Goal: Entertainment & Leisure: Consume media (video, audio)

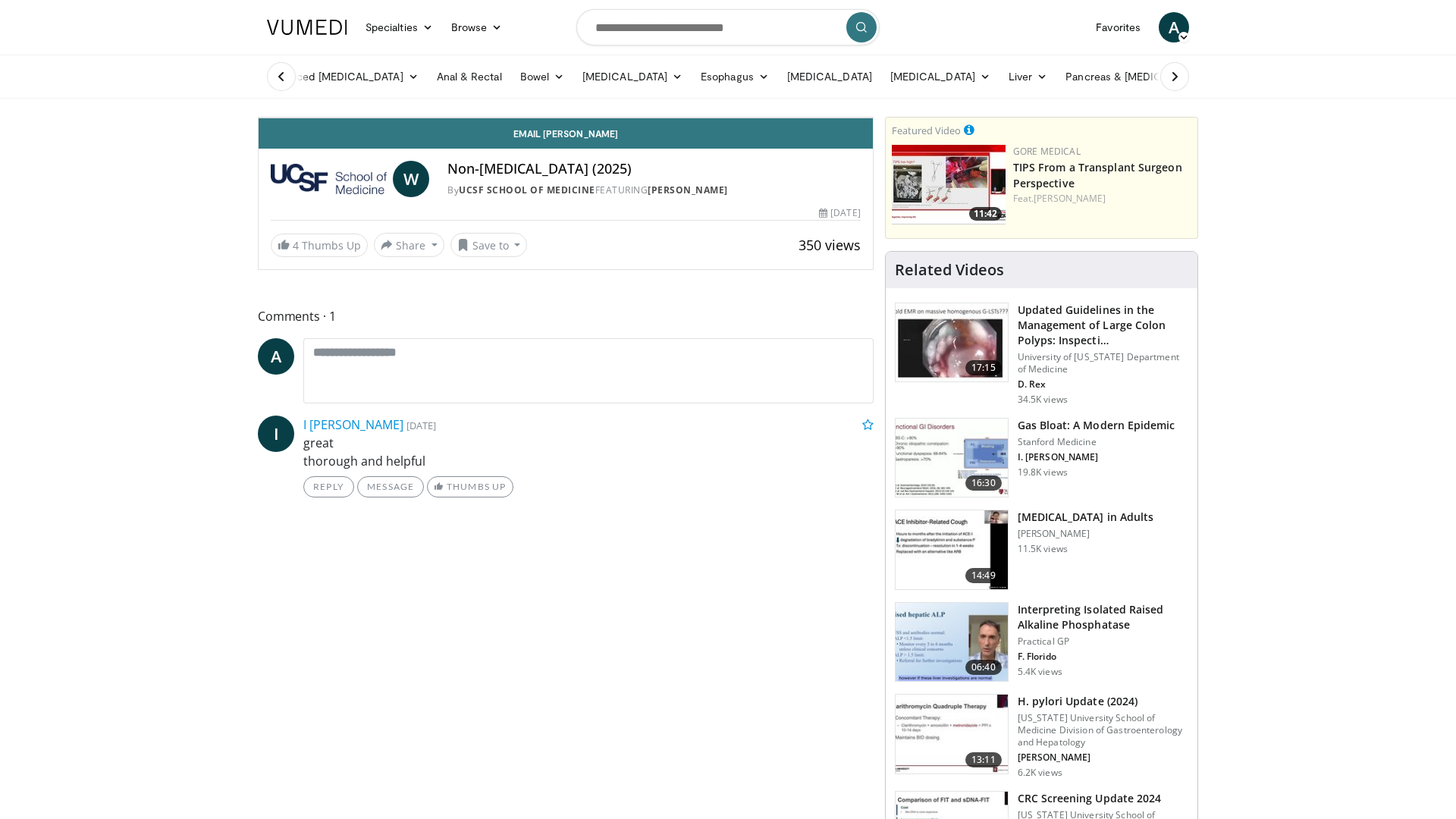
click at [259, 117] on div "20 seconds Tap to unmute" at bounding box center [566, 117] width 615 height 0
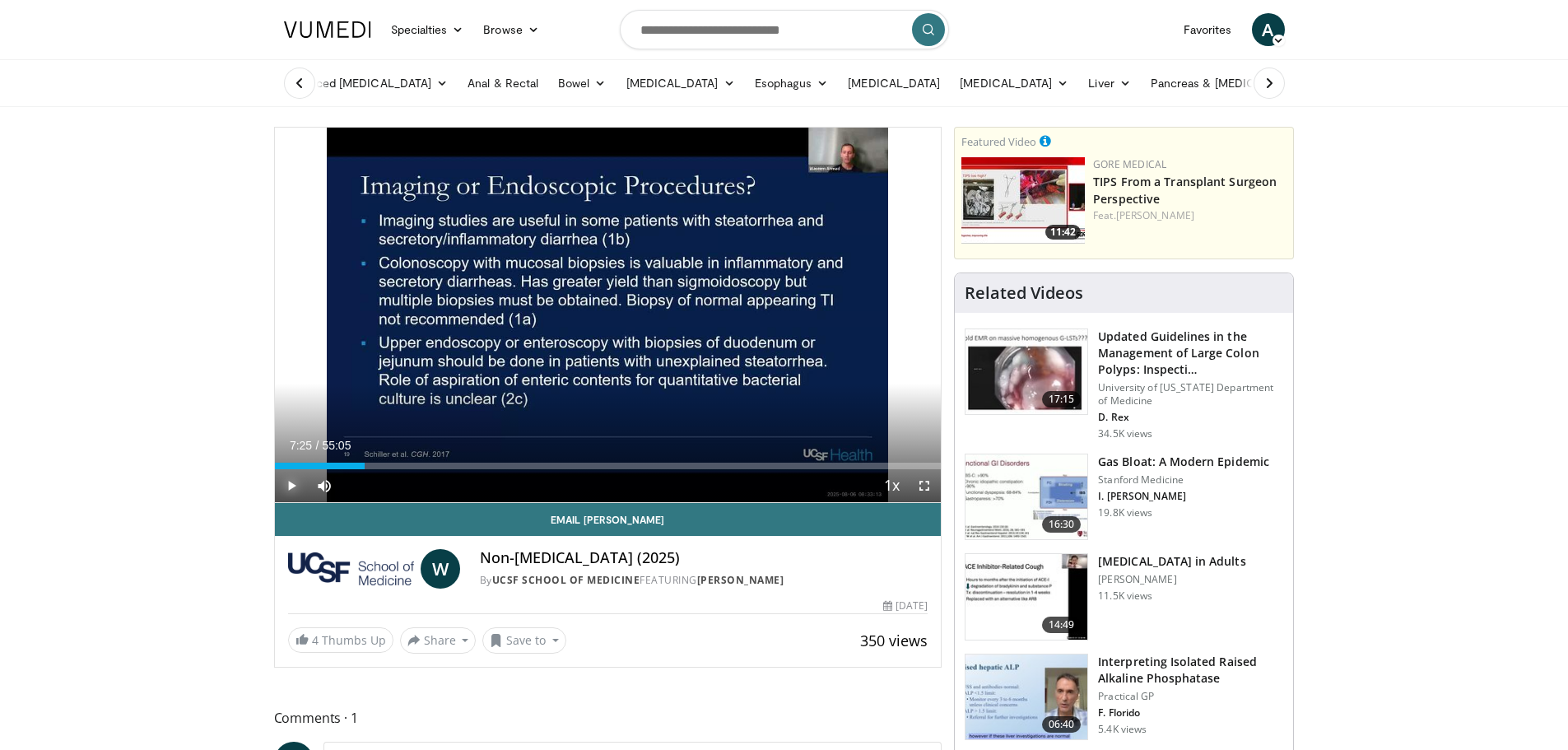
click at [289, 484] on span "Video Player" at bounding box center [291, 485] width 33 height 33
click at [926, 485] on span "Video Player" at bounding box center [924, 485] width 33 height 33
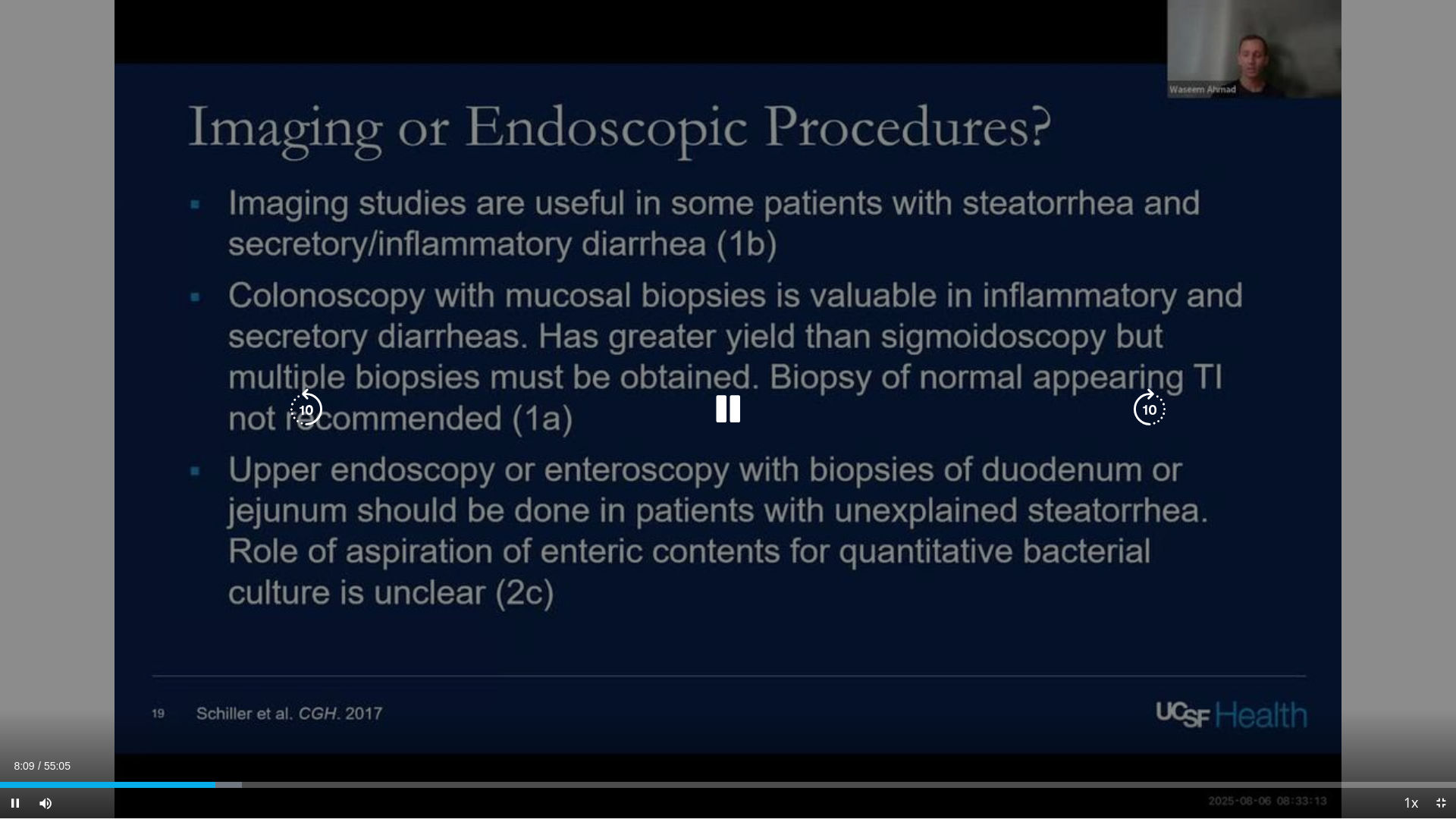
click at [1151, 423] on icon "Video Player" at bounding box center [1150, 409] width 42 height 42
click at [717, 404] on icon "Video Player" at bounding box center [728, 409] width 42 height 42
click at [727, 405] on icon "Video Player" at bounding box center [728, 409] width 42 height 42
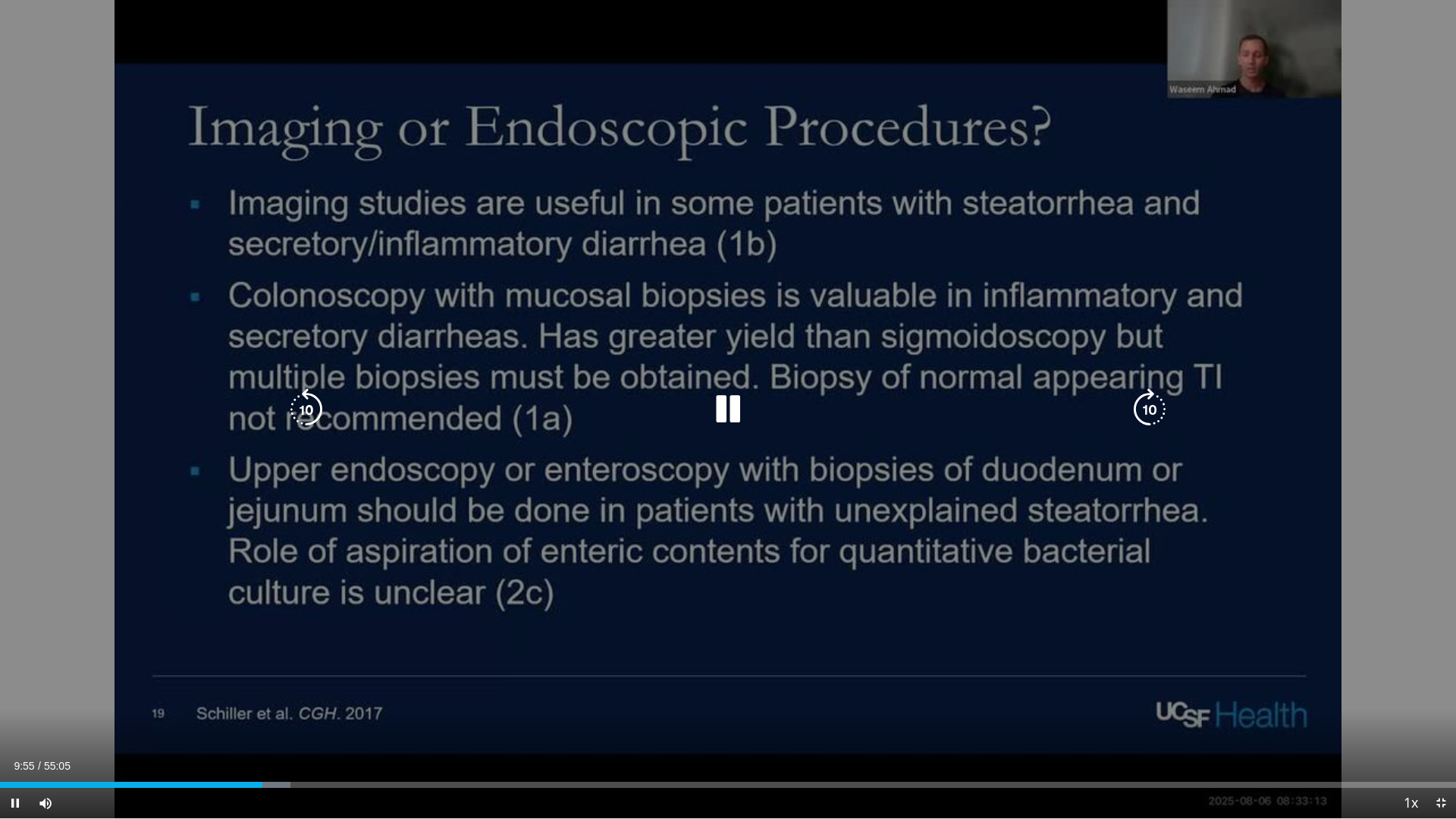
click at [1154, 404] on icon "Video Player" at bounding box center [1150, 409] width 42 height 42
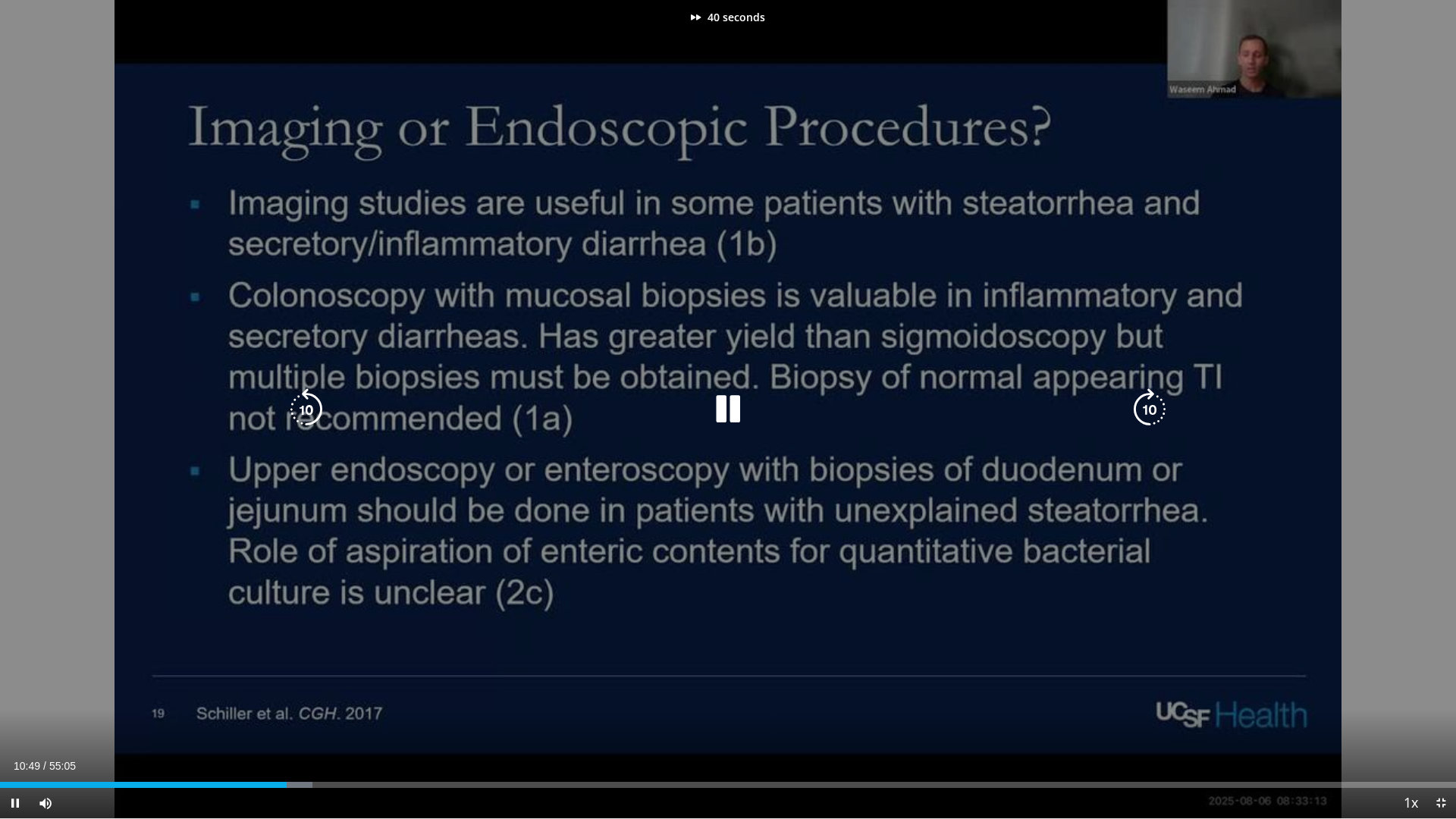
click at [1154, 404] on icon "Video Player" at bounding box center [1150, 409] width 42 height 42
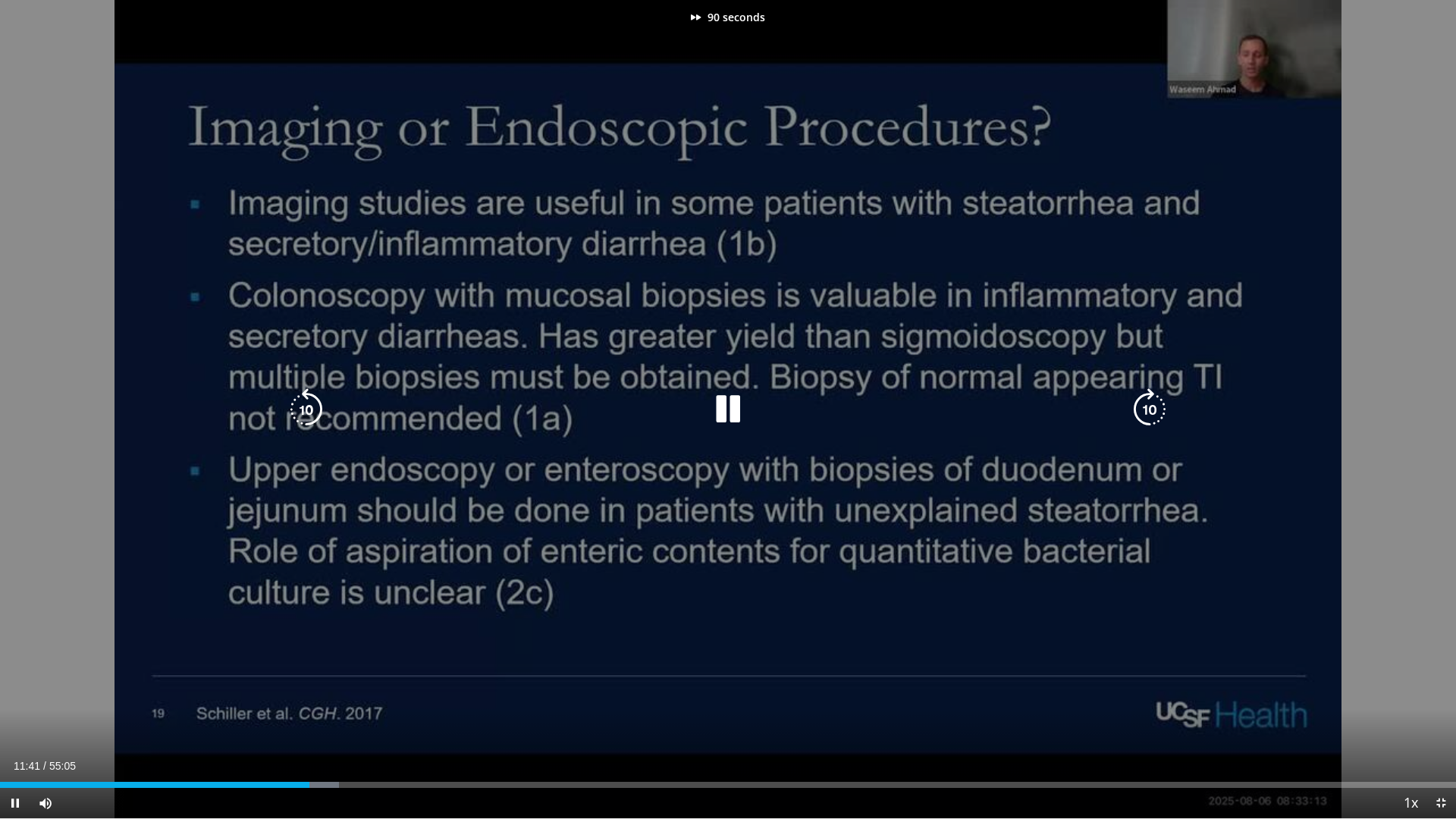
click at [1154, 404] on icon "Video Player" at bounding box center [1150, 409] width 42 height 42
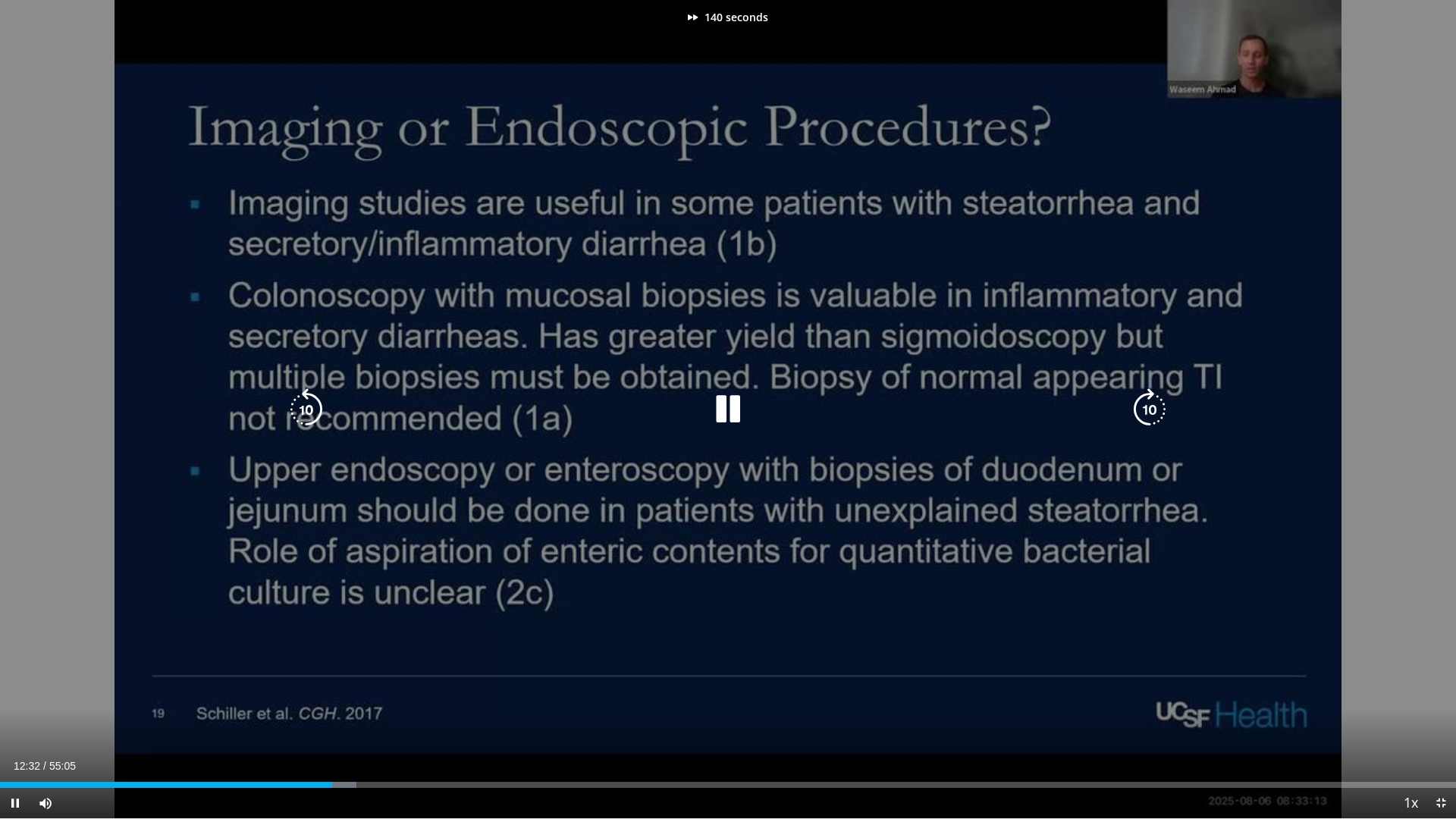
click at [1154, 404] on icon "Video Player" at bounding box center [1150, 409] width 42 height 42
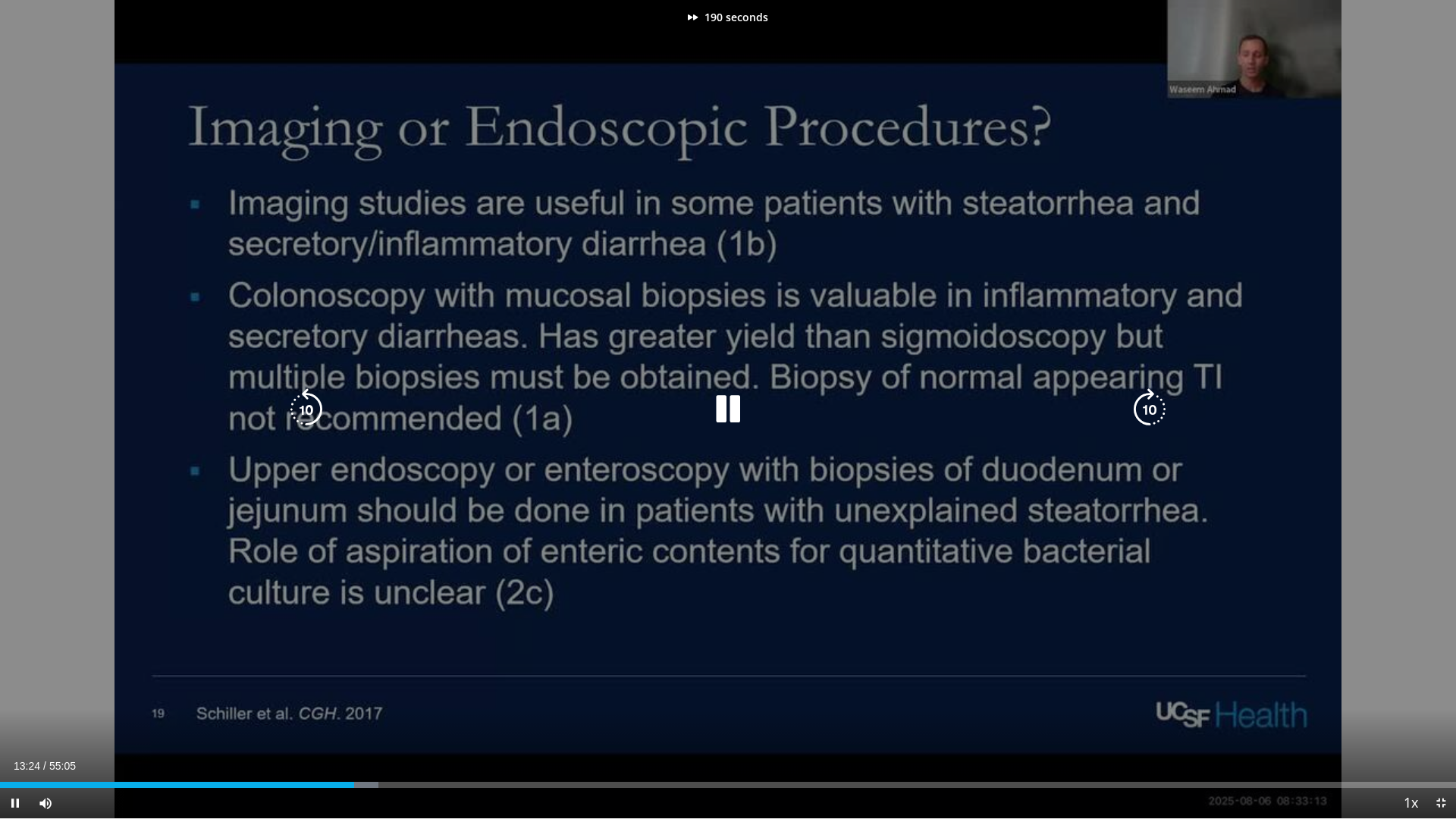
click at [1154, 404] on icon "Video Player" at bounding box center [1150, 409] width 42 height 42
click at [1147, 415] on icon "Video Player" at bounding box center [1150, 409] width 42 height 42
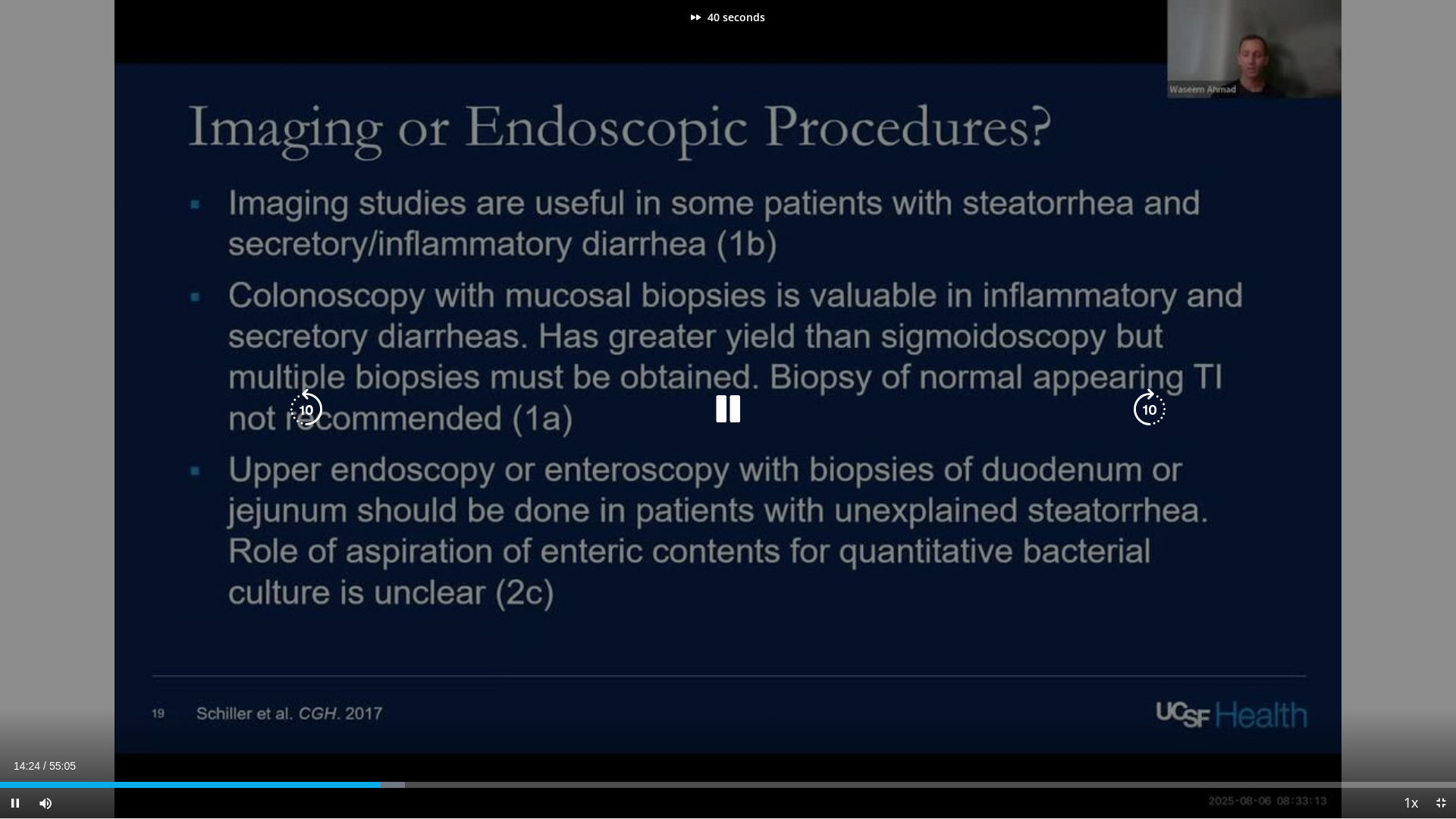
click at [1147, 415] on icon "Video Player" at bounding box center [1150, 409] width 42 height 42
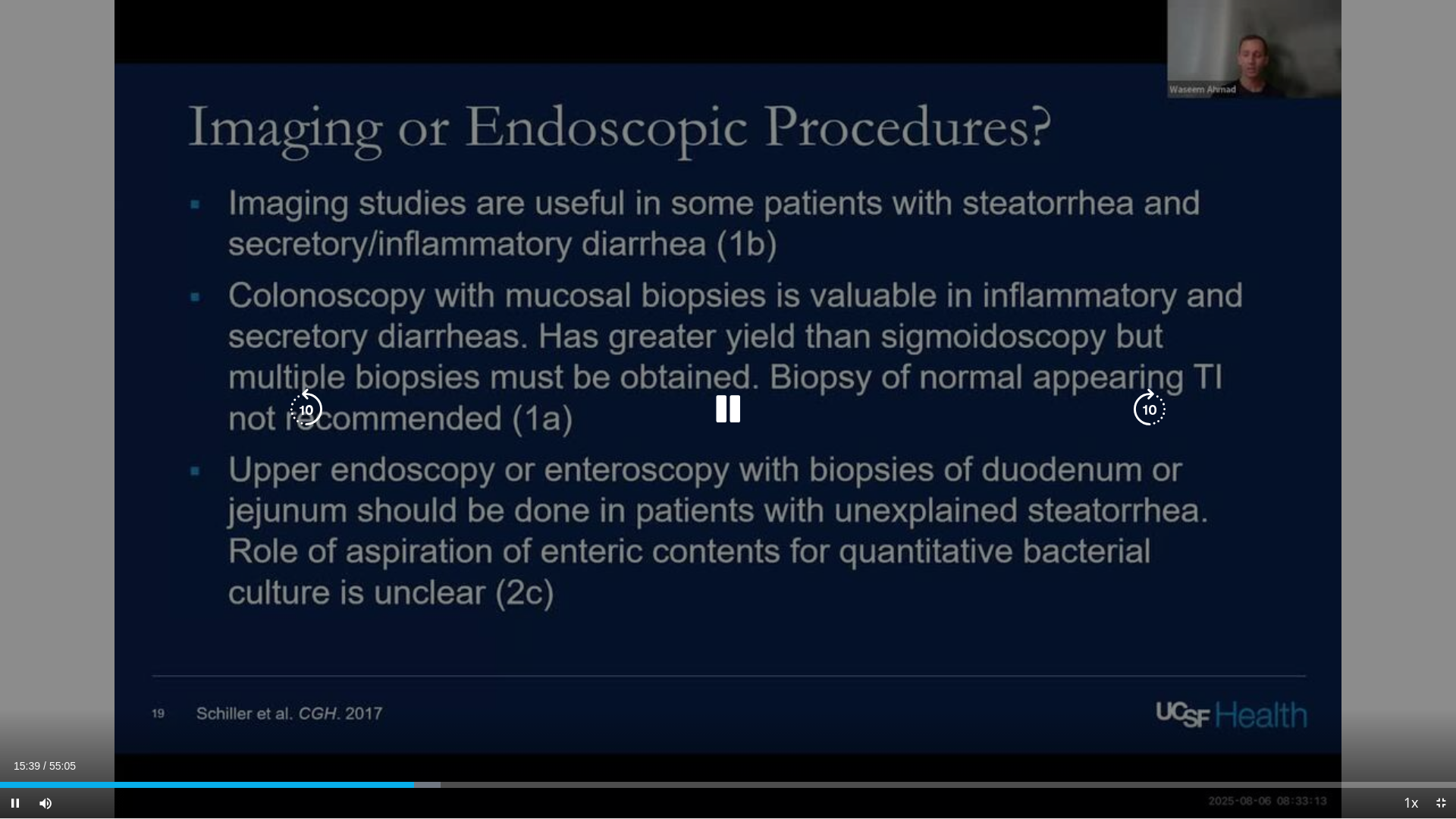
click at [1159, 402] on icon "Video Player" at bounding box center [1150, 409] width 42 height 42
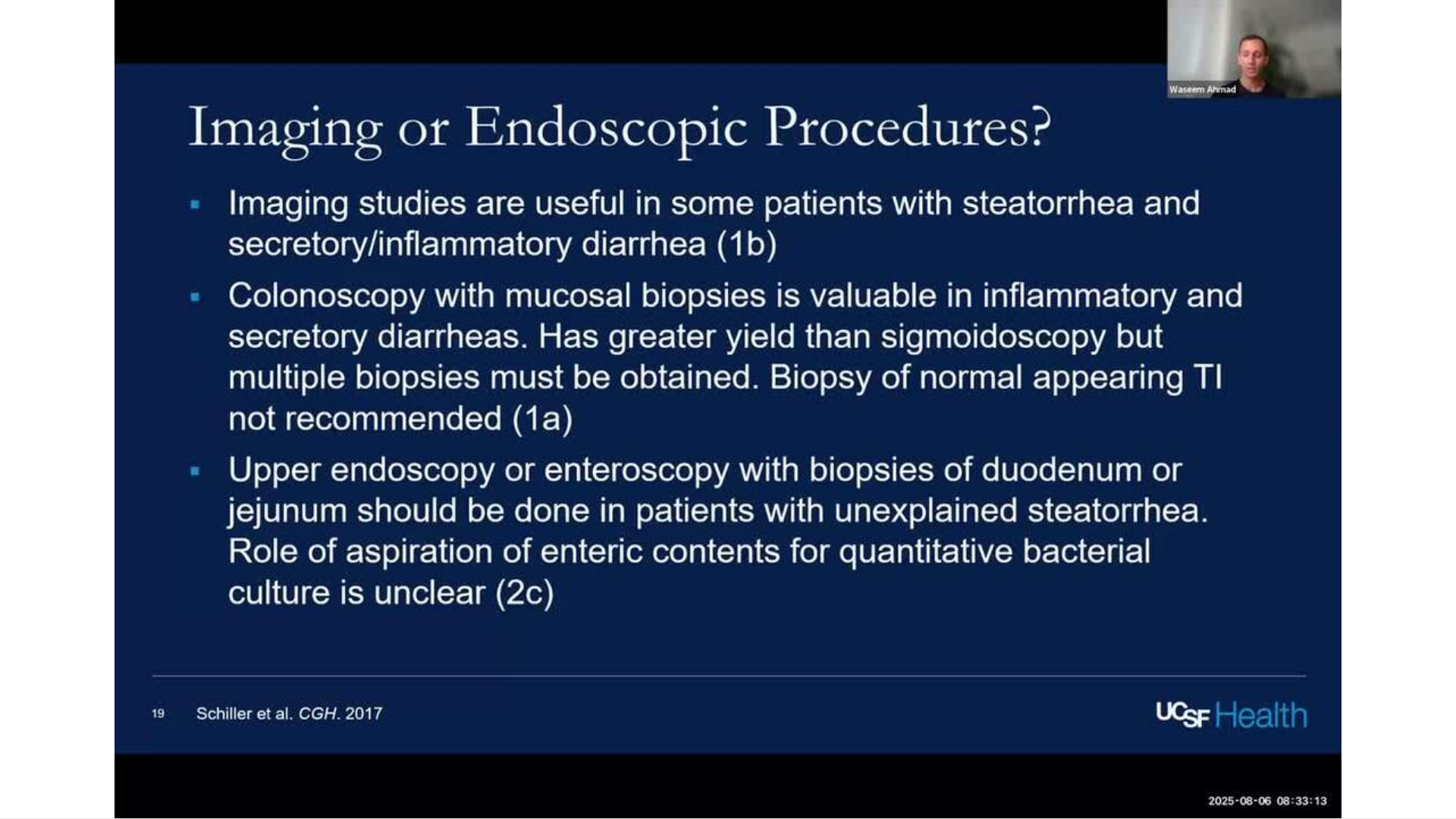
click at [1159, 402] on div "30 seconds Tap to unmute" at bounding box center [728, 409] width 1456 height 818
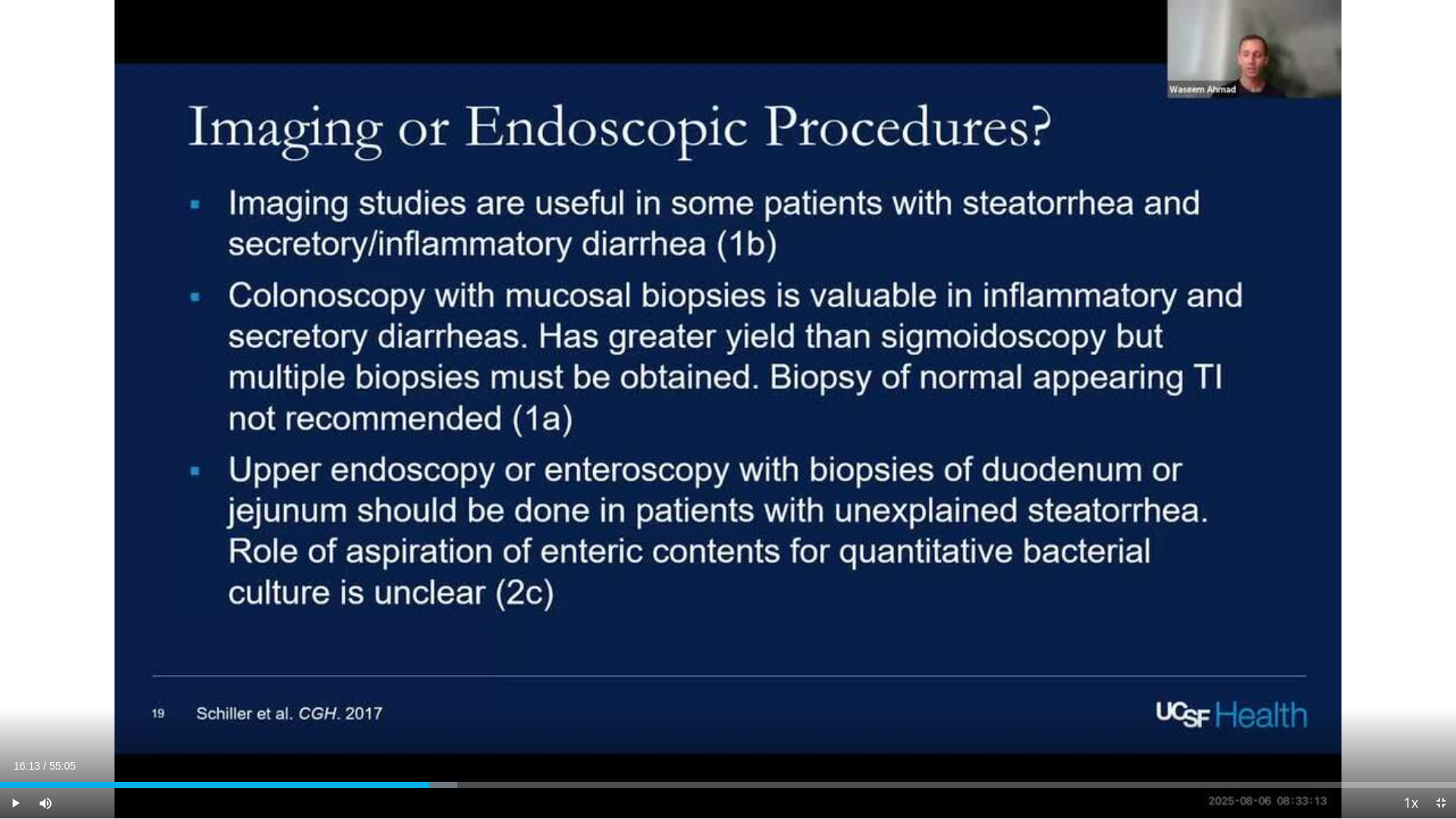
click at [1159, 402] on div "30 seconds Tap to unmute" at bounding box center [728, 409] width 1456 height 818
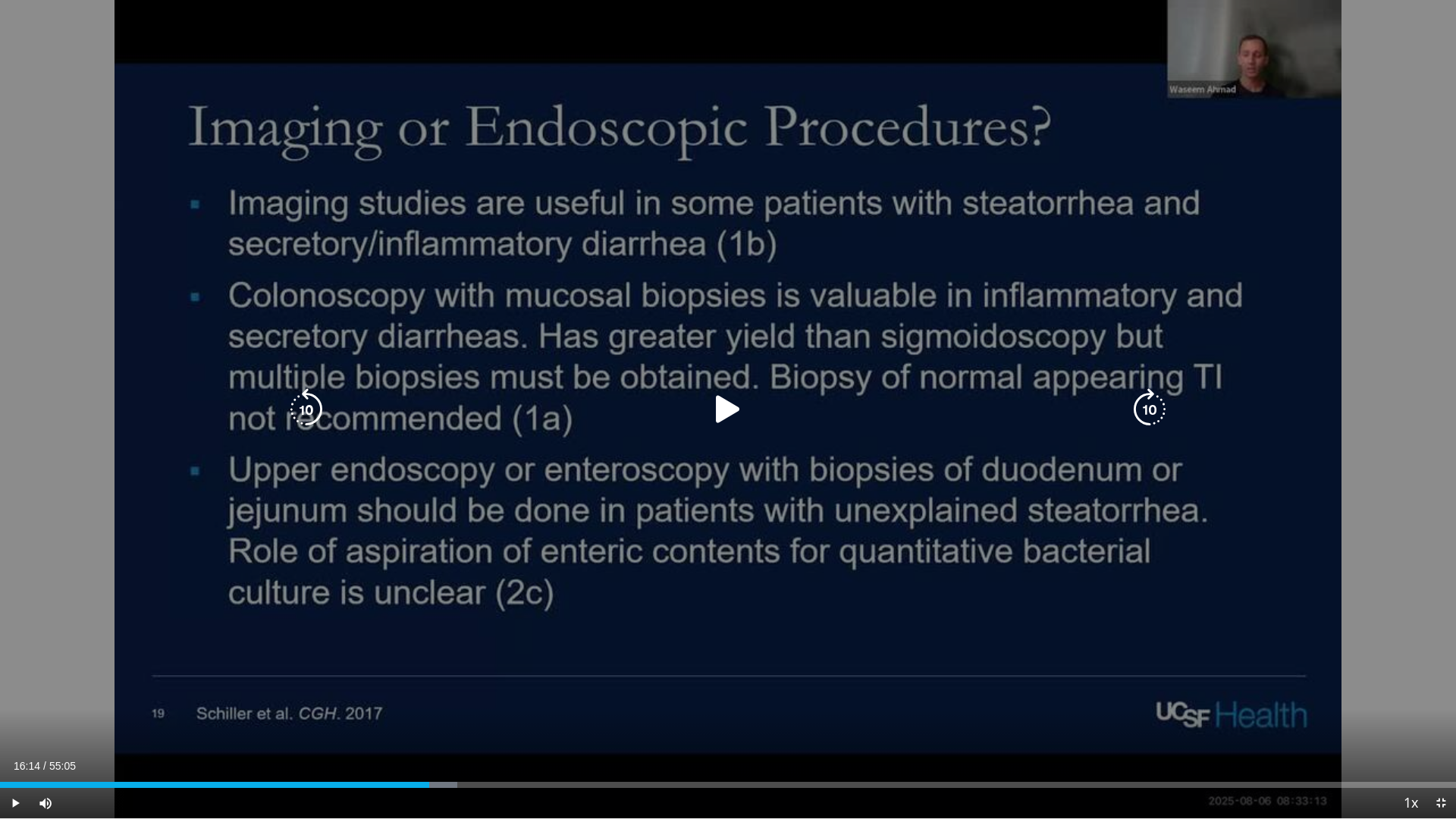
click at [1154, 405] on icon "Video Player" at bounding box center [1150, 409] width 42 height 42
click at [739, 407] on icon "Video Player" at bounding box center [728, 409] width 42 height 42
click at [1142, 414] on icon "Video Player" at bounding box center [1150, 409] width 42 height 42
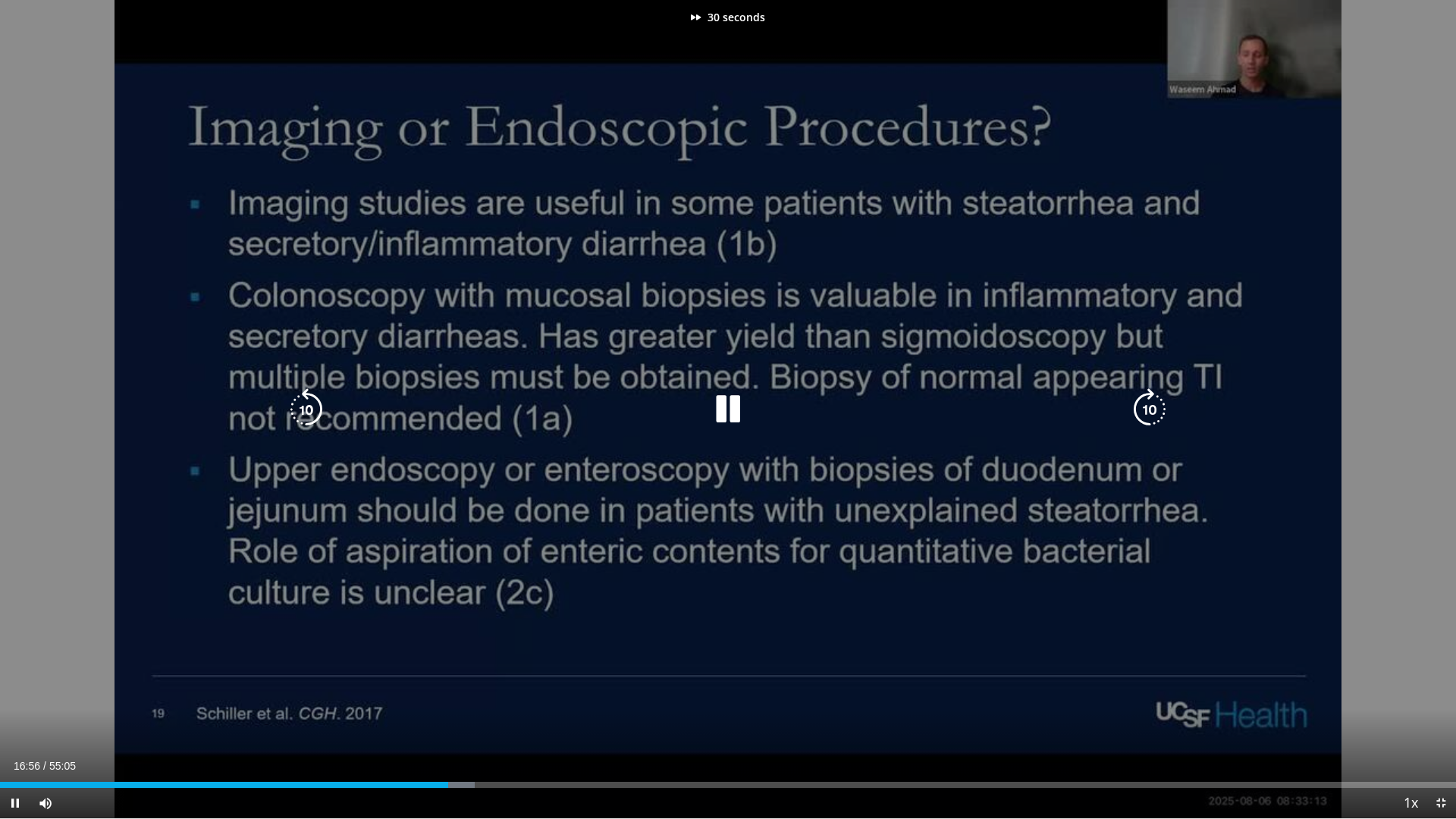
click at [1142, 414] on icon "Video Player" at bounding box center [1150, 409] width 42 height 42
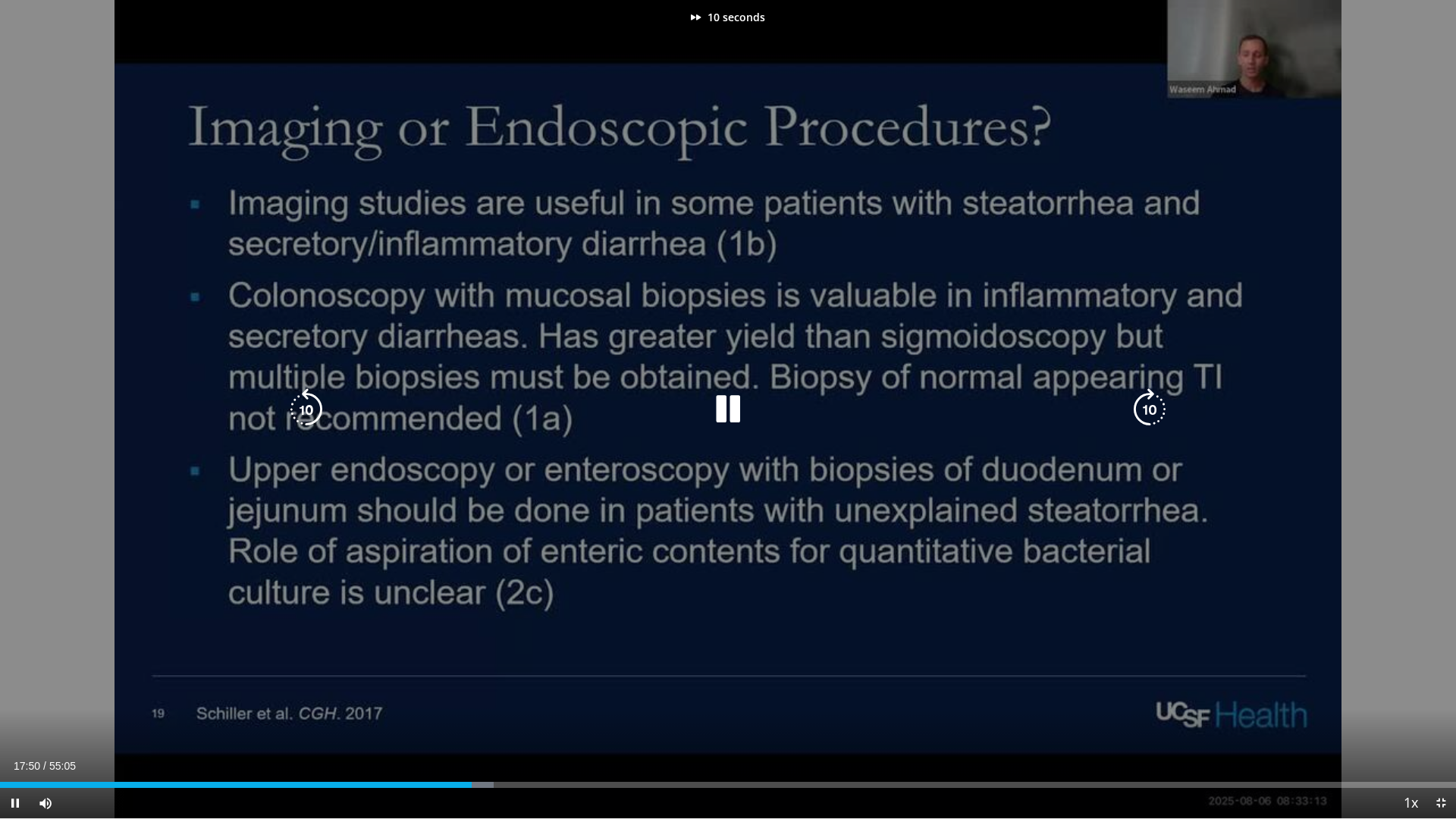
click at [1142, 414] on icon "Video Player" at bounding box center [1150, 409] width 42 height 42
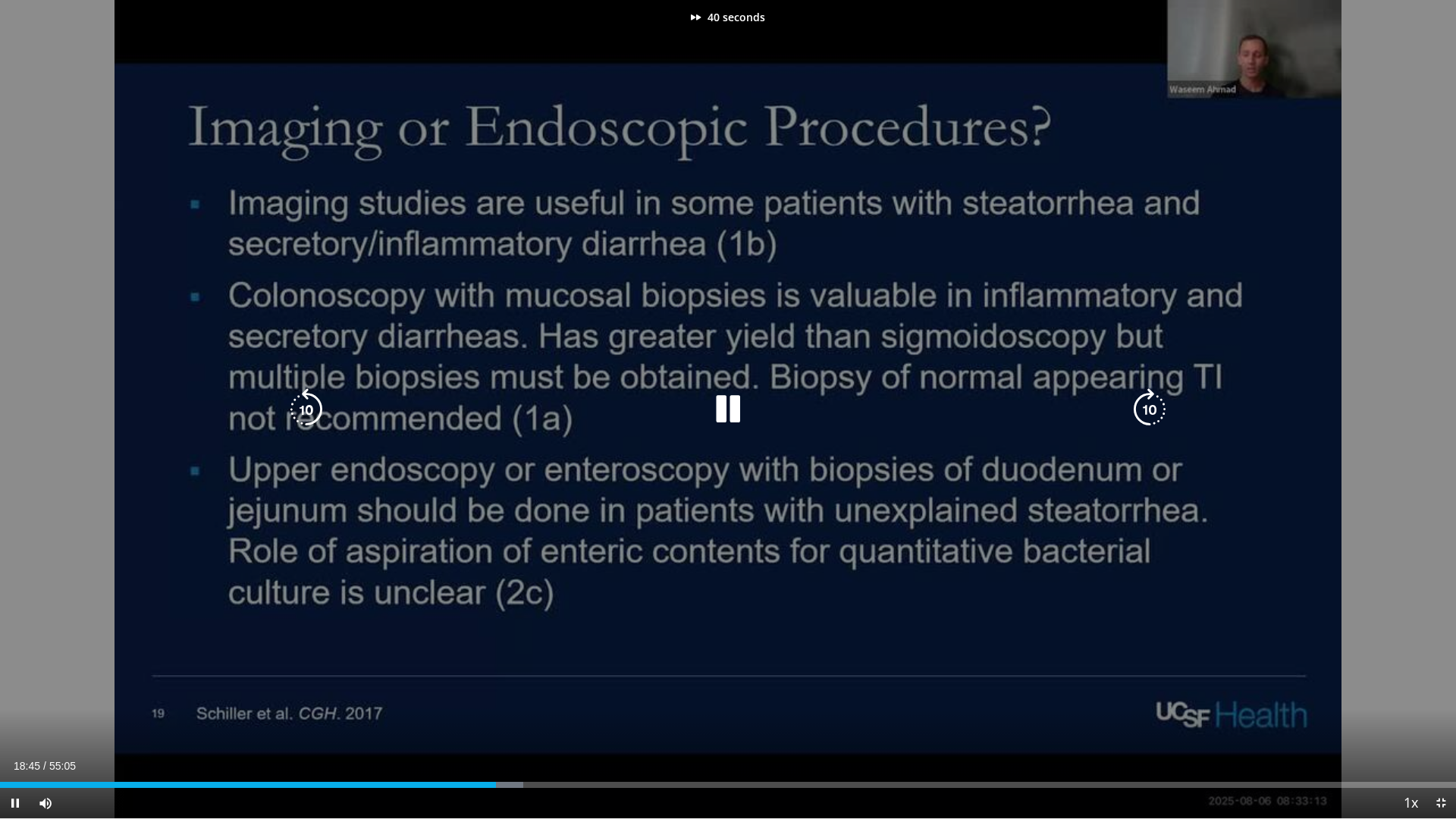
click at [1142, 414] on icon "Video Player" at bounding box center [1150, 409] width 42 height 42
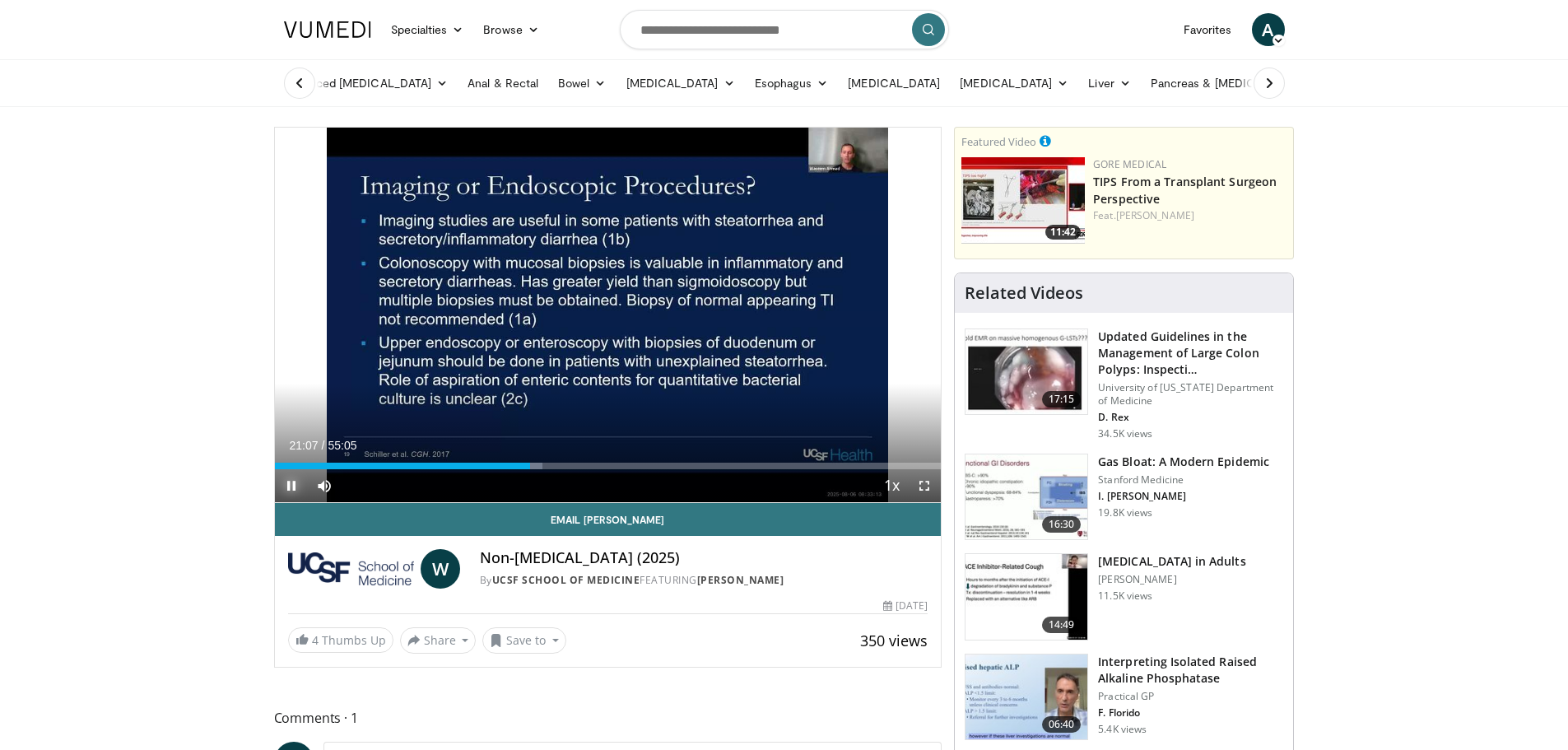
click at [293, 480] on span "Video Player" at bounding box center [291, 485] width 33 height 33
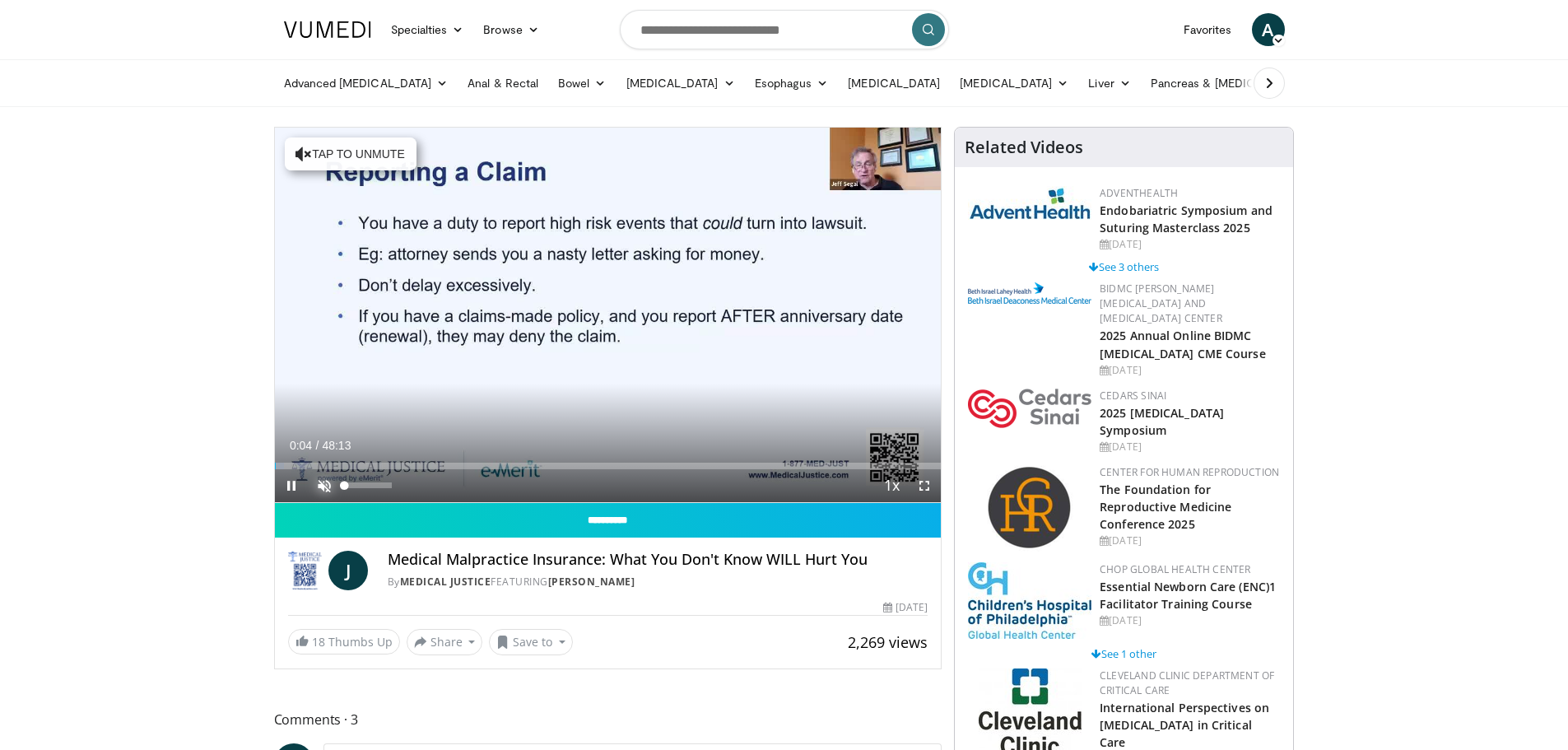
click at [319, 484] on span "Video Player" at bounding box center [324, 485] width 33 height 33
click at [924, 491] on span "Video Player" at bounding box center [924, 485] width 33 height 33
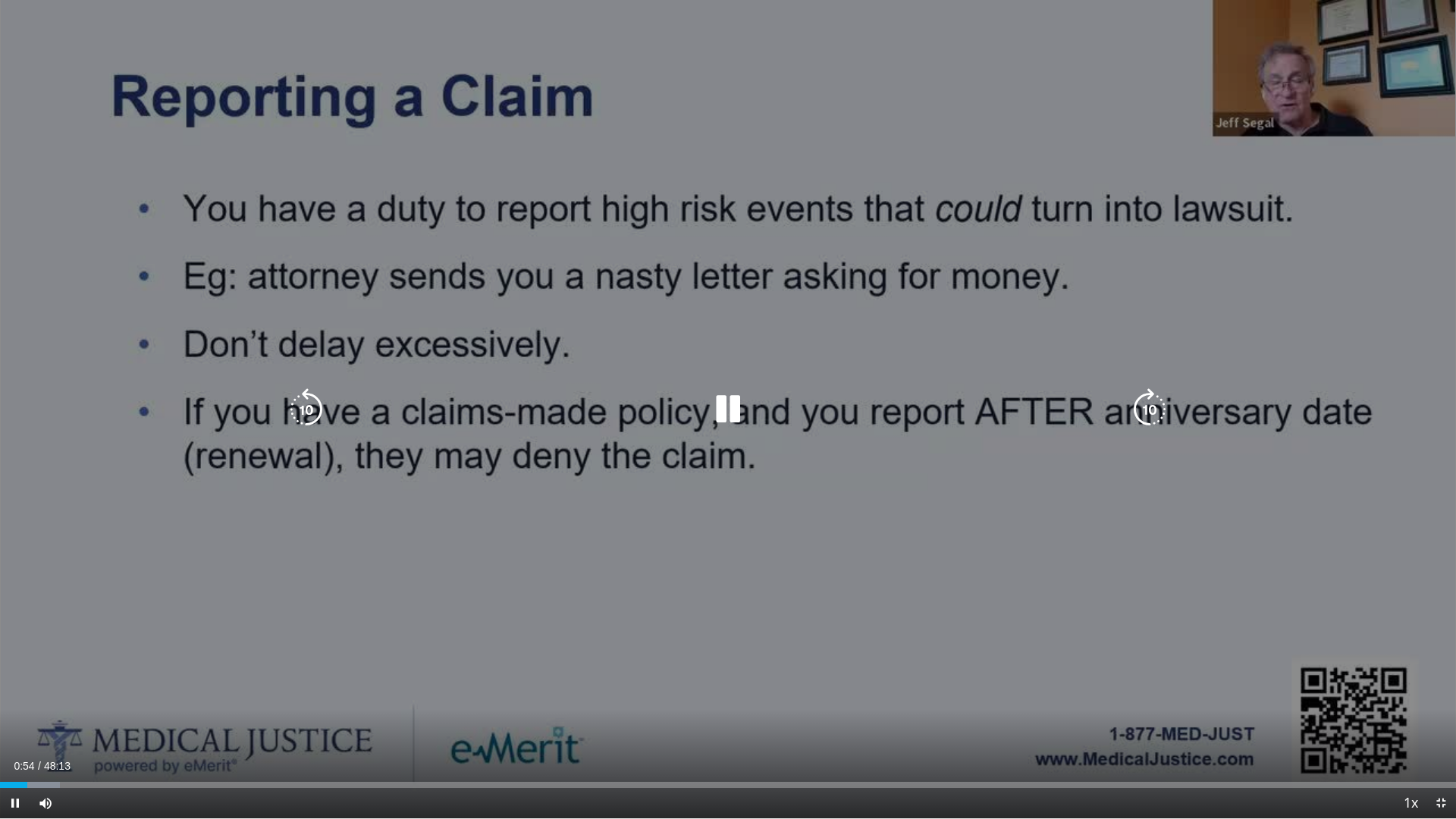
click at [1150, 405] on icon "Video Player" at bounding box center [1150, 409] width 42 height 42
click at [103, 559] on div "40 seconds Tap to unmute" at bounding box center [728, 409] width 1456 height 818
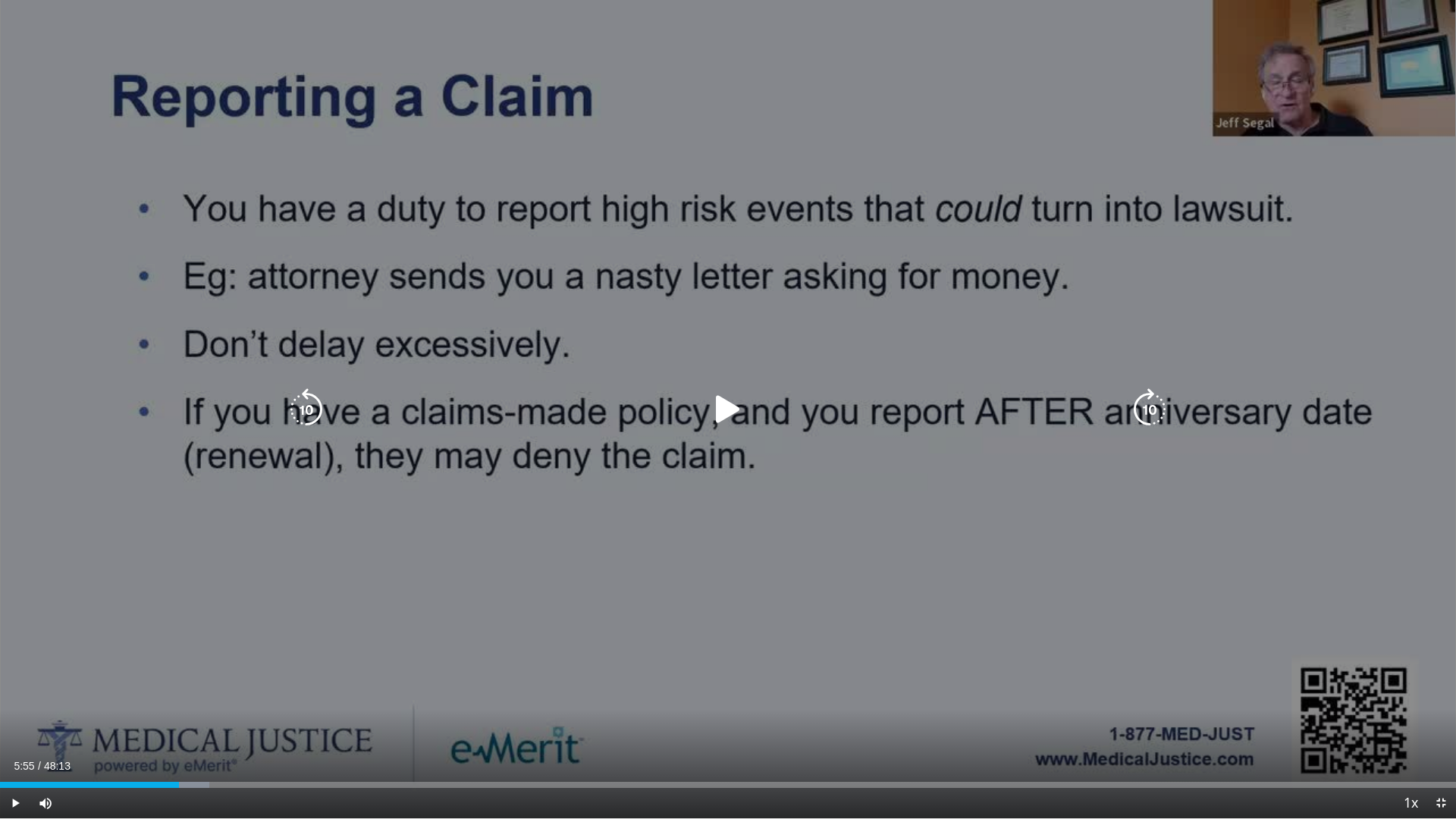
click at [103, 559] on div "40 seconds Tap to unmute" at bounding box center [728, 409] width 1456 height 818
click at [1153, 402] on icon "Video Player" at bounding box center [1150, 409] width 42 height 42
click at [1153, 410] on icon "Video Player" at bounding box center [1150, 409] width 42 height 42
click at [1148, 405] on icon "Video Player" at bounding box center [1150, 409] width 42 height 42
click at [1146, 413] on icon "Video Player" at bounding box center [1150, 409] width 42 height 42
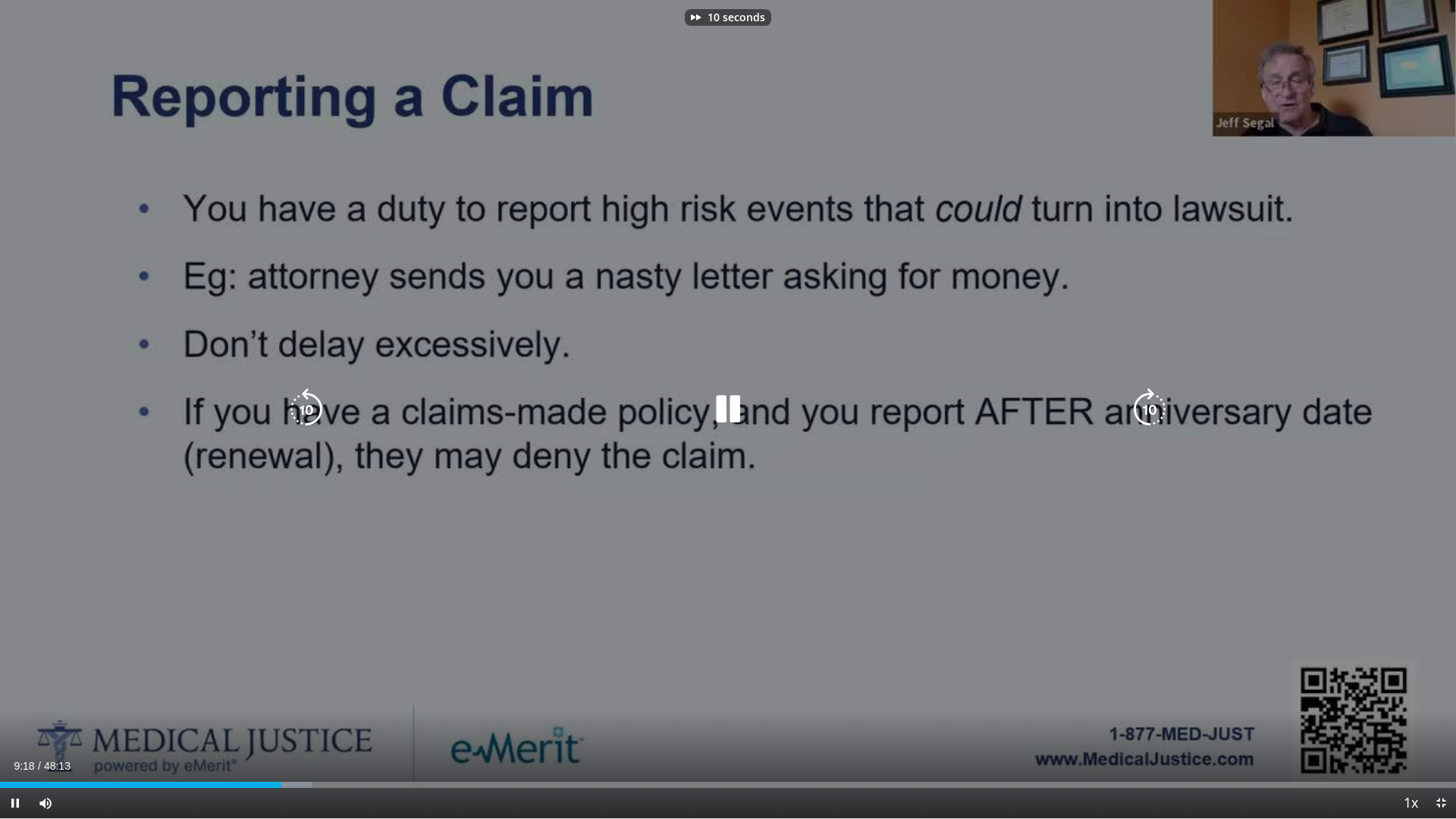
click at [1146, 413] on icon "Video Player" at bounding box center [1150, 409] width 42 height 42
click at [1160, 408] on icon "Video Player" at bounding box center [1150, 409] width 42 height 42
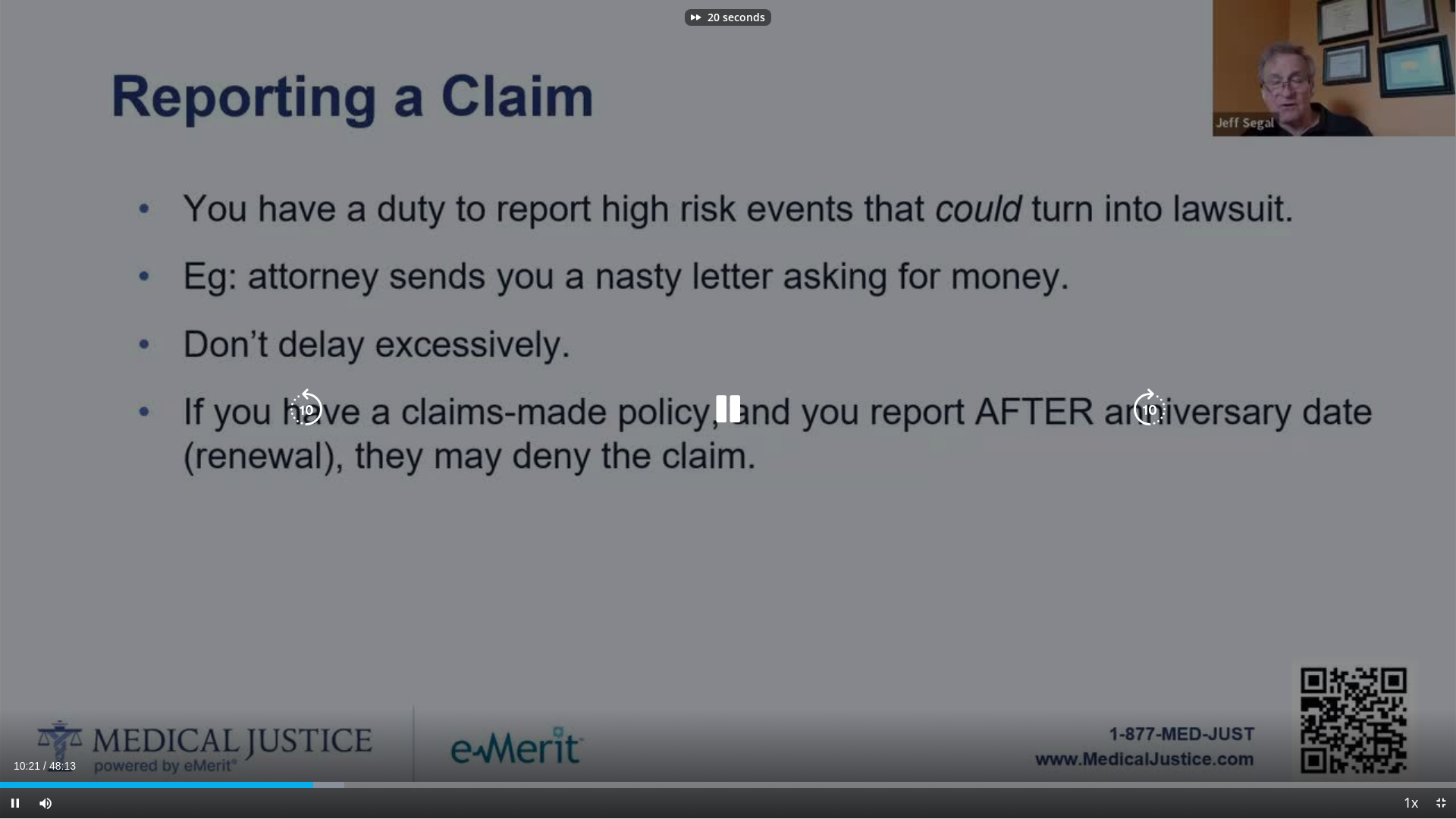
click at [1160, 408] on icon "Video Player" at bounding box center [1150, 409] width 42 height 42
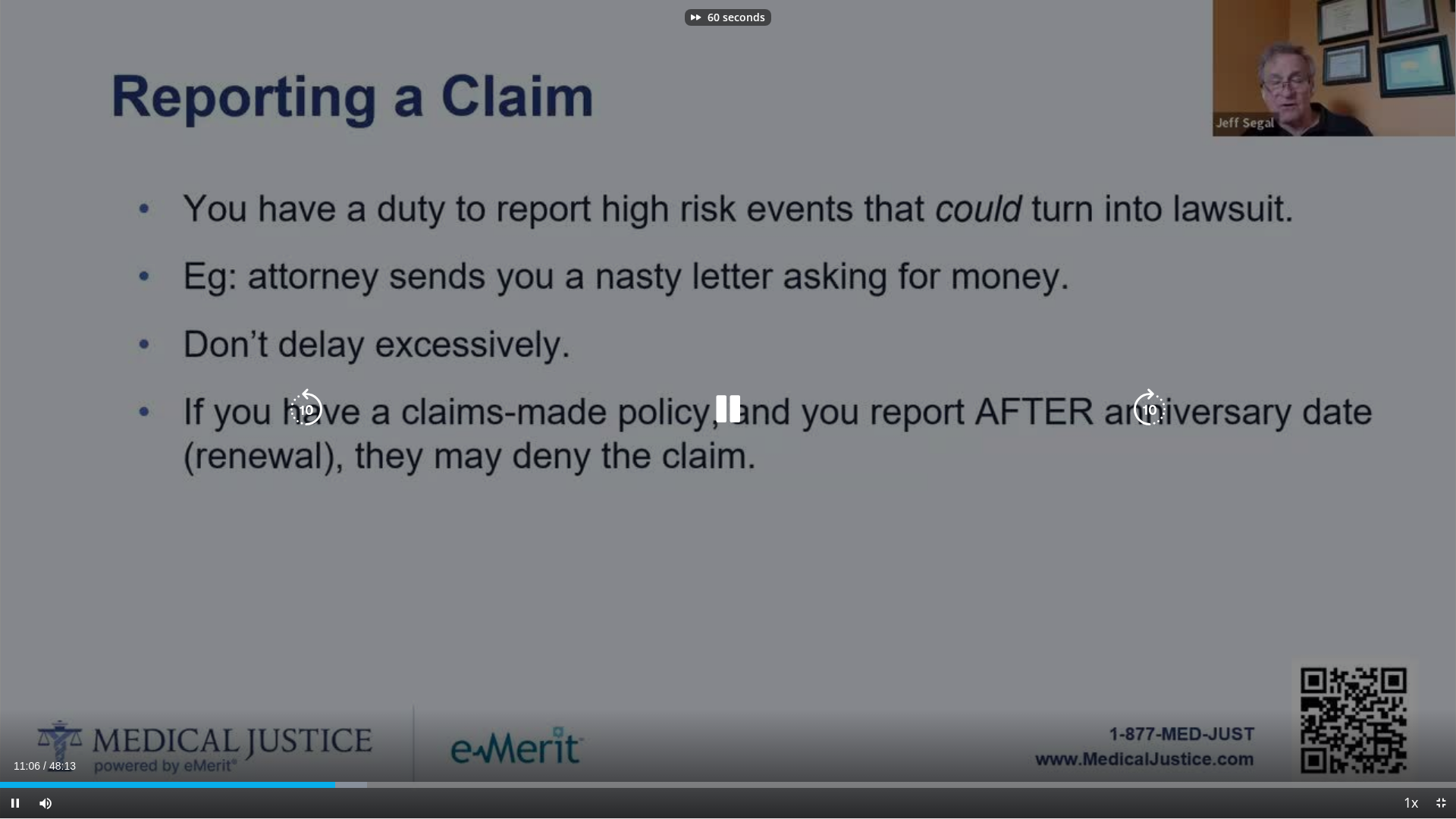
click at [1160, 408] on icon "Video Player" at bounding box center [1150, 409] width 42 height 42
click at [1154, 417] on icon "Video Player" at bounding box center [1150, 409] width 42 height 42
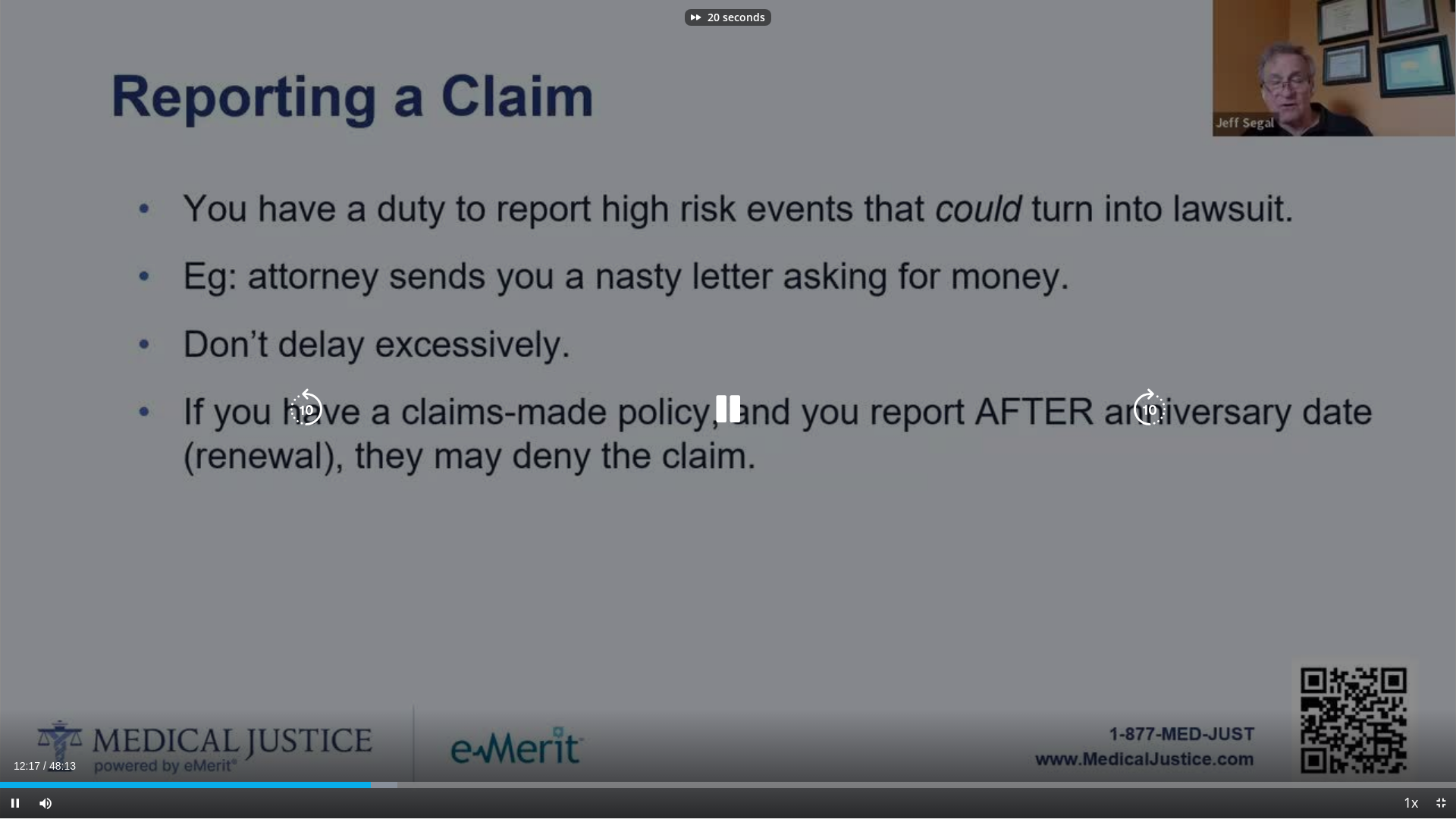
click at [1154, 417] on icon "Video Player" at bounding box center [1150, 409] width 42 height 42
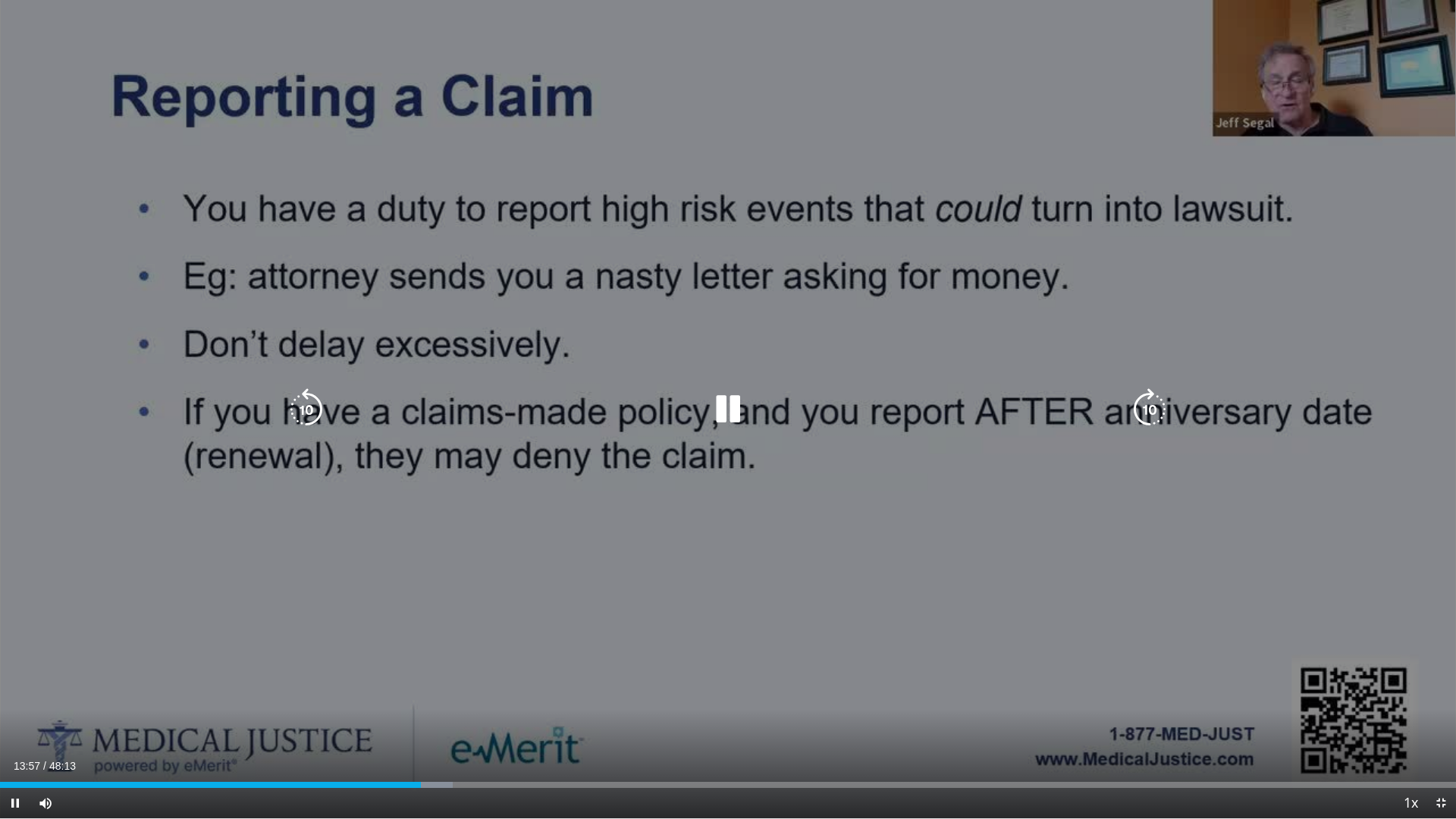
click at [1153, 414] on icon "Video Player" at bounding box center [1150, 409] width 42 height 42
click at [737, 402] on icon "Video Player" at bounding box center [728, 409] width 42 height 42
click at [733, 401] on icon "Video Player" at bounding box center [728, 409] width 42 height 42
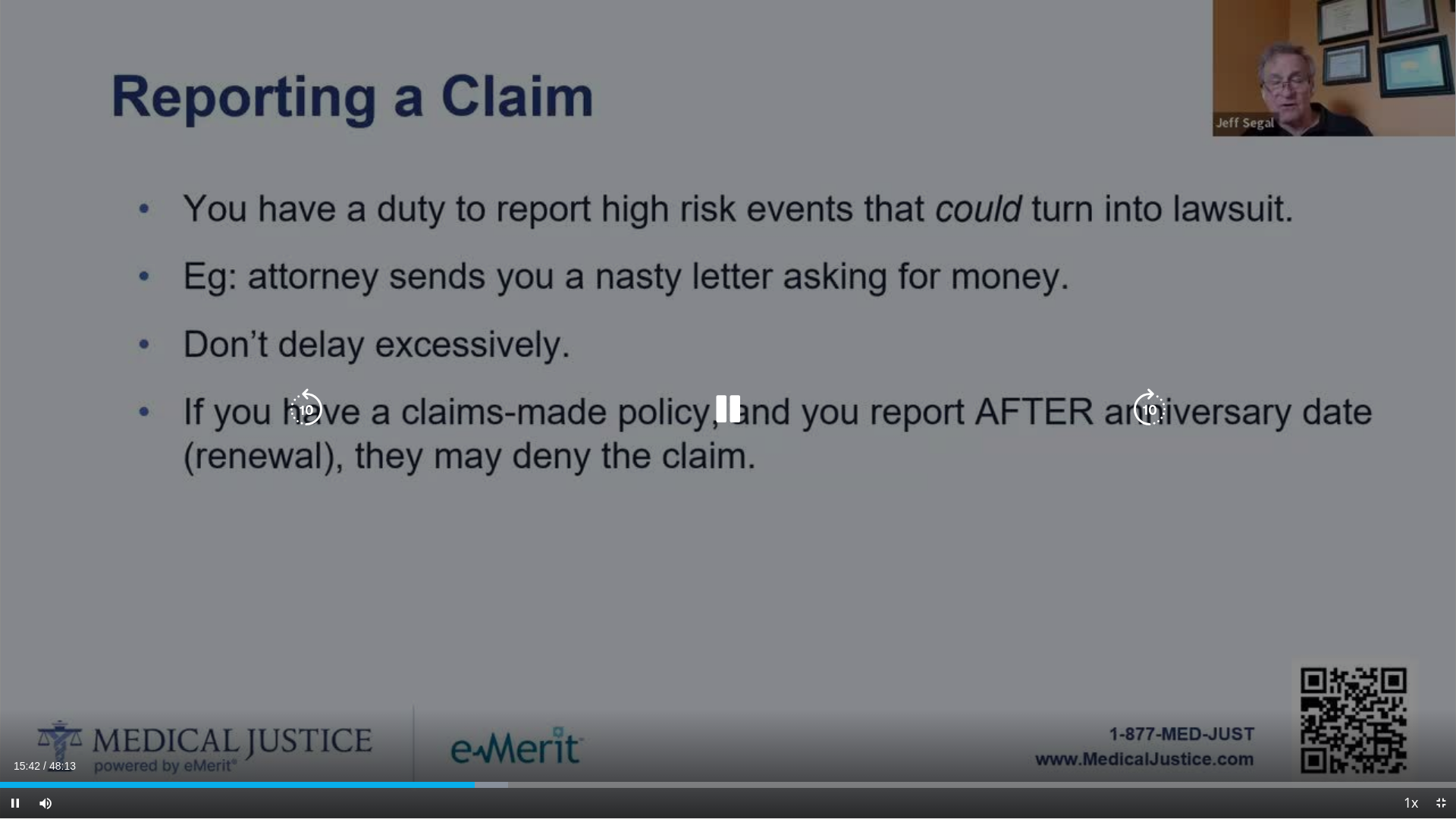
click at [1150, 415] on icon "Video Player" at bounding box center [1150, 409] width 42 height 42
click at [1151, 415] on icon "Video Player" at bounding box center [1150, 409] width 42 height 42
click at [1140, 413] on div "30 seconds Tap to unmute" at bounding box center [728, 409] width 1456 height 818
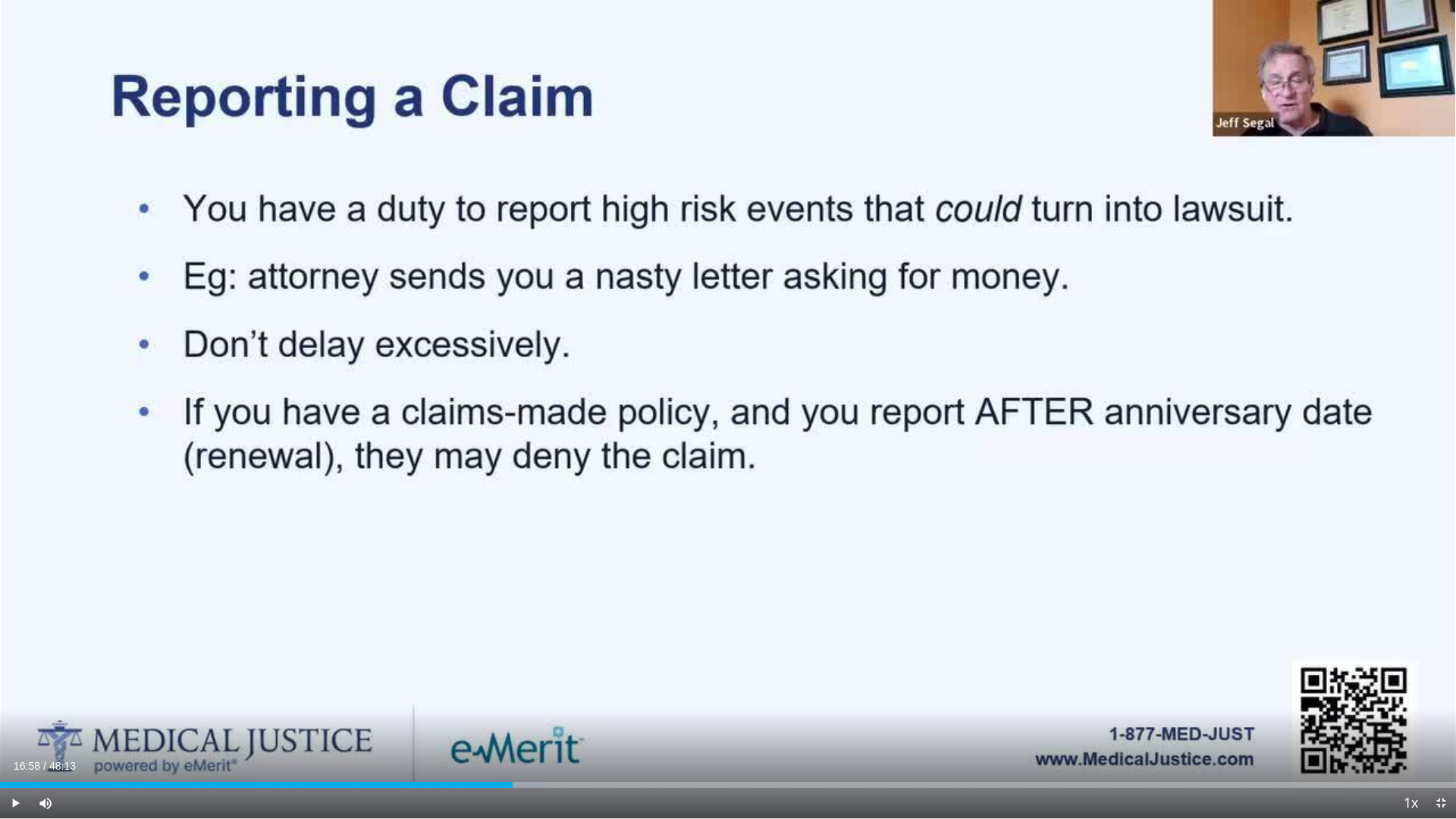
click at [1140, 413] on div "30 seconds Tap to unmute" at bounding box center [728, 409] width 1456 height 818
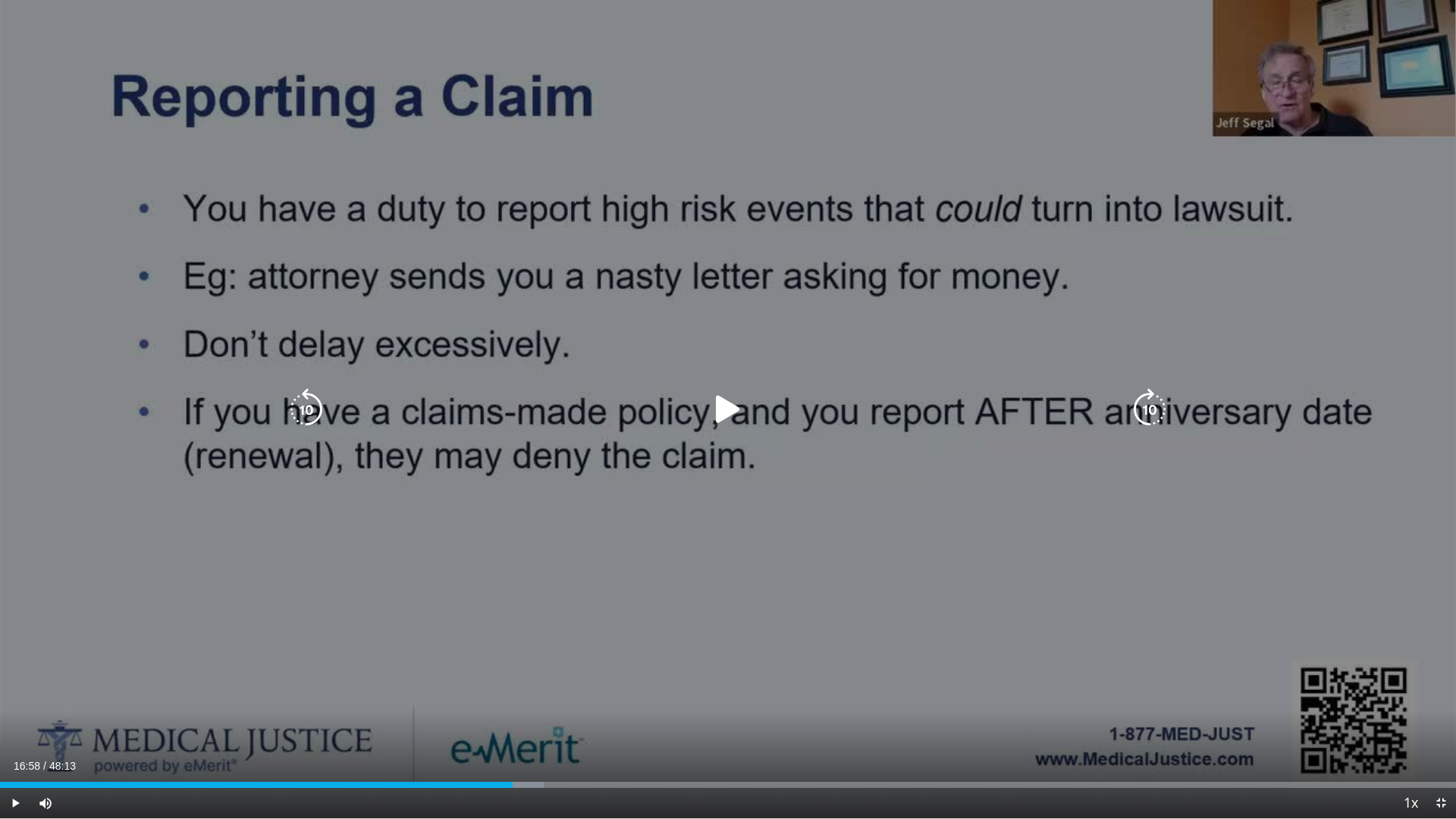
click at [1144, 404] on icon "Video Player" at bounding box center [1150, 409] width 42 height 42
click at [733, 409] on icon "Video Player" at bounding box center [728, 409] width 42 height 42
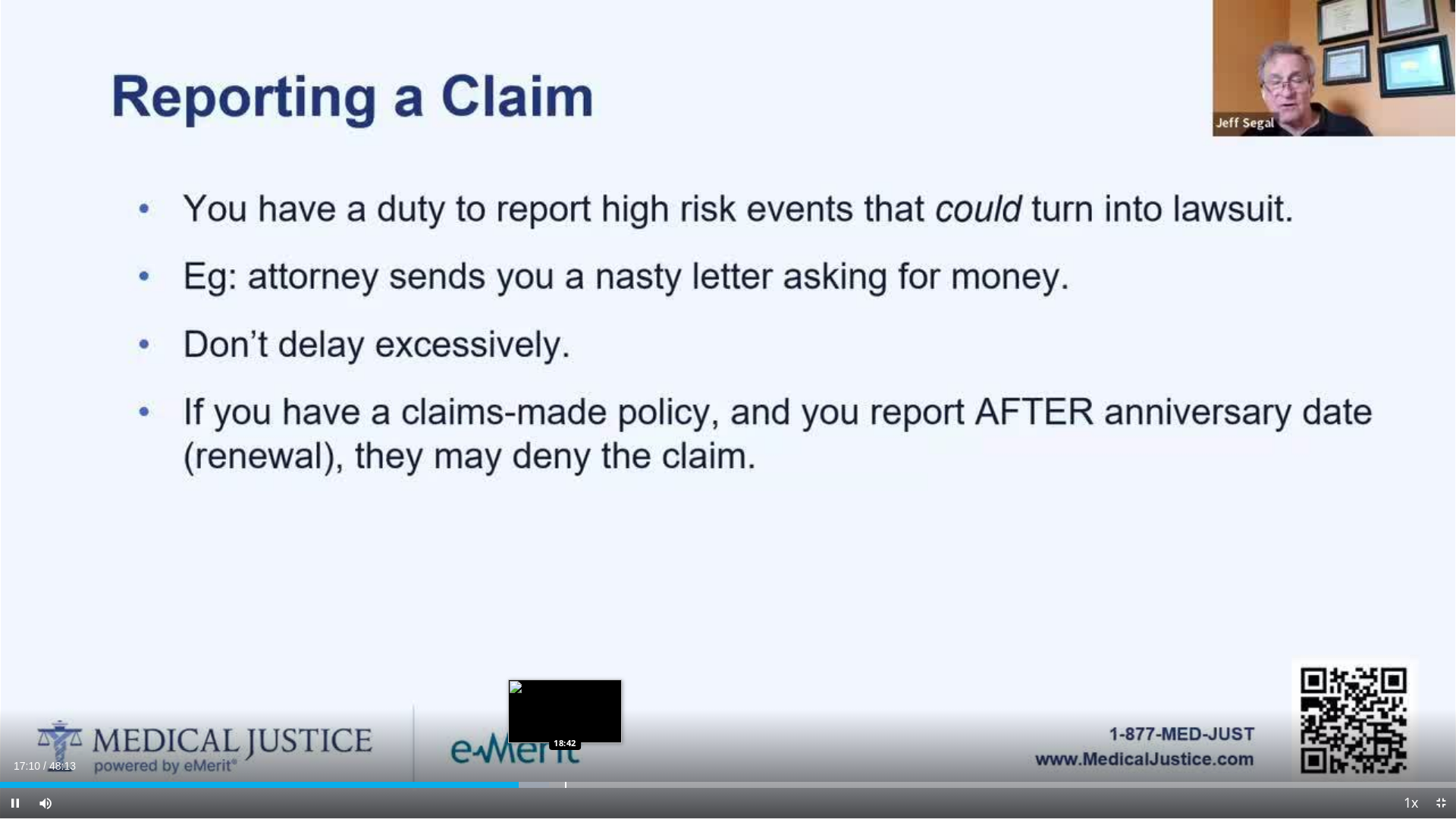
click at [565, 690] on div "Progress Bar" at bounding box center [566, 784] width 2 height 6
click at [581, 690] on div "Current Time 18:43 / Duration 48:13 Pause Skip Backward Skip Forward Mute Loade…" at bounding box center [728, 802] width 1456 height 30
click at [582, 690] on div "Progress Bar" at bounding box center [583, 784] width 2 height 6
click at [597, 690] on div "Progress Bar" at bounding box center [598, 784] width 2 height 6
click at [608, 690] on div "Current Time 19:47 / Duration 48:13 Pause Skip Backward Skip Forward Mute Loade…" at bounding box center [728, 802] width 1456 height 30
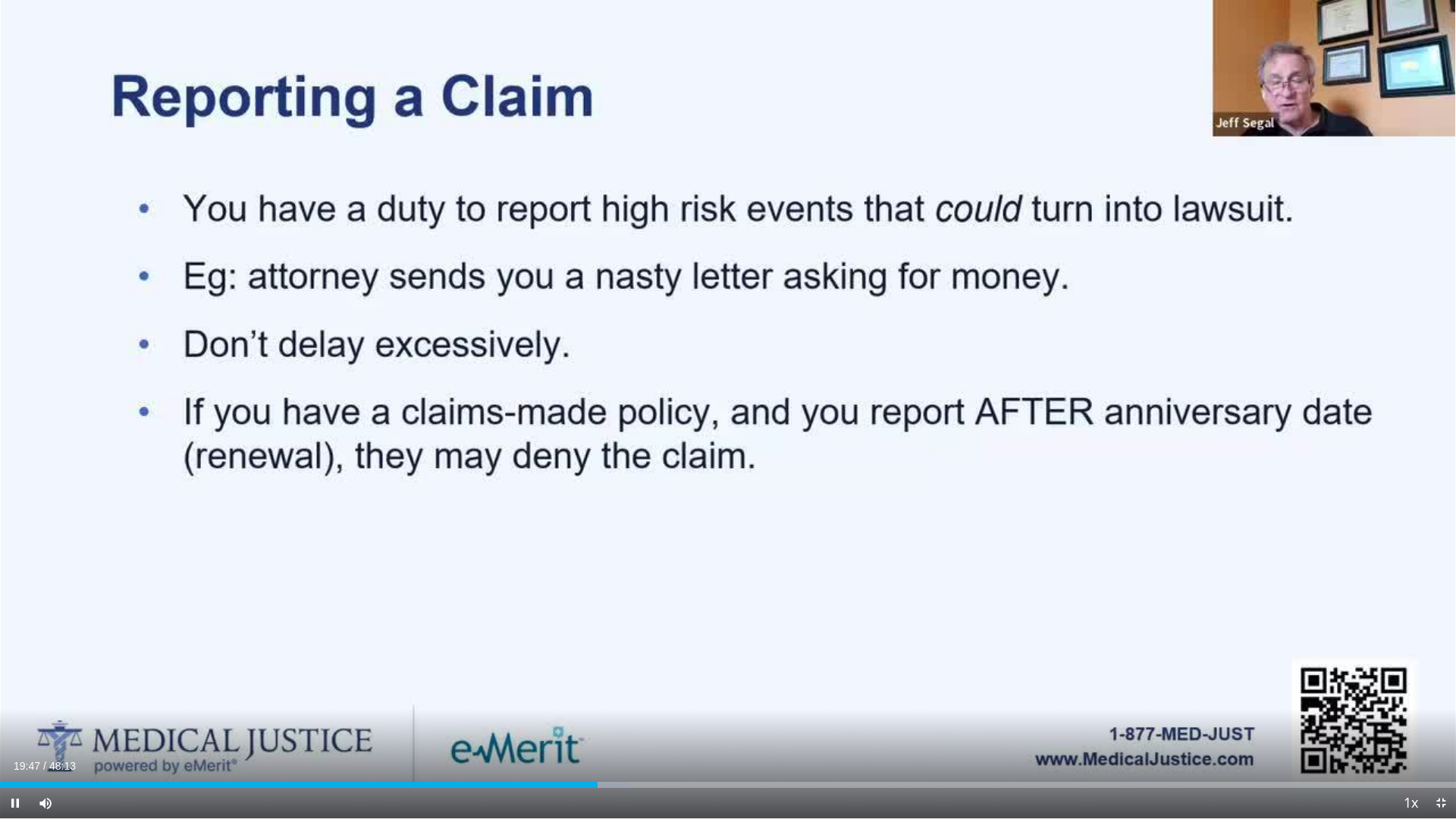
click at [608, 690] on div "10 seconds Tap to unmute" at bounding box center [728, 409] width 1456 height 818
click at [625, 690] on div "Progress Bar" at bounding box center [626, 784] width 2 height 6
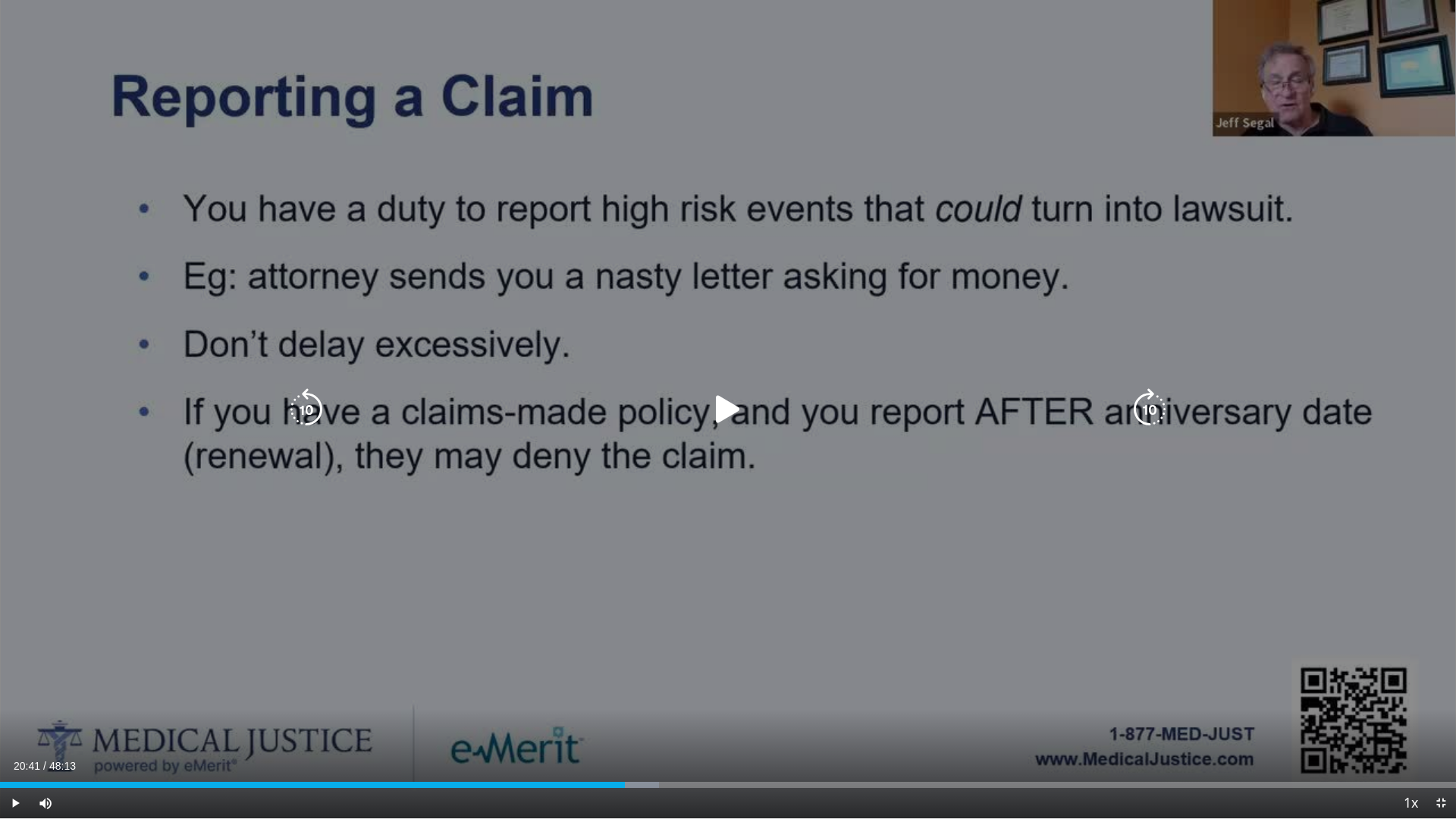
click at [720, 413] on icon "Video Player" at bounding box center [728, 409] width 42 height 42
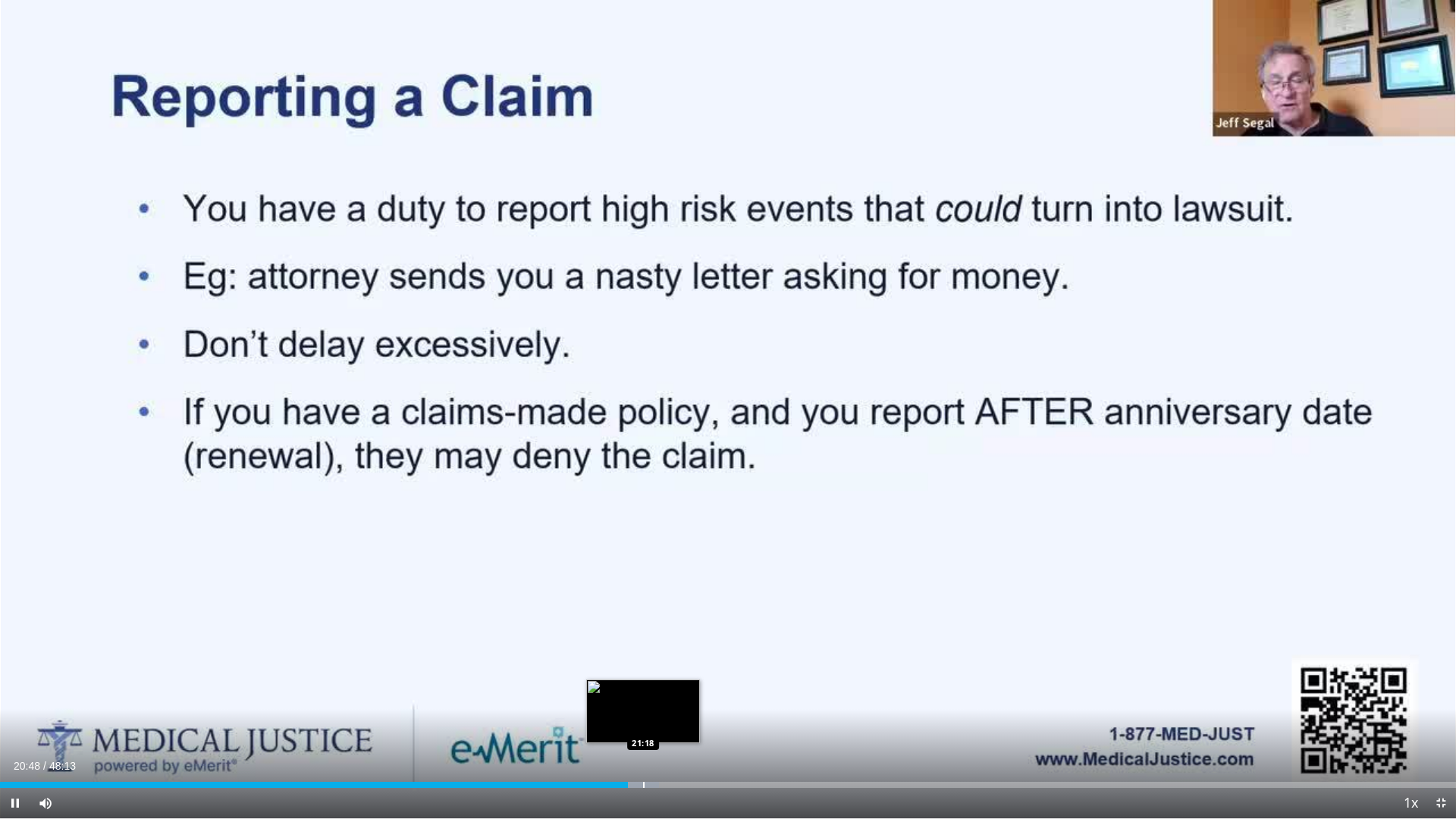
click at [643, 690] on div "Progress Bar" at bounding box center [644, 784] width 2 height 6
click at [652, 690] on div "Progress Bar" at bounding box center [653, 784] width 2 height 6
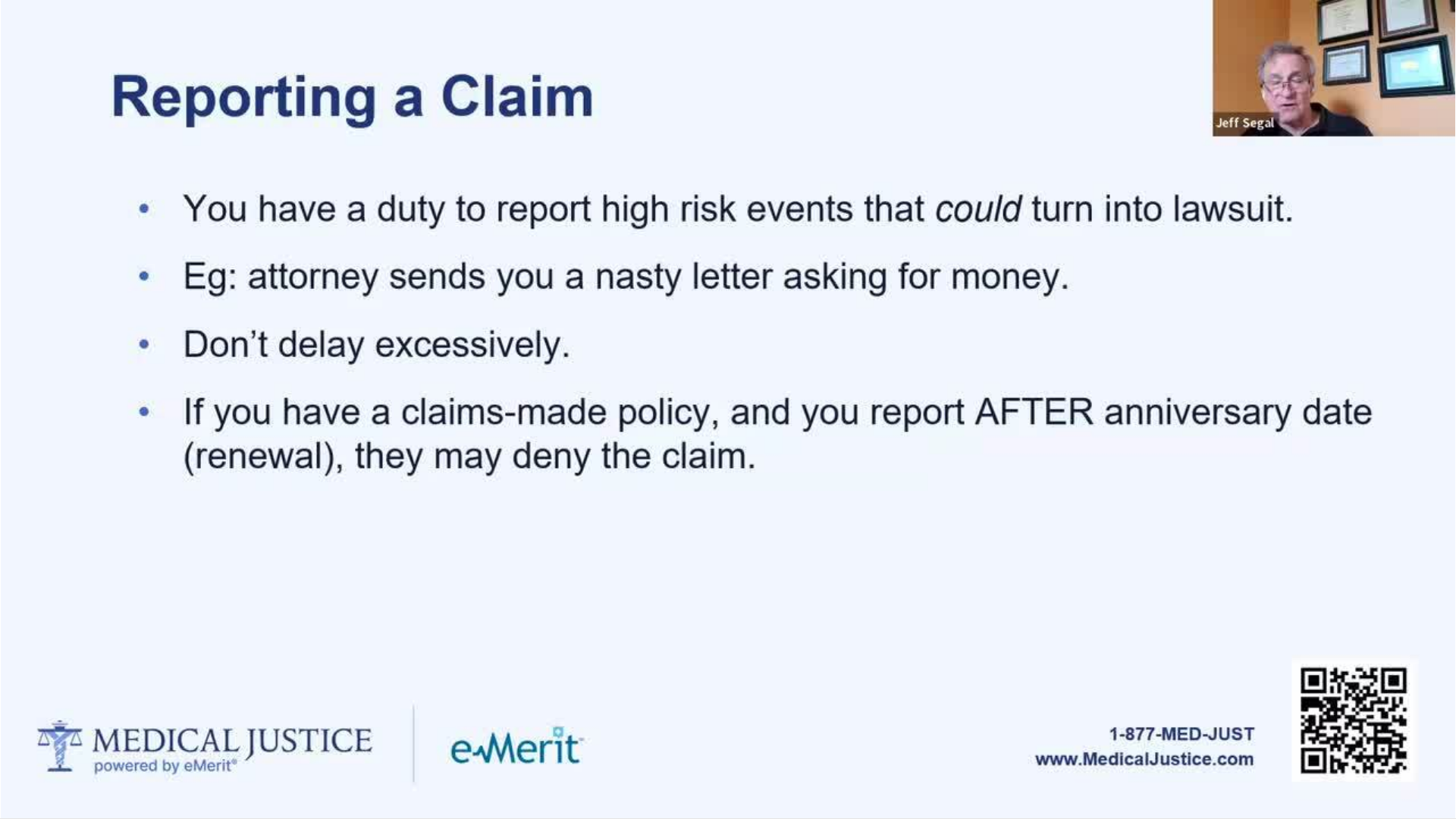
click at [661, 690] on div "10 seconds Tap to unmute" at bounding box center [728, 409] width 1456 height 818
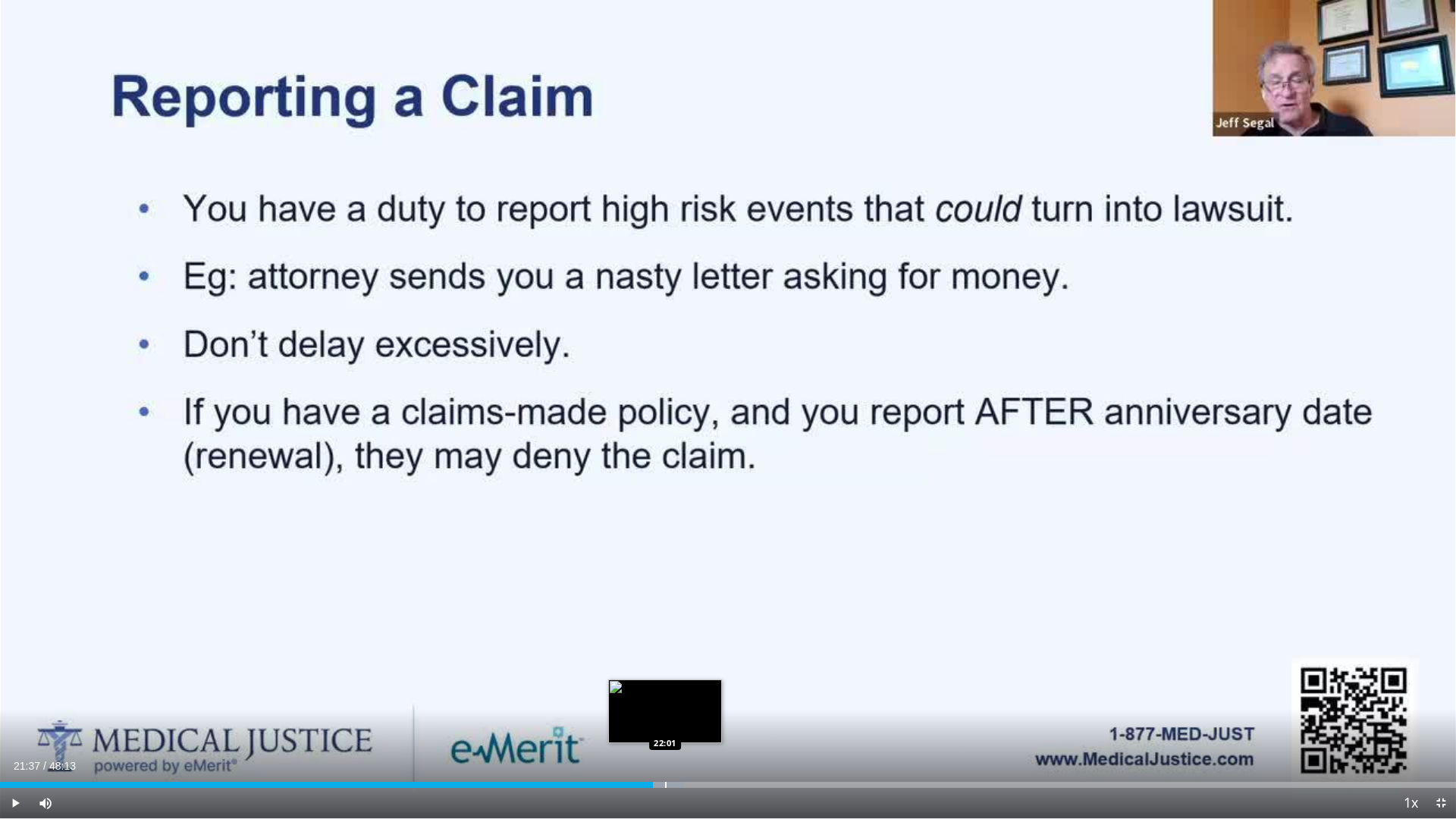
click at [665, 690] on div "Loaded : 46.96% 21:37 22:01" at bounding box center [728, 780] width 1456 height 15
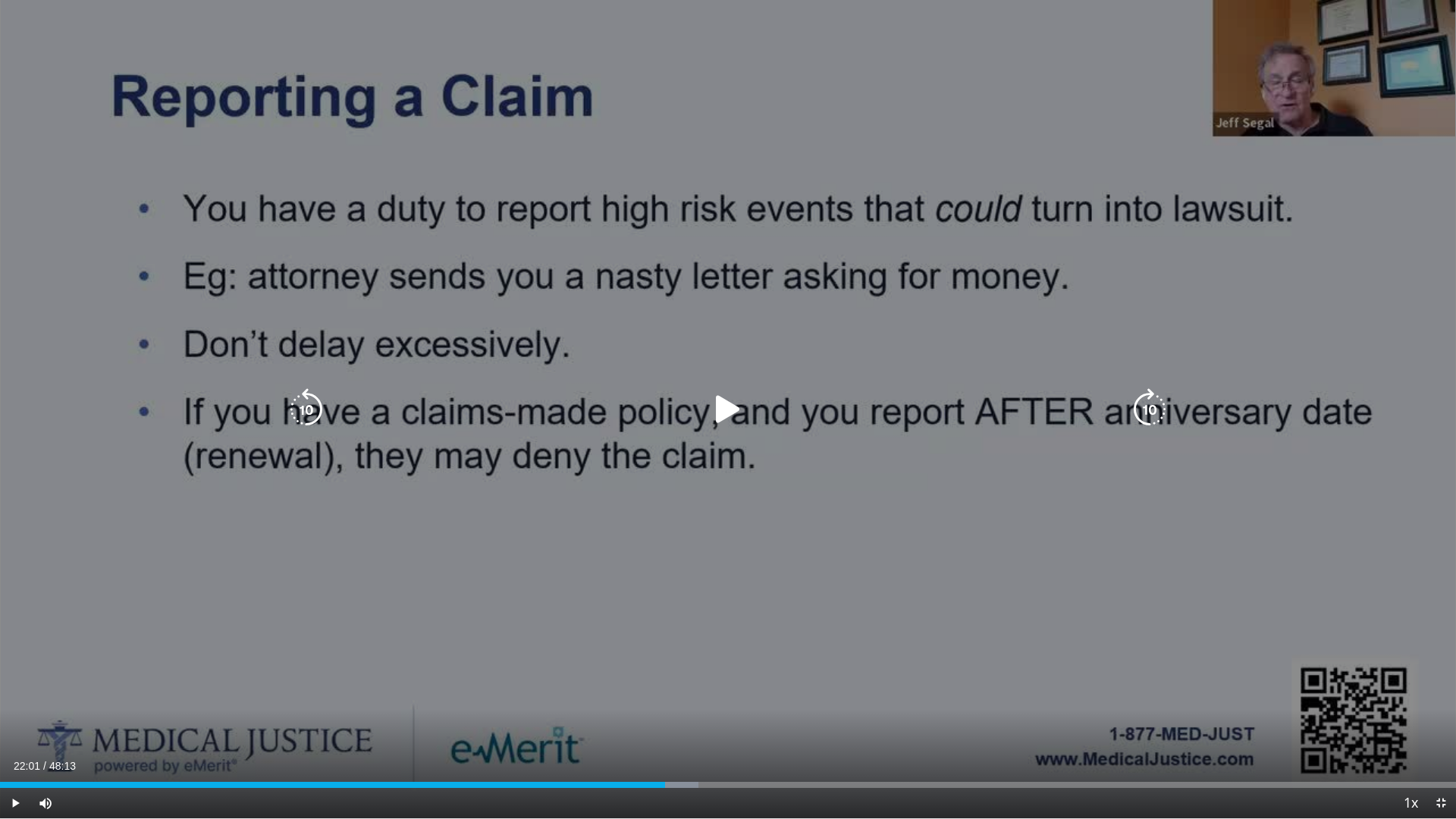
click at [717, 404] on icon "Video Player" at bounding box center [728, 409] width 42 height 42
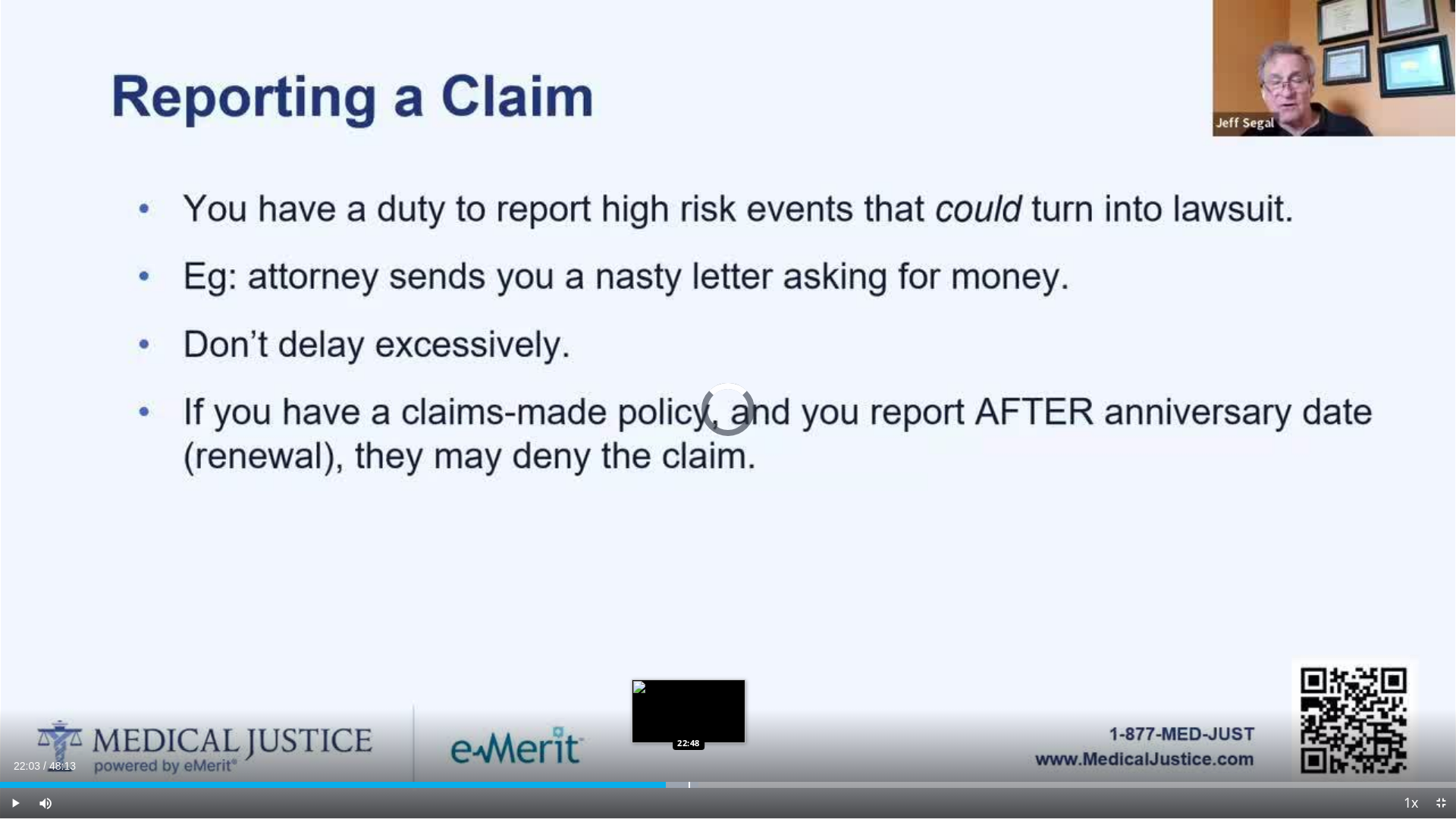
click at [688, 690] on div "Loaded : 47.99% 22:03 22:48" at bounding box center [728, 780] width 1456 height 15
click at [702, 690] on div "Progress Bar" at bounding box center [703, 784] width 2 height 6
click at [709, 690] on div "Progress Bar" at bounding box center [709, 784] width 2 height 6
click at [721, 690] on div "Current Time 23:30 / Duration 48:13 Pause Skip Backward Skip Forward Mute Loade…" at bounding box center [728, 802] width 1456 height 30
click at [722, 690] on div "Progress Bar" at bounding box center [723, 784] width 2 height 6
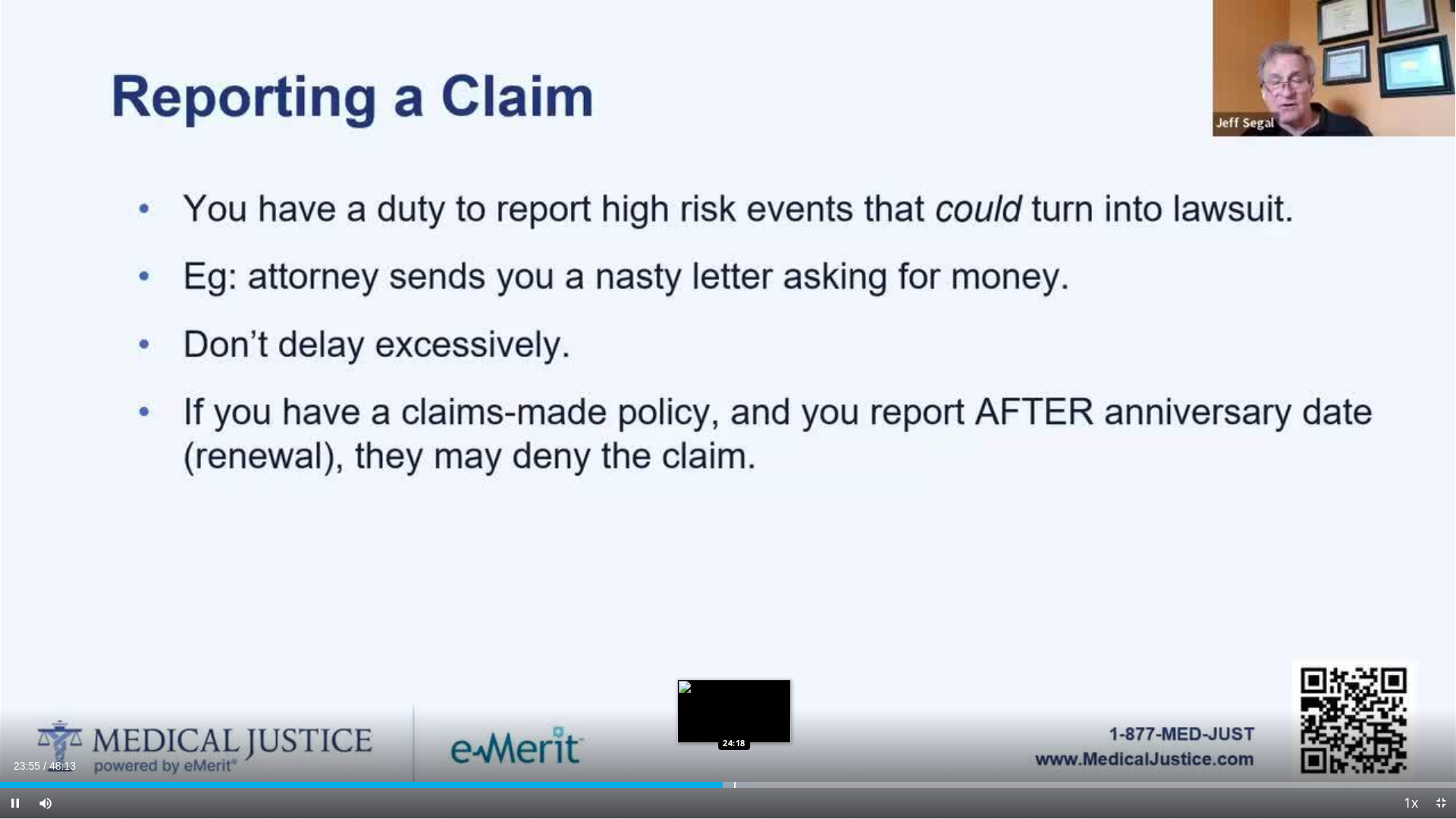
click at [735, 690] on div "Progress Bar" at bounding box center [735, 784] width 2 height 6
click at [744, 690] on div "Progress Bar" at bounding box center [744, 784] width 2 height 6
click at [761, 690] on div "Progress Bar" at bounding box center [761, 784] width 2 height 6
click at [774, 690] on div "Progress Bar" at bounding box center [775, 784] width 2 height 6
click at [793, 690] on div "Progress Bar" at bounding box center [794, 784] width 2 height 6
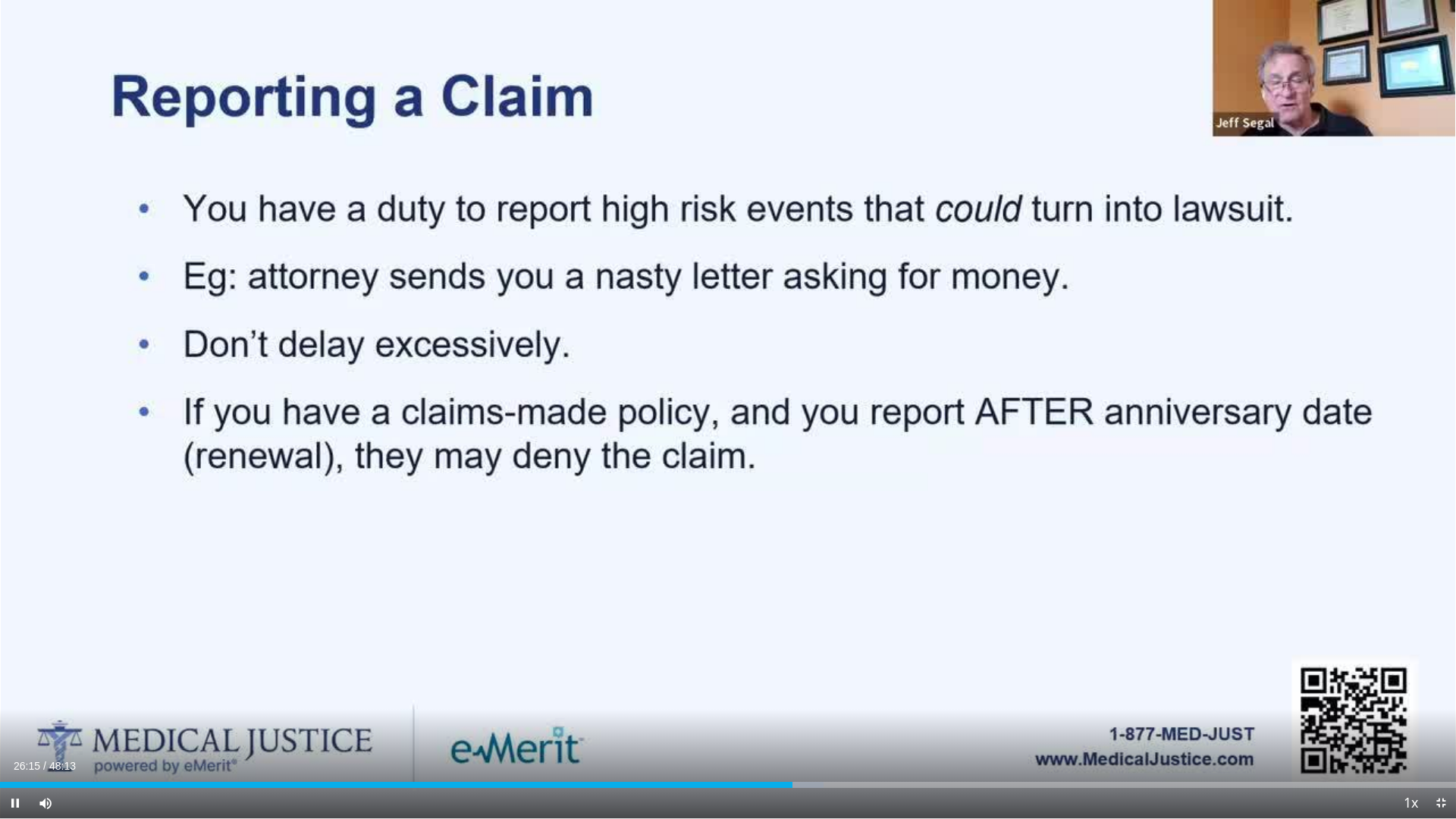
click at [819, 690] on div "Current Time 26:15 / Duration 48:13 Pause Skip Backward Skip Forward Mute Loade…" at bounding box center [728, 802] width 1456 height 30
click at [839, 690] on div "Progress Bar" at bounding box center [840, 784] width 2 height 6
click at [880, 690] on div "Progress Bar" at bounding box center [881, 784] width 2 height 6
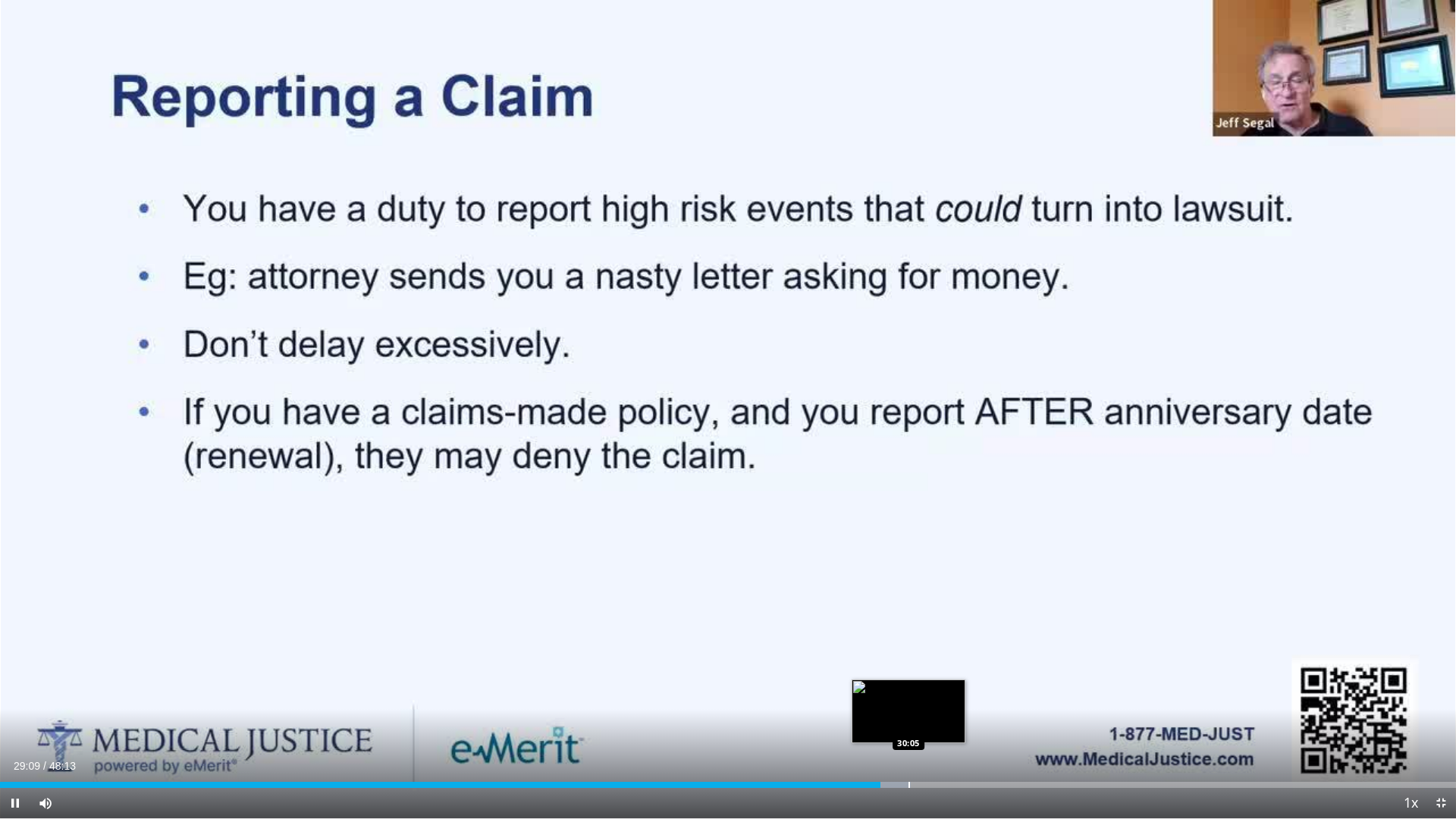
click at [909, 690] on div "Progress Bar" at bounding box center [909, 784] width 2 height 6
click at [935, 690] on div "Progress Bar" at bounding box center [935, 784] width 2 height 6
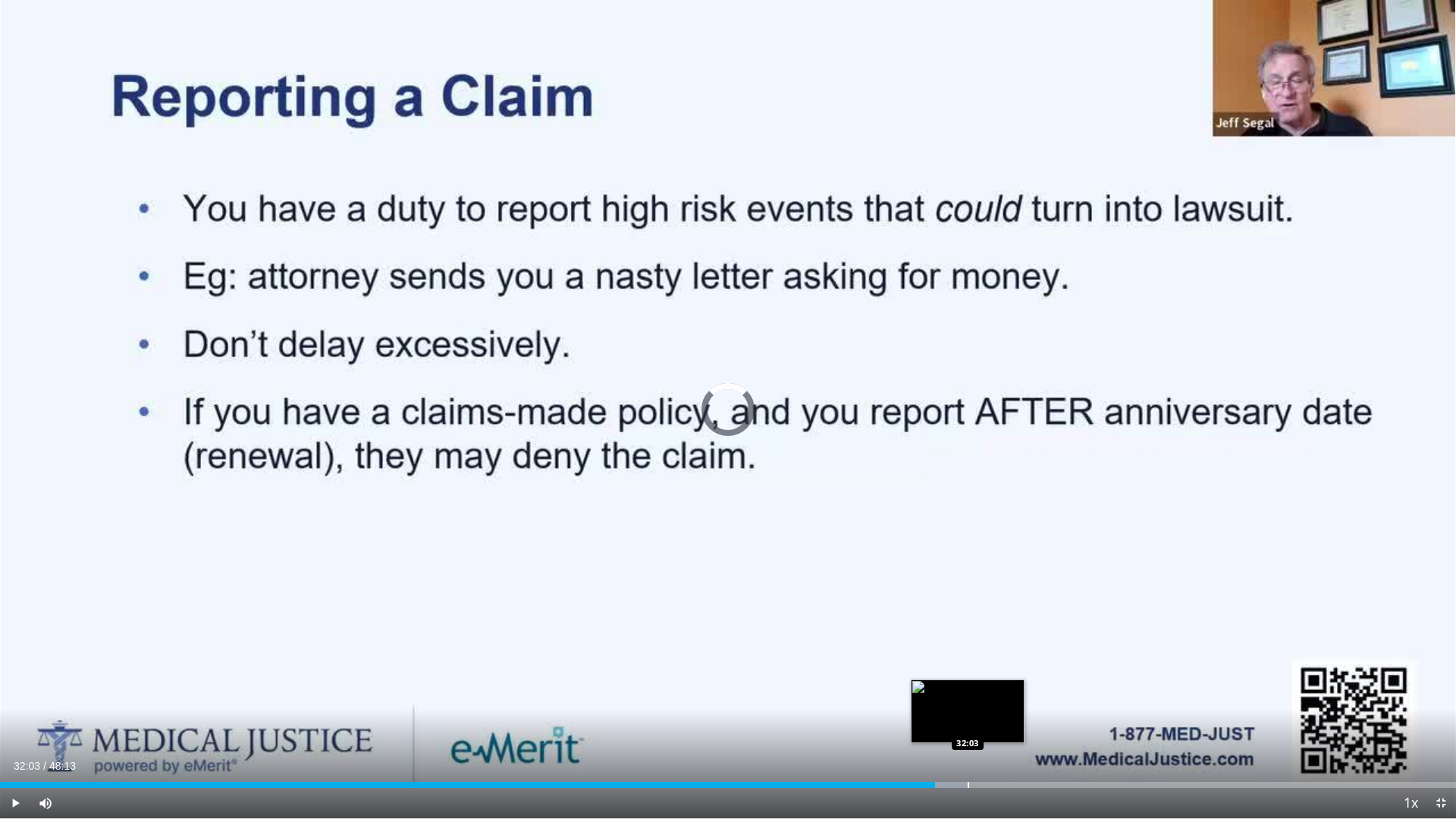
click at [968, 690] on div "Progress Bar" at bounding box center [969, 784] width 2 height 6
click at [987, 690] on div "Progress Bar" at bounding box center [988, 784] width 2 height 6
click at [1012, 690] on div "Progress Bar" at bounding box center [1013, 784] width 2 height 6
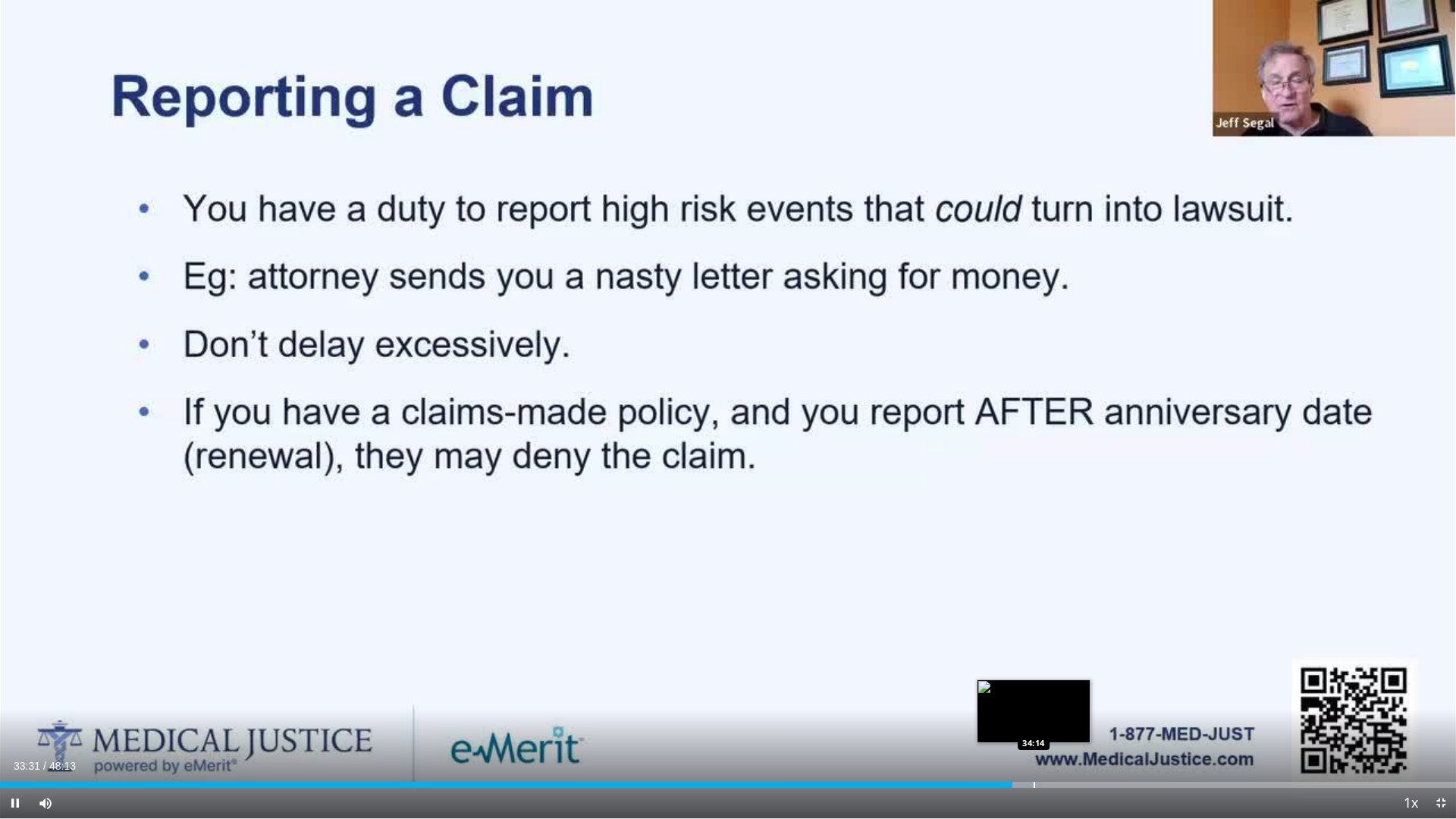
click at [1035, 690] on div "Progress Bar" at bounding box center [1035, 784] width 2 height 6
click at [1049, 690] on div "Progress Bar" at bounding box center [1050, 784] width 2 height 6
click at [1061, 690] on div "Progress Bar" at bounding box center [1058, 784] width 49 height 6
click at [1085, 690] on div "Progress Bar" at bounding box center [1086, 784] width 2 height 6
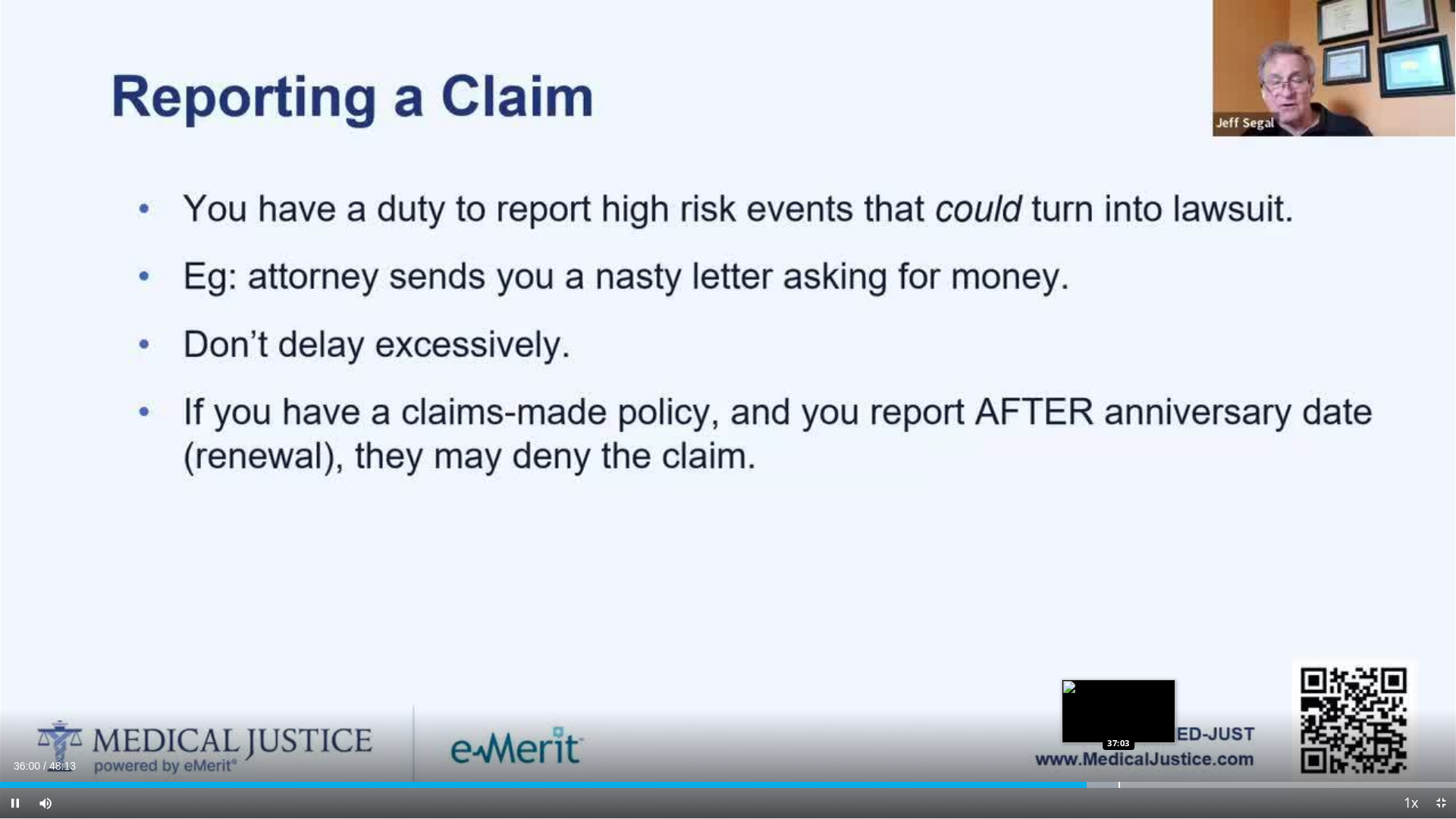
click at [1118, 690] on div "Progress Bar" at bounding box center [1119, 784] width 2 height 6
click at [1137, 690] on div "Progress Bar" at bounding box center [1138, 784] width 2 height 6
click at [1174, 690] on div "Progress Bar" at bounding box center [1175, 784] width 2 height 6
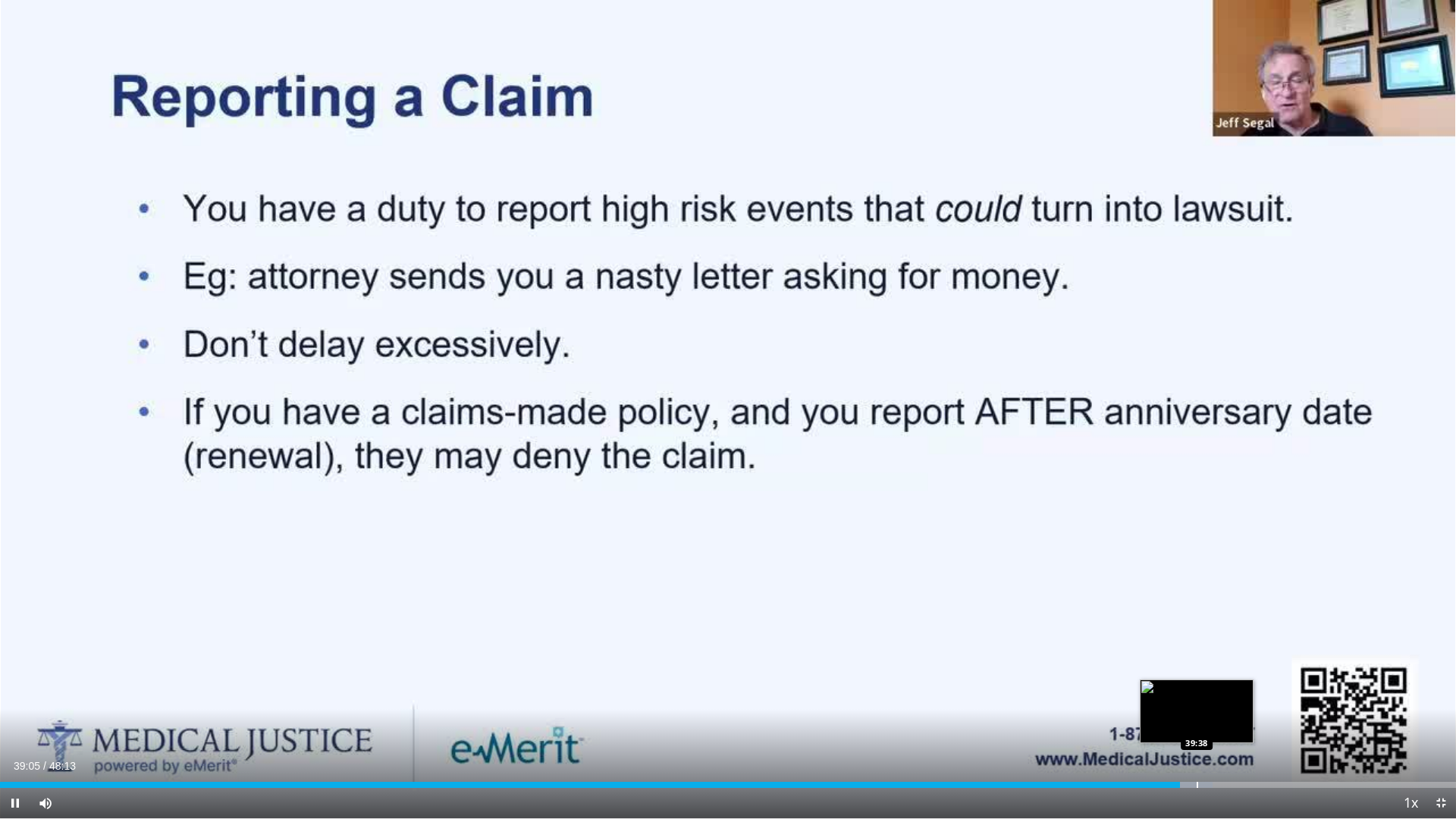
click at [1197, 690] on div "Progress Bar" at bounding box center [1198, 784] width 2 height 6
click at [1216, 690] on div "Progress Bar" at bounding box center [1217, 784] width 2 height 6
click at [1236, 690] on div "Progress Bar" at bounding box center [1237, 784] width 2 height 6
click at [1261, 690] on div "Loaded : 87.07% 40:56 41:46" at bounding box center [728, 780] width 1456 height 15
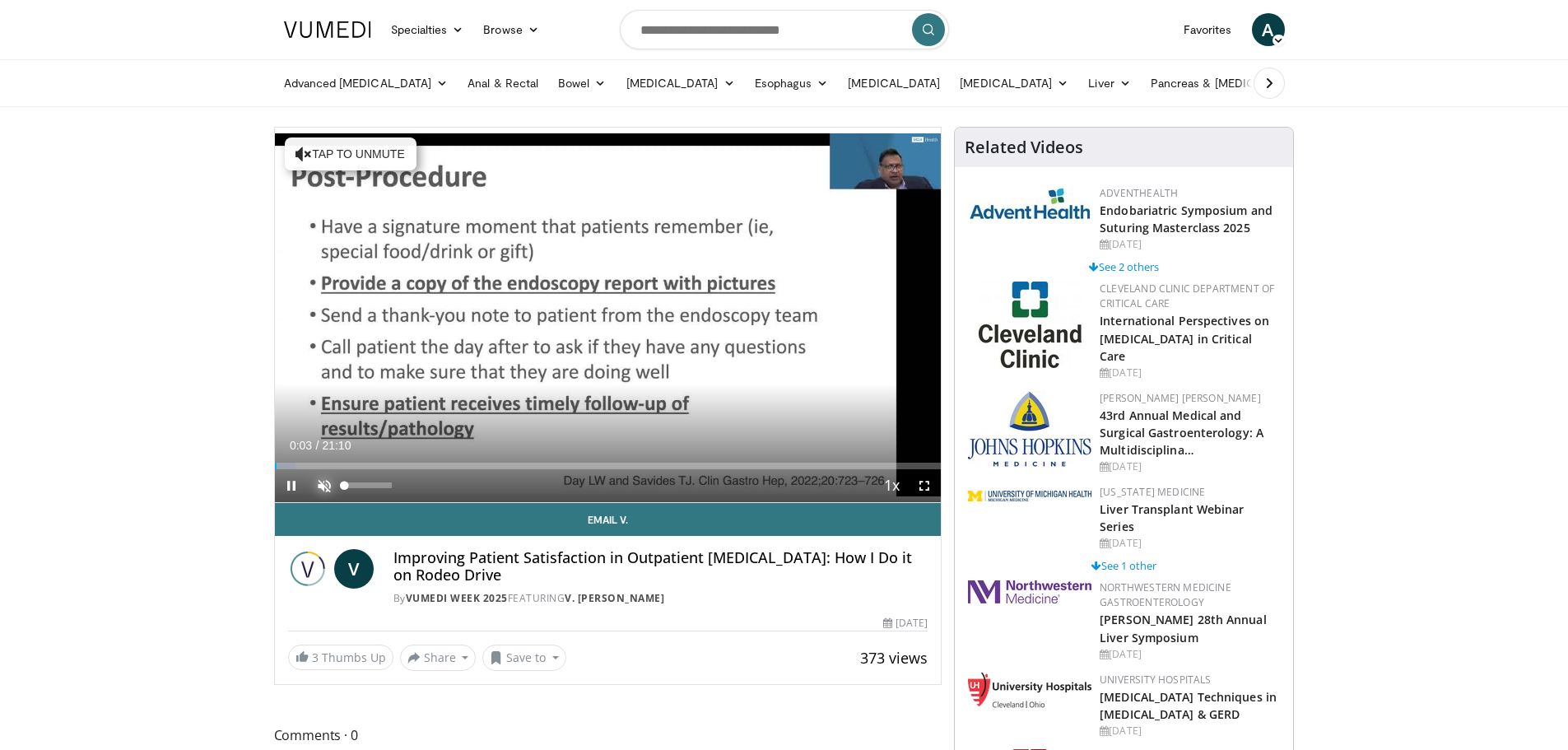
click at [321, 483] on span "Video Player" at bounding box center [324, 485] width 33 height 33
click at [920, 484] on span "Video Player" at bounding box center [924, 485] width 33 height 33
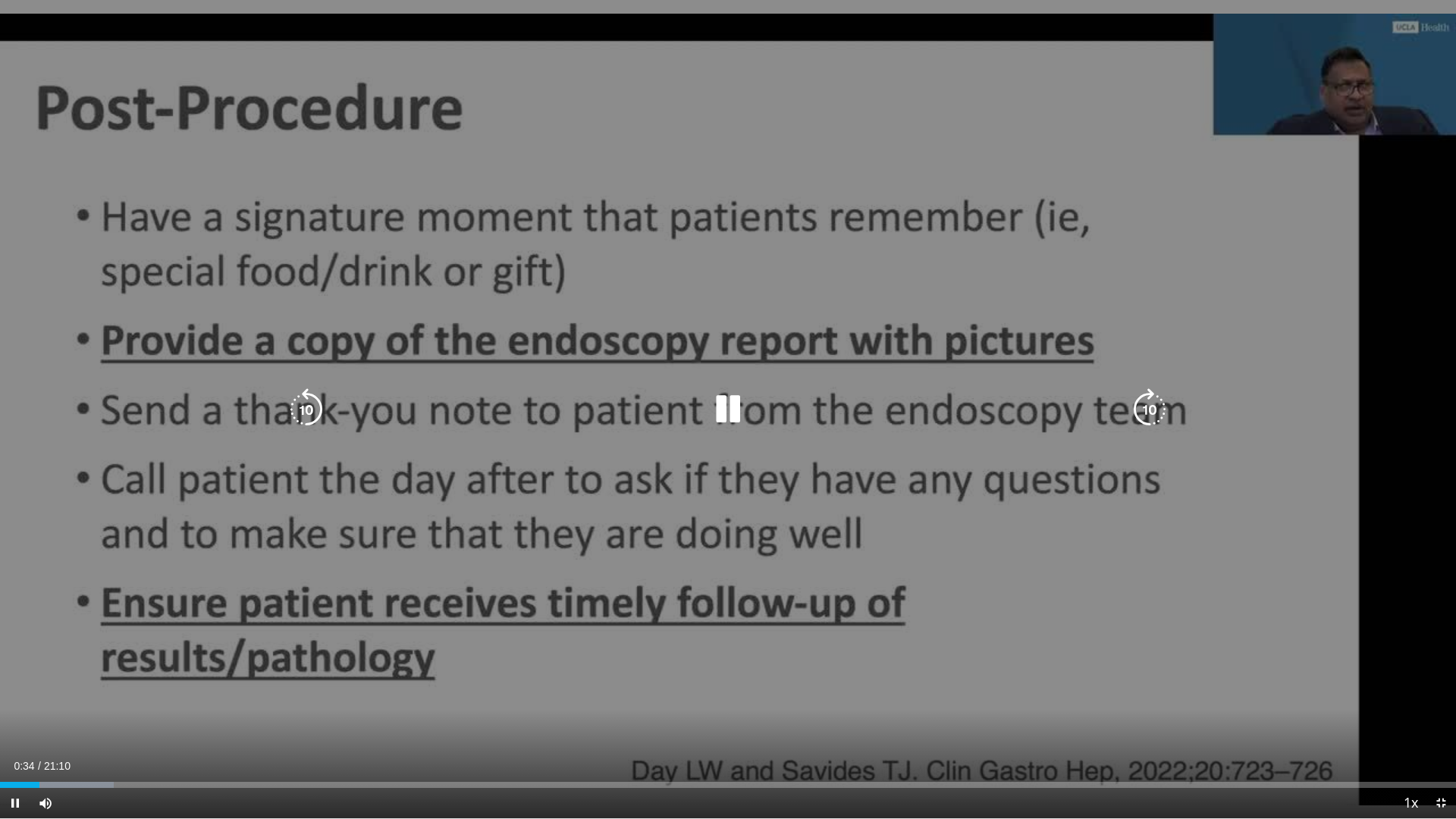
click at [1139, 402] on icon "Video Player" at bounding box center [1150, 409] width 42 height 42
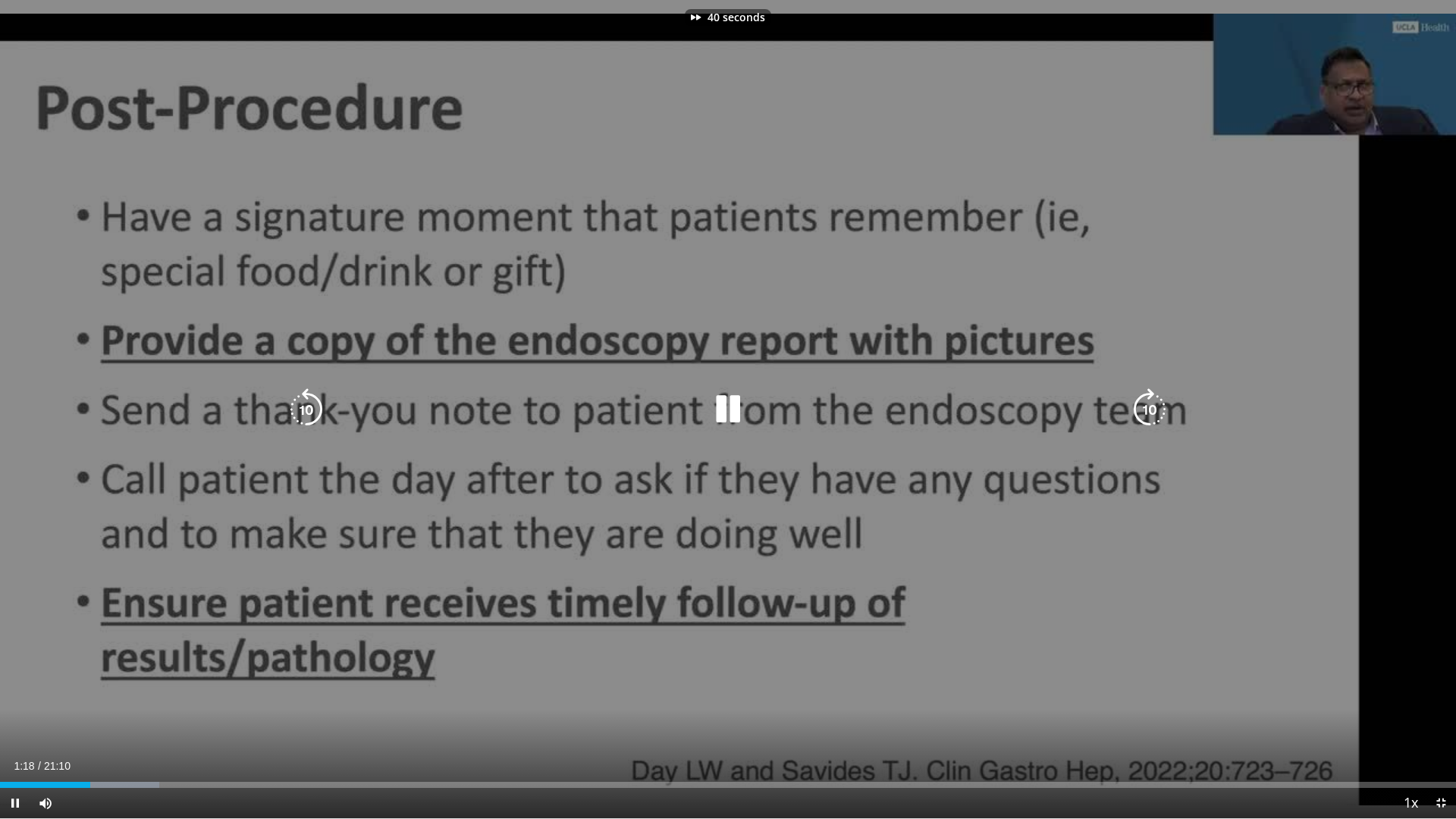
click at [1139, 402] on icon "Video Player" at bounding box center [1150, 409] width 42 height 42
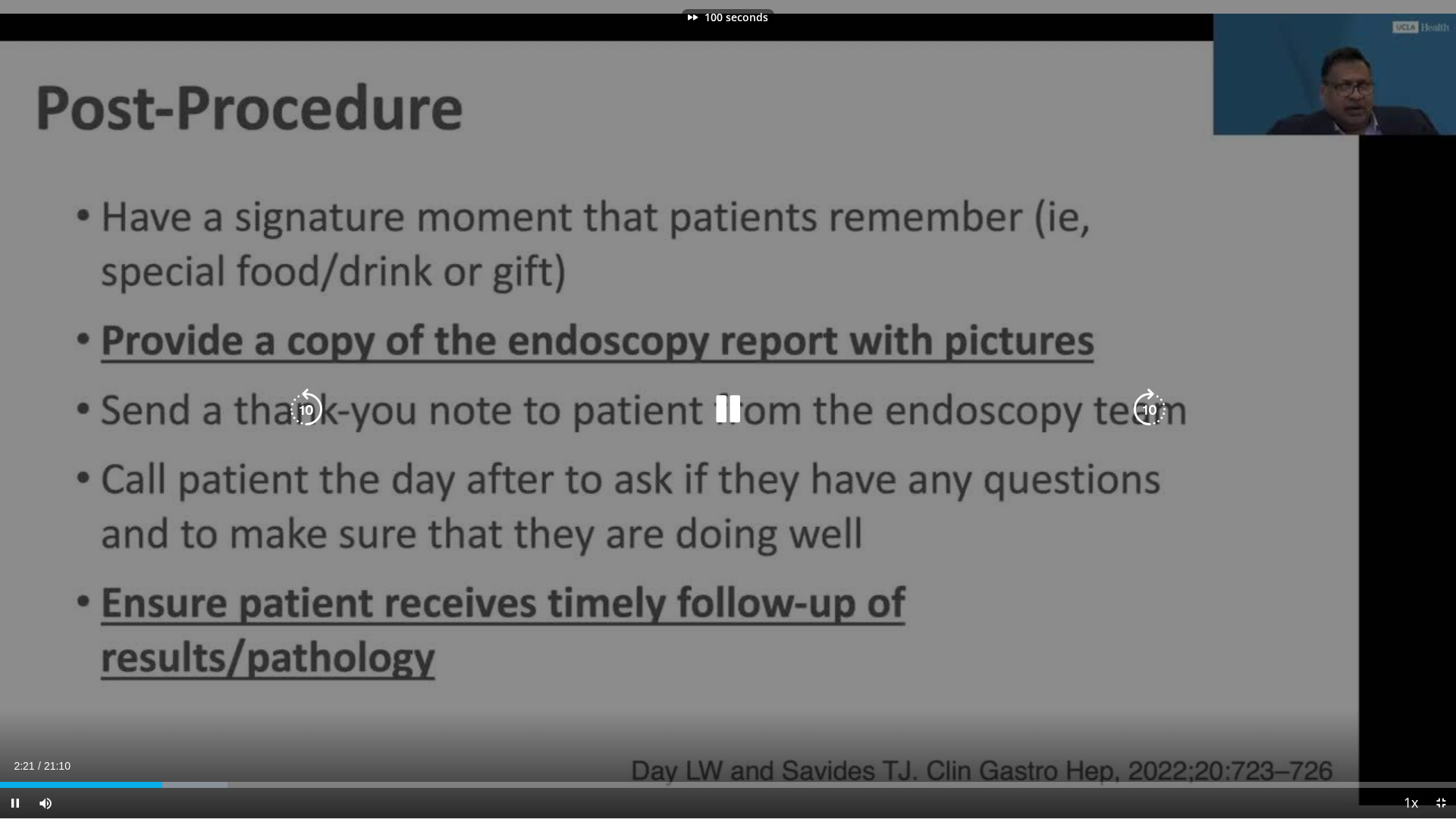
click at [1139, 402] on icon "Video Player" at bounding box center [1150, 409] width 42 height 42
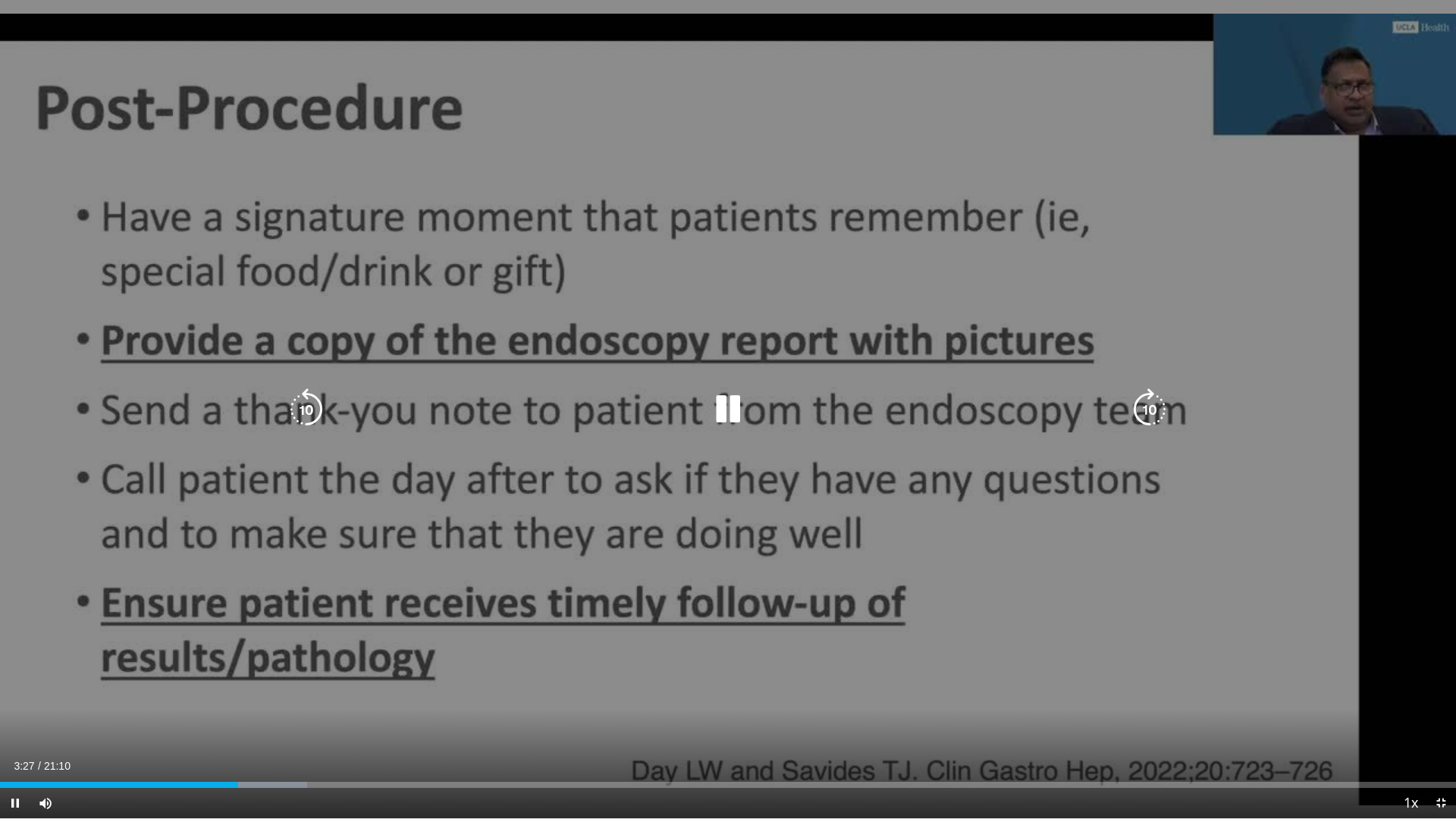
click at [1152, 407] on icon "Video Player" at bounding box center [1150, 409] width 42 height 42
click at [1146, 408] on icon "Video Player" at bounding box center [1150, 409] width 42 height 42
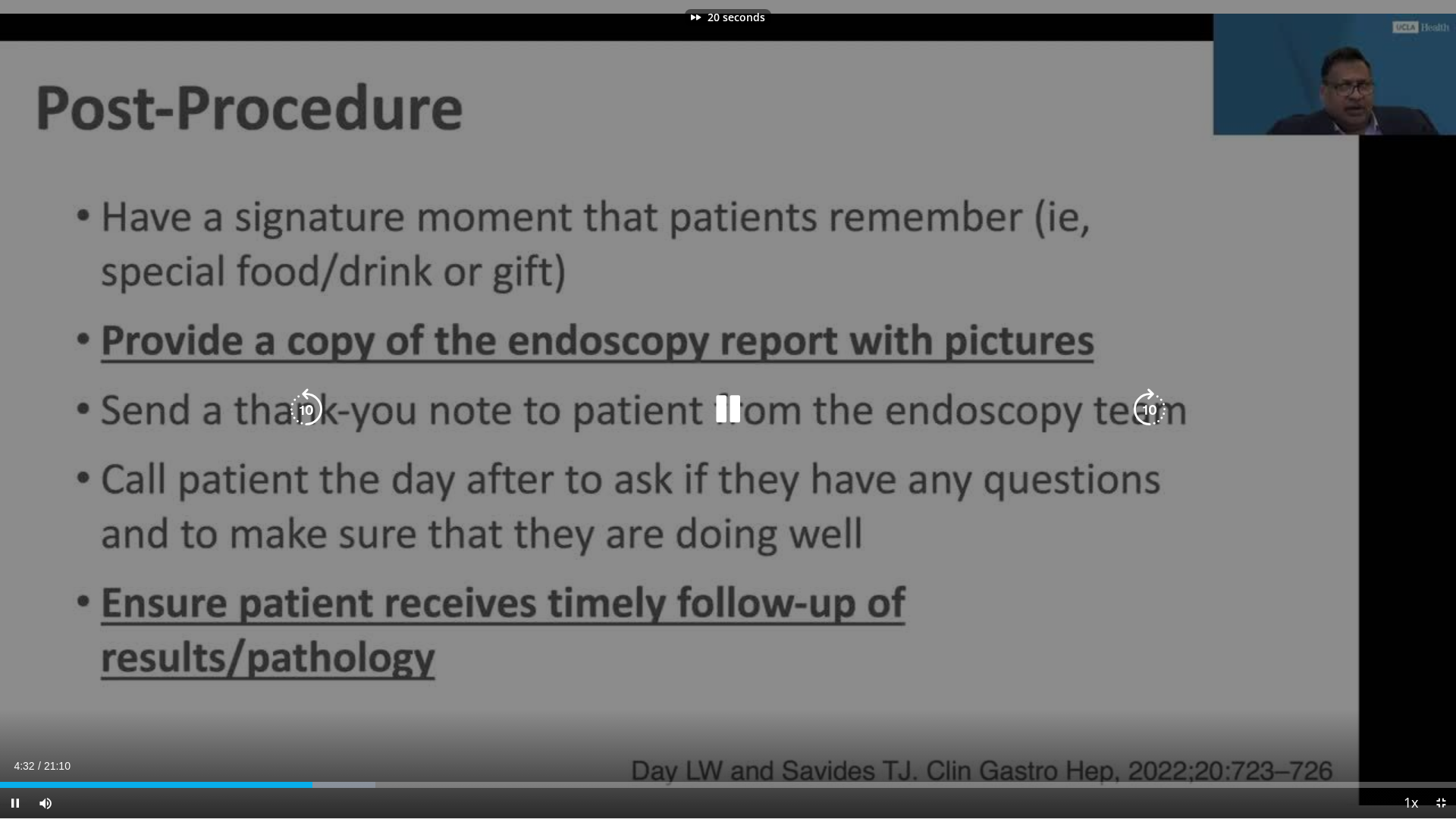
click at [1146, 408] on icon "Video Player" at bounding box center [1150, 409] width 42 height 42
click at [1137, 418] on icon "Video Player" at bounding box center [1150, 409] width 42 height 42
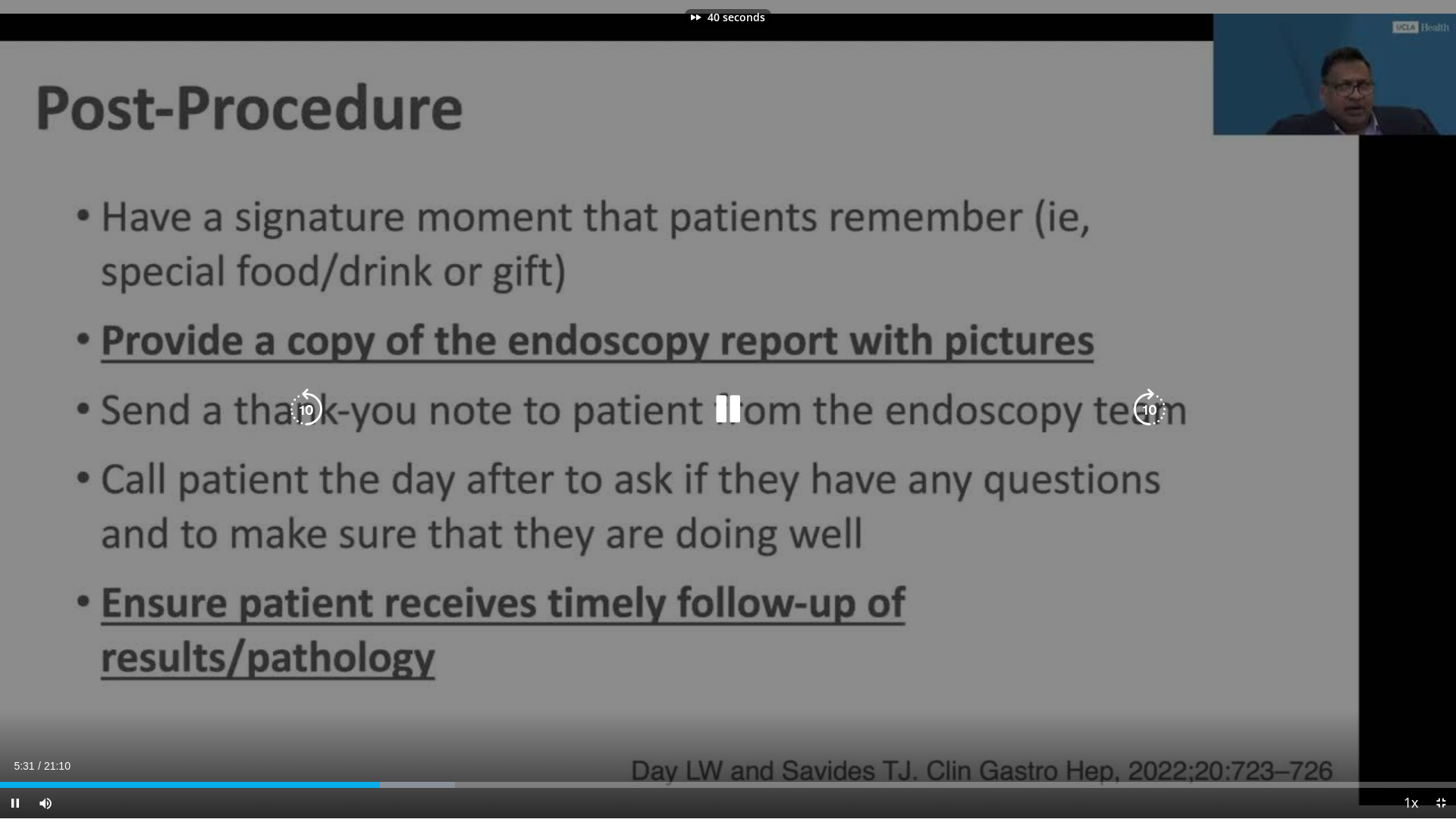
click at [1137, 418] on icon "Video Player" at bounding box center [1150, 409] width 42 height 42
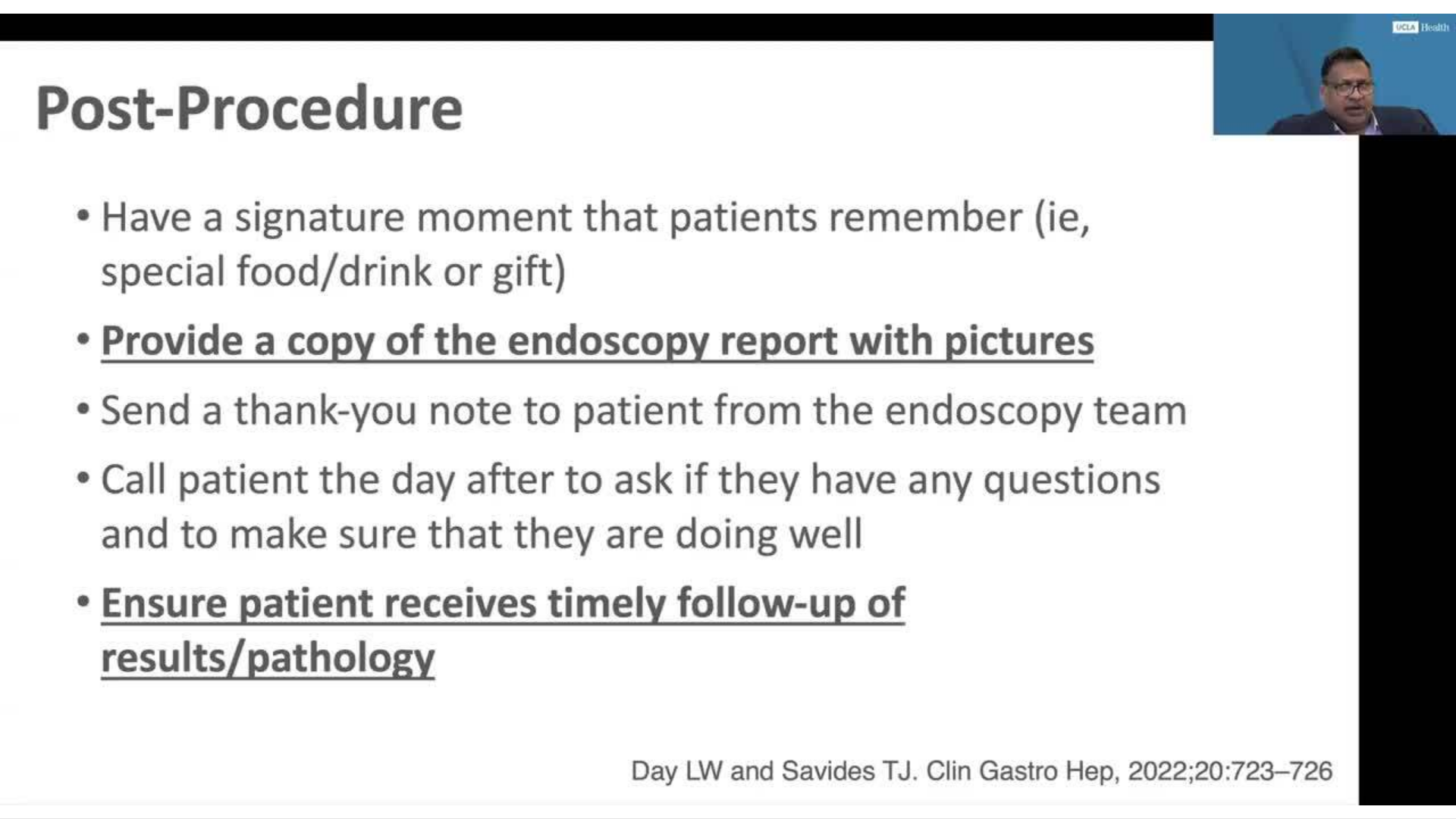
click at [1137, 418] on div "70 seconds Tap to unmute" at bounding box center [728, 409] width 1456 height 818
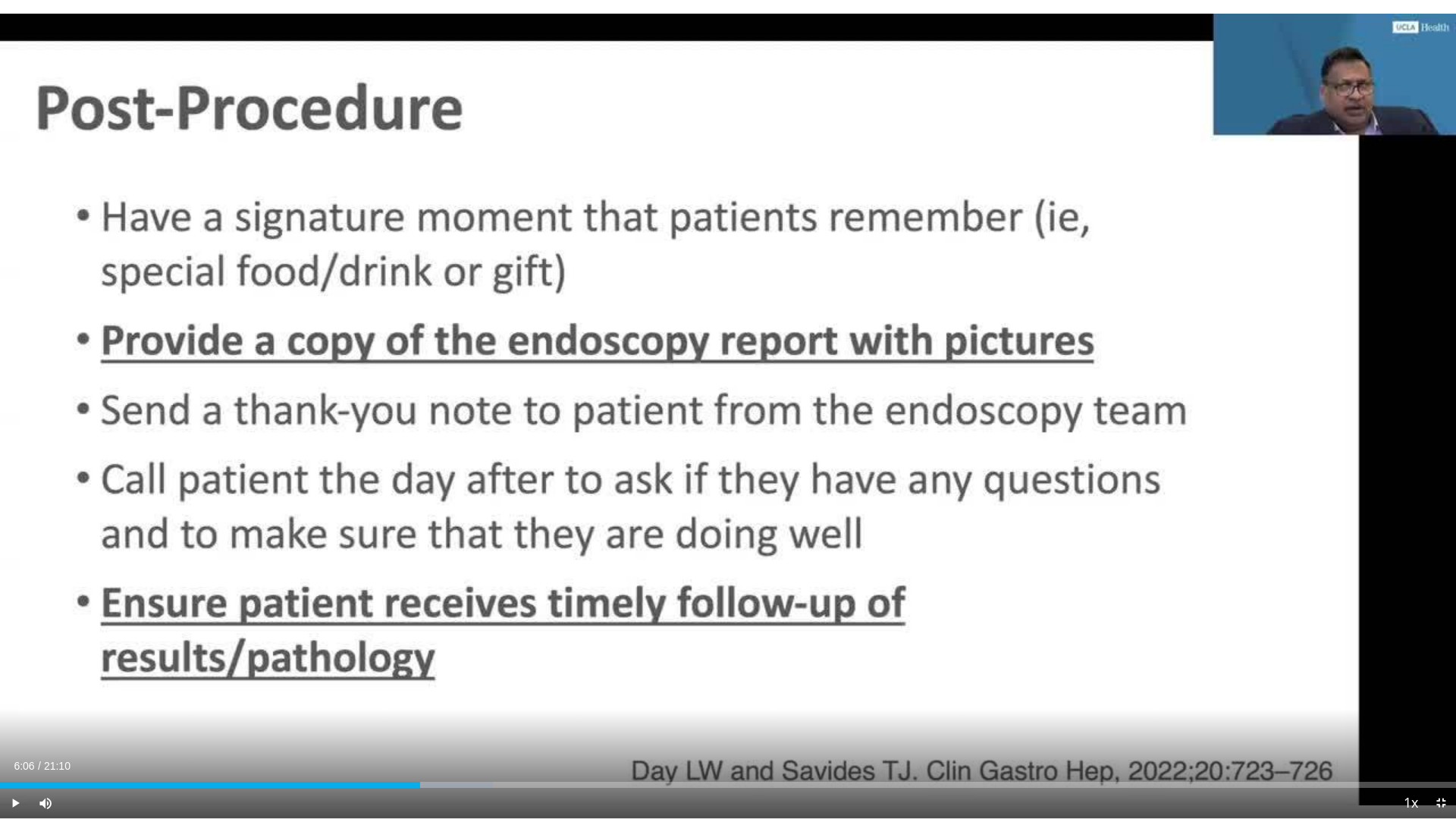
click at [1137, 418] on div "70 seconds Tap to unmute" at bounding box center [728, 409] width 1456 height 818
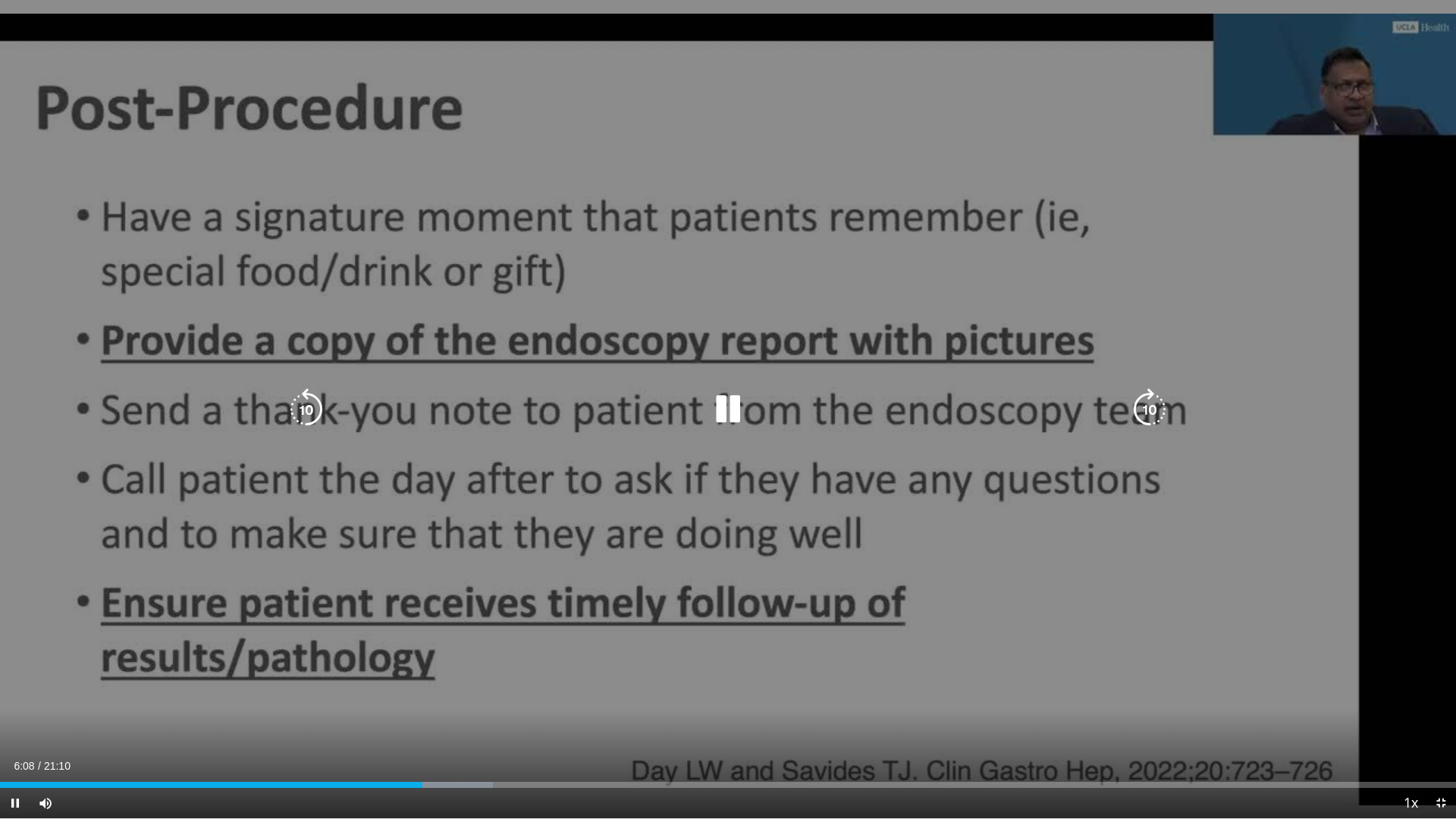
click at [1150, 409] on icon "Video Player" at bounding box center [1150, 409] width 42 height 42
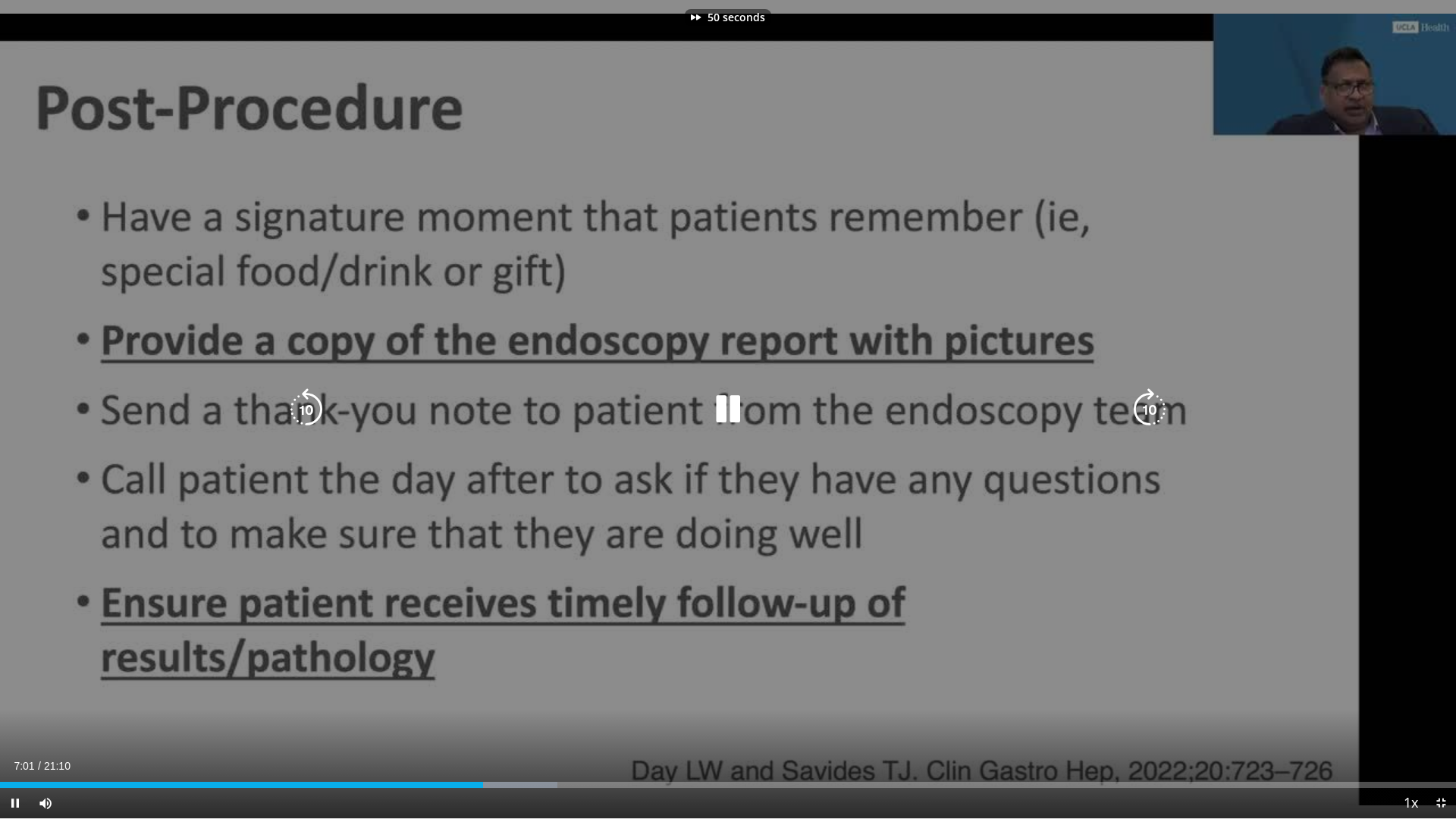
click at [1150, 409] on icon "Video Player" at bounding box center [1150, 409] width 42 height 42
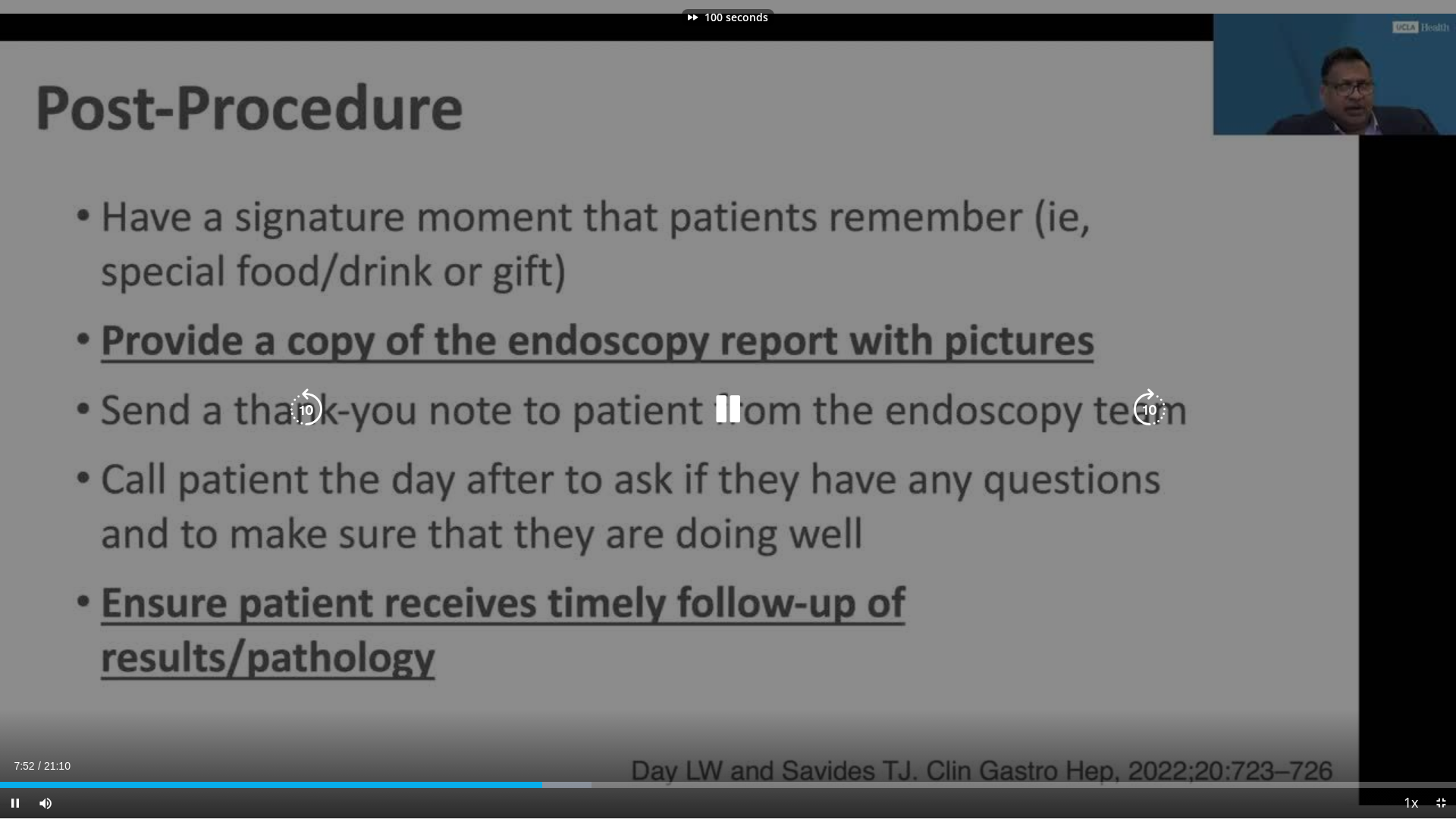
click at [1150, 409] on icon "Video Player" at bounding box center [1150, 409] width 42 height 42
click at [1141, 426] on icon "Video Player" at bounding box center [1150, 409] width 42 height 42
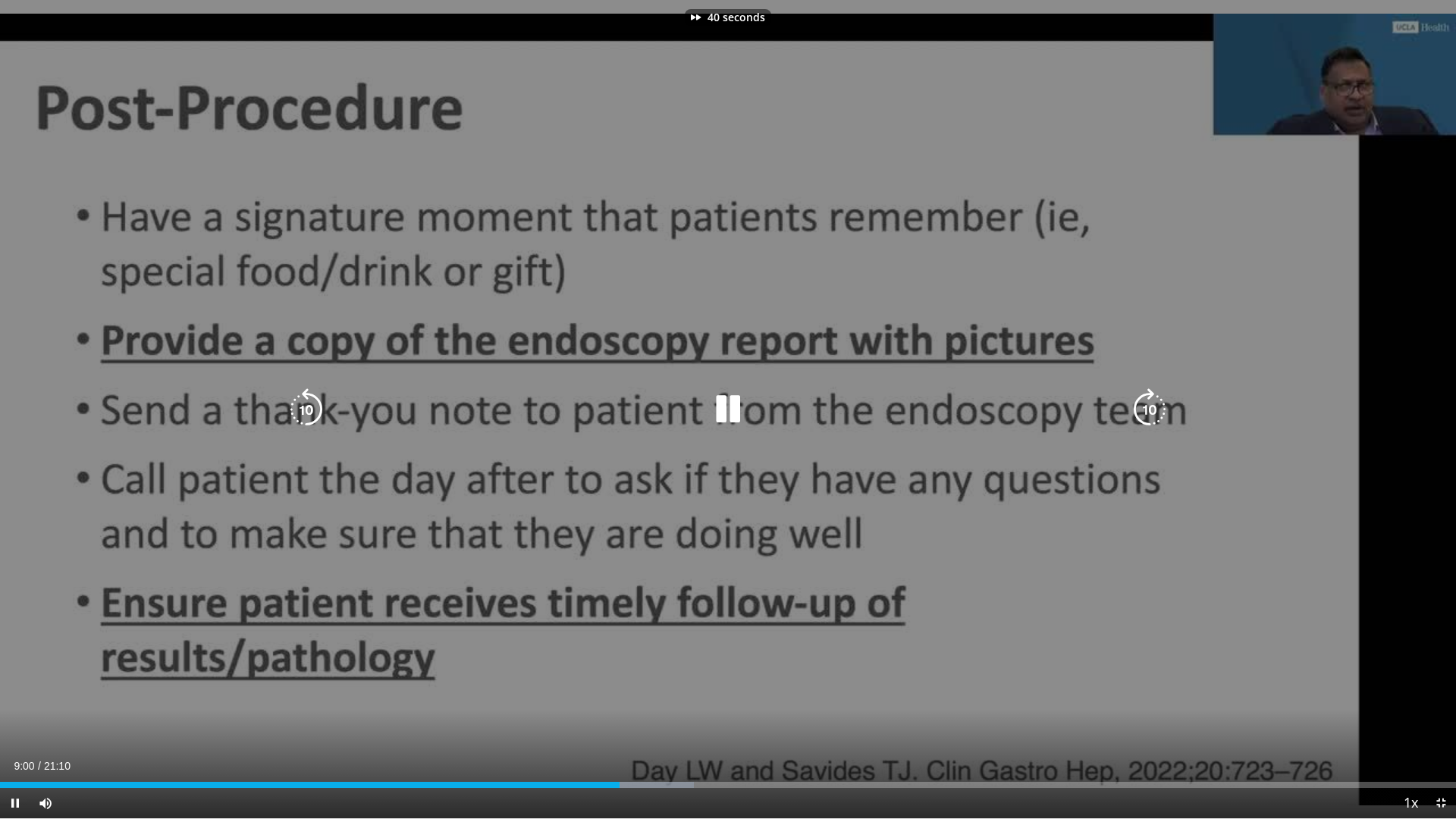
click at [1142, 420] on icon "Video Player" at bounding box center [1150, 409] width 42 height 42
click at [1145, 415] on icon "Video Player" at bounding box center [1150, 409] width 42 height 42
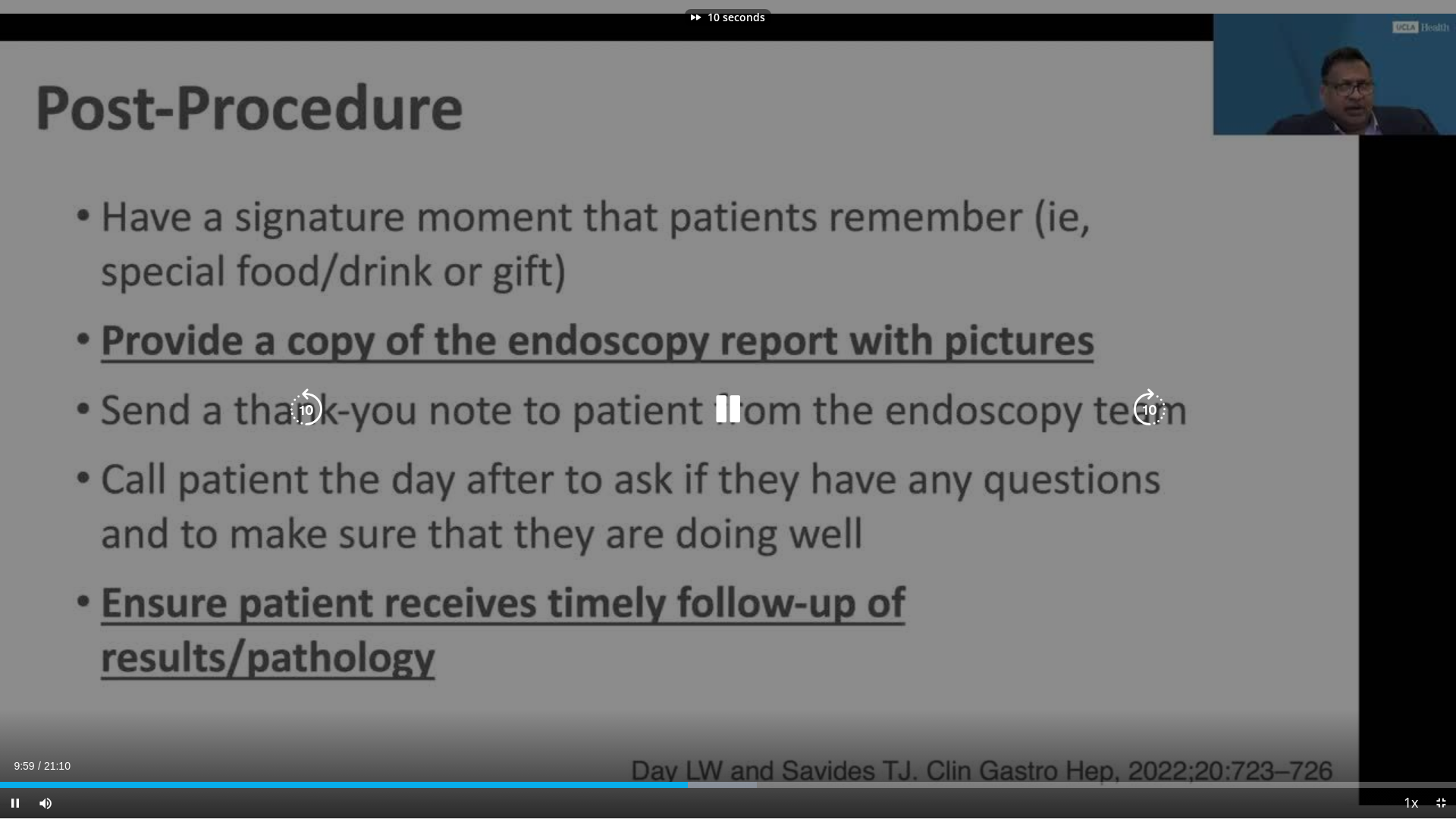
click at [1145, 415] on icon "Video Player" at bounding box center [1150, 409] width 42 height 42
click at [1146, 416] on icon "Video Player" at bounding box center [1150, 409] width 42 height 42
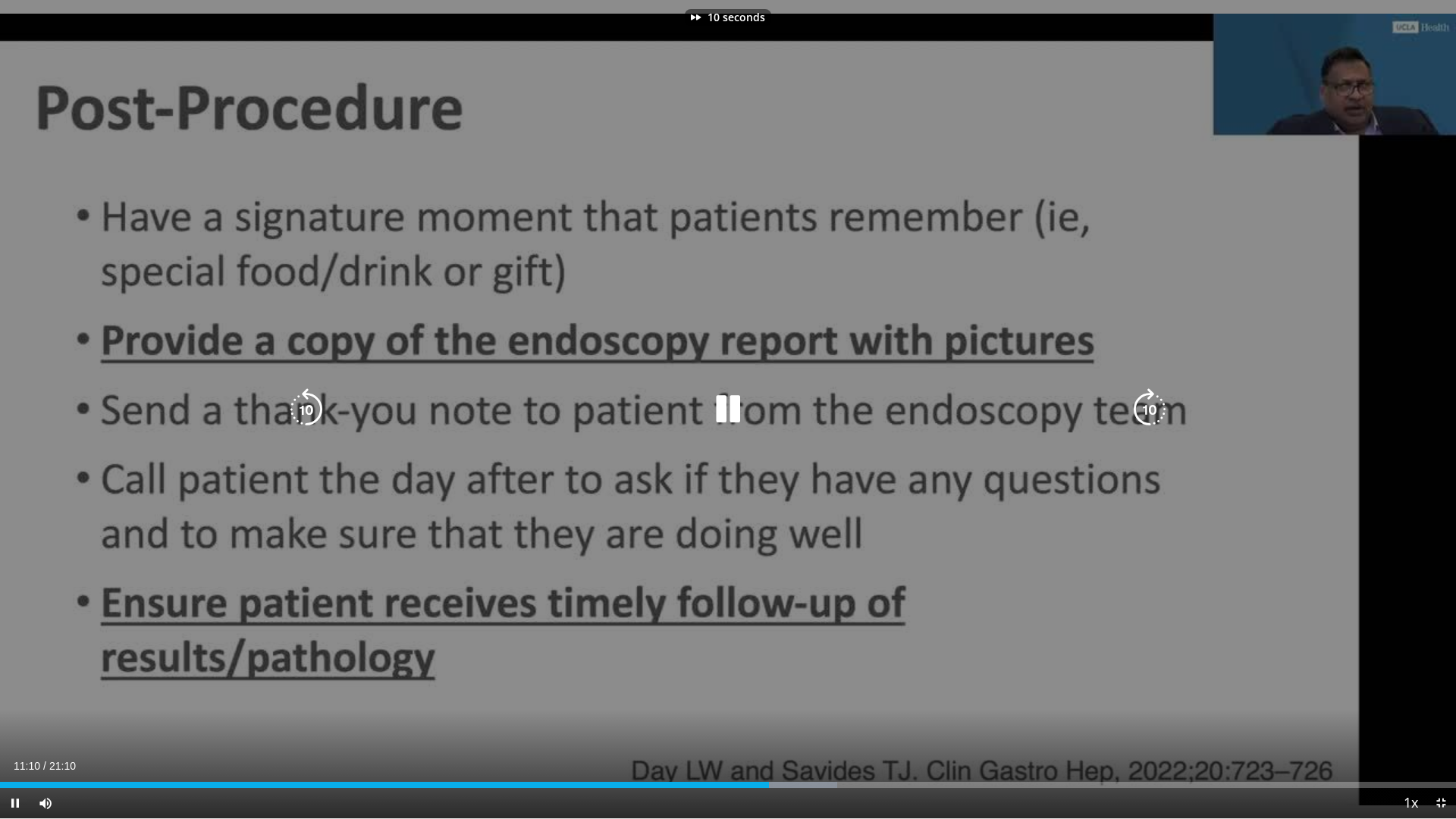
click at [1146, 416] on icon "Video Player" at bounding box center [1150, 409] width 42 height 42
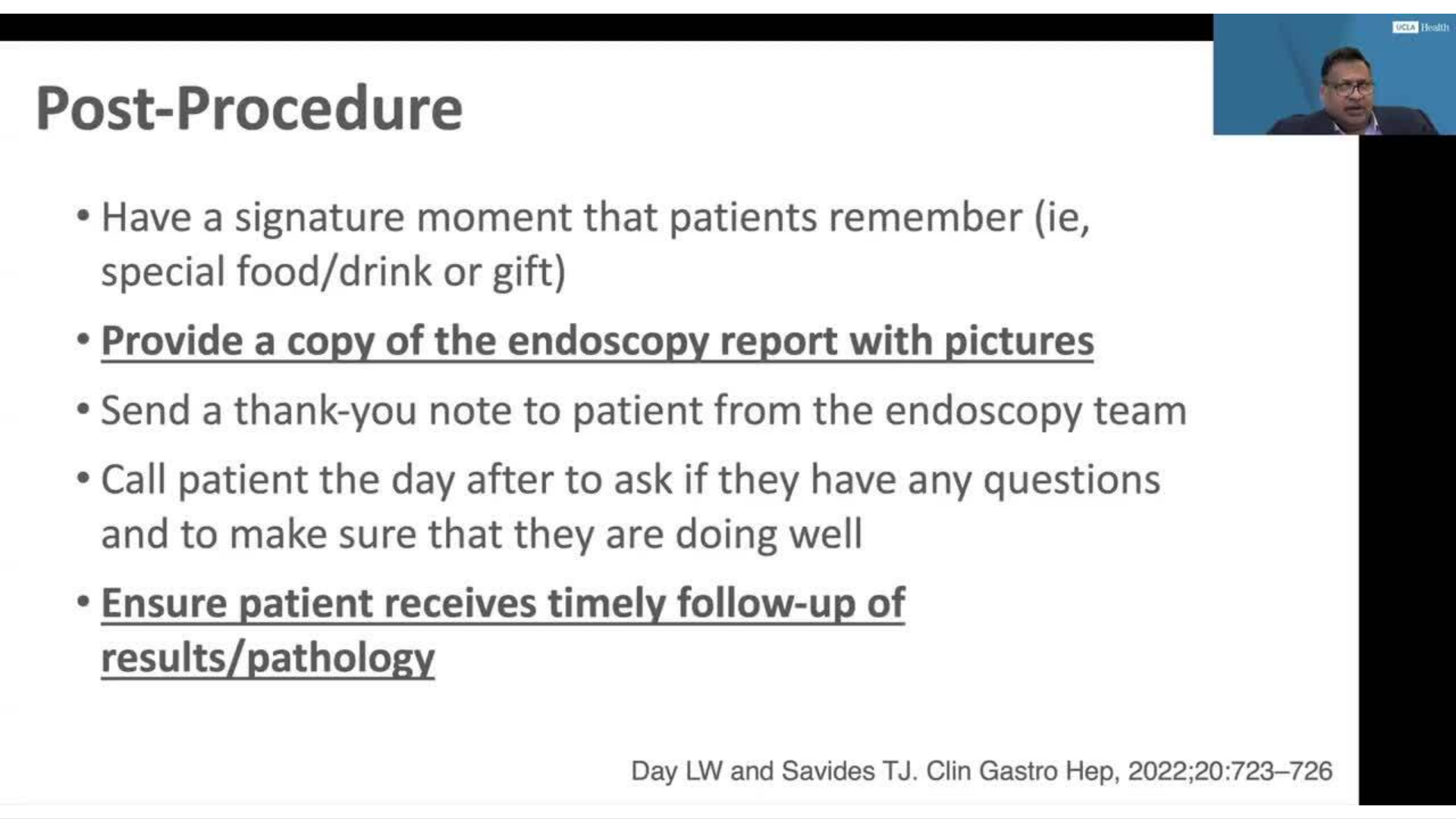
click at [1146, 416] on div "60 seconds Tap to unmute" at bounding box center [728, 409] width 1456 height 818
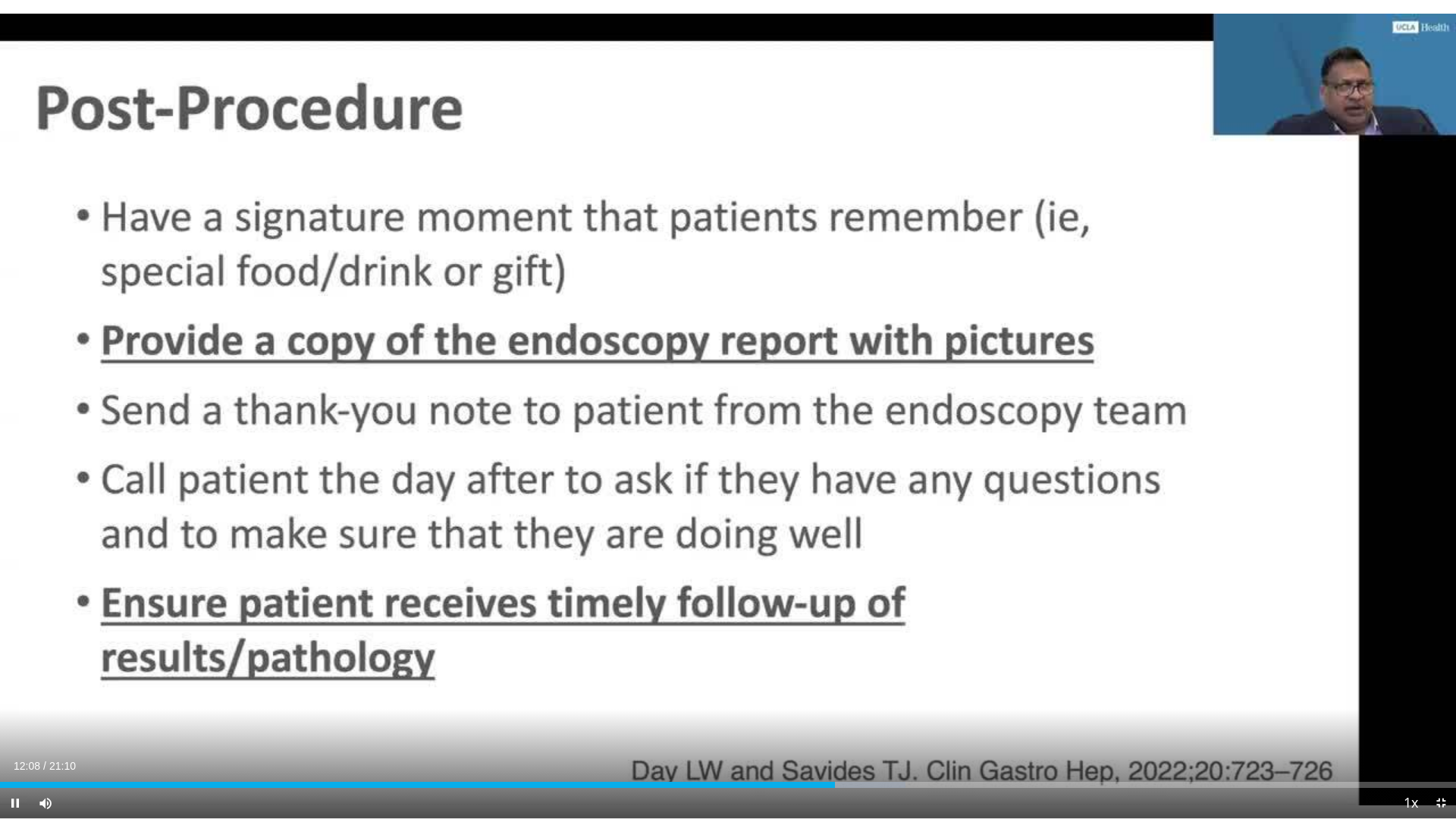
click at [1146, 416] on div "60 seconds Tap to unmute" at bounding box center [728, 409] width 1456 height 818
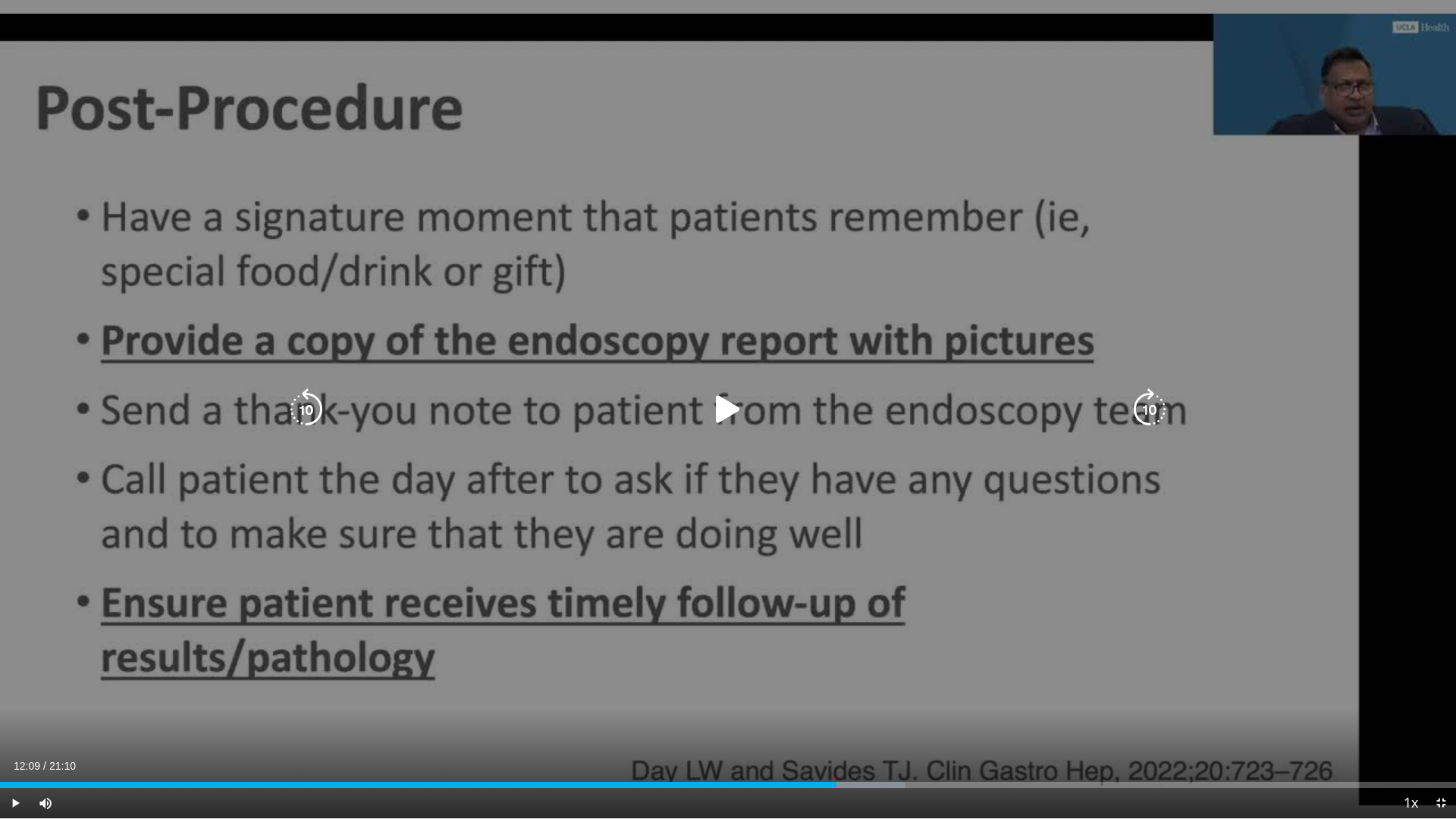
click at [1146, 410] on icon "Video Player" at bounding box center [1150, 409] width 42 height 42
click at [728, 404] on icon "Video Player" at bounding box center [728, 409] width 42 height 42
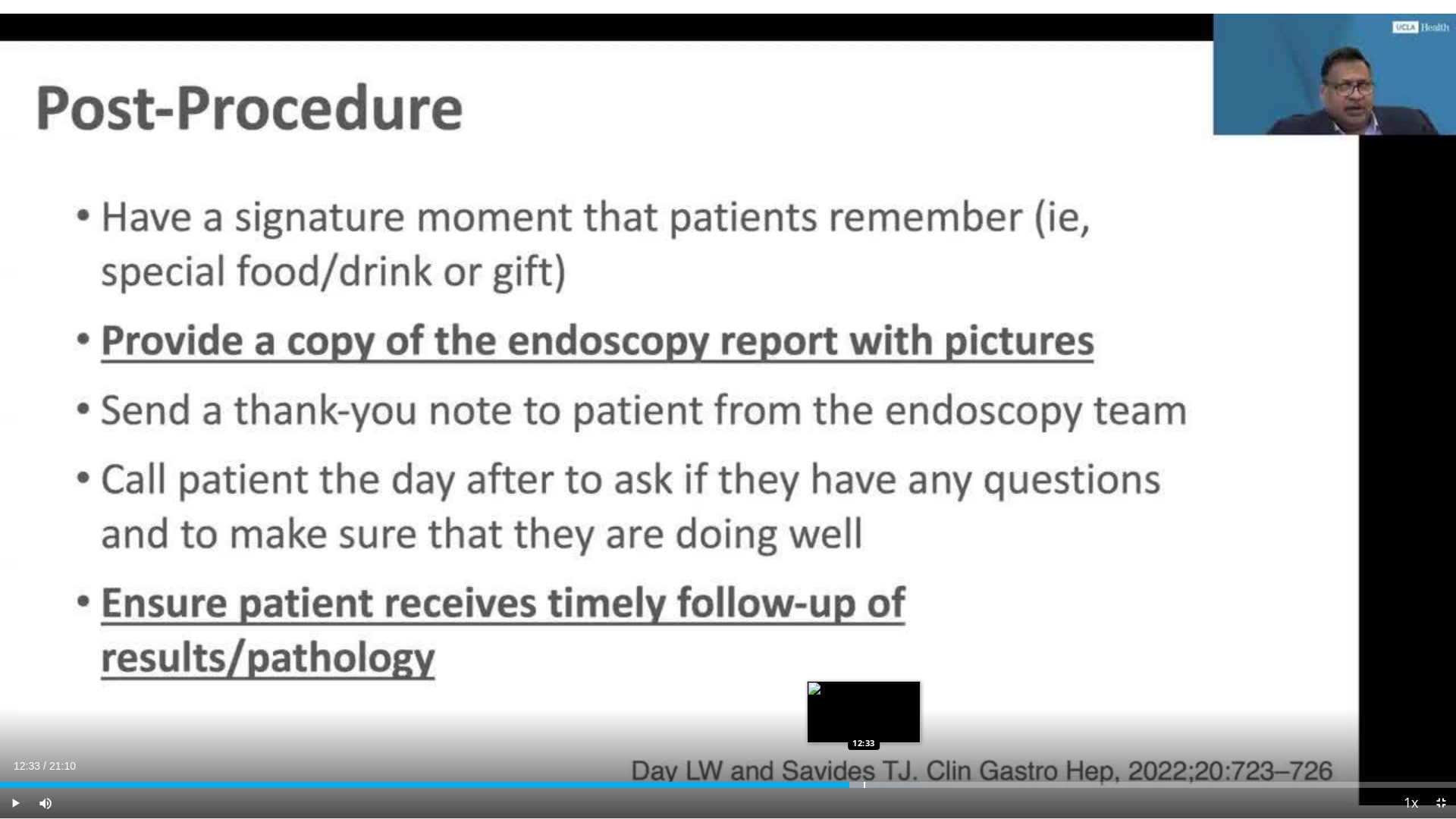
click at [865, 690] on div "Progress Bar" at bounding box center [865, 784] width 2 height 6
click at [879, 690] on div "Progress Bar" at bounding box center [880, 784] width 2 height 6
click at [904, 690] on div "Loaded : 65.35% 12:49 13:07" at bounding box center [728, 780] width 1456 height 15
click at [904, 690] on div "10 seconds Tap to unmute" at bounding box center [728, 409] width 1456 height 818
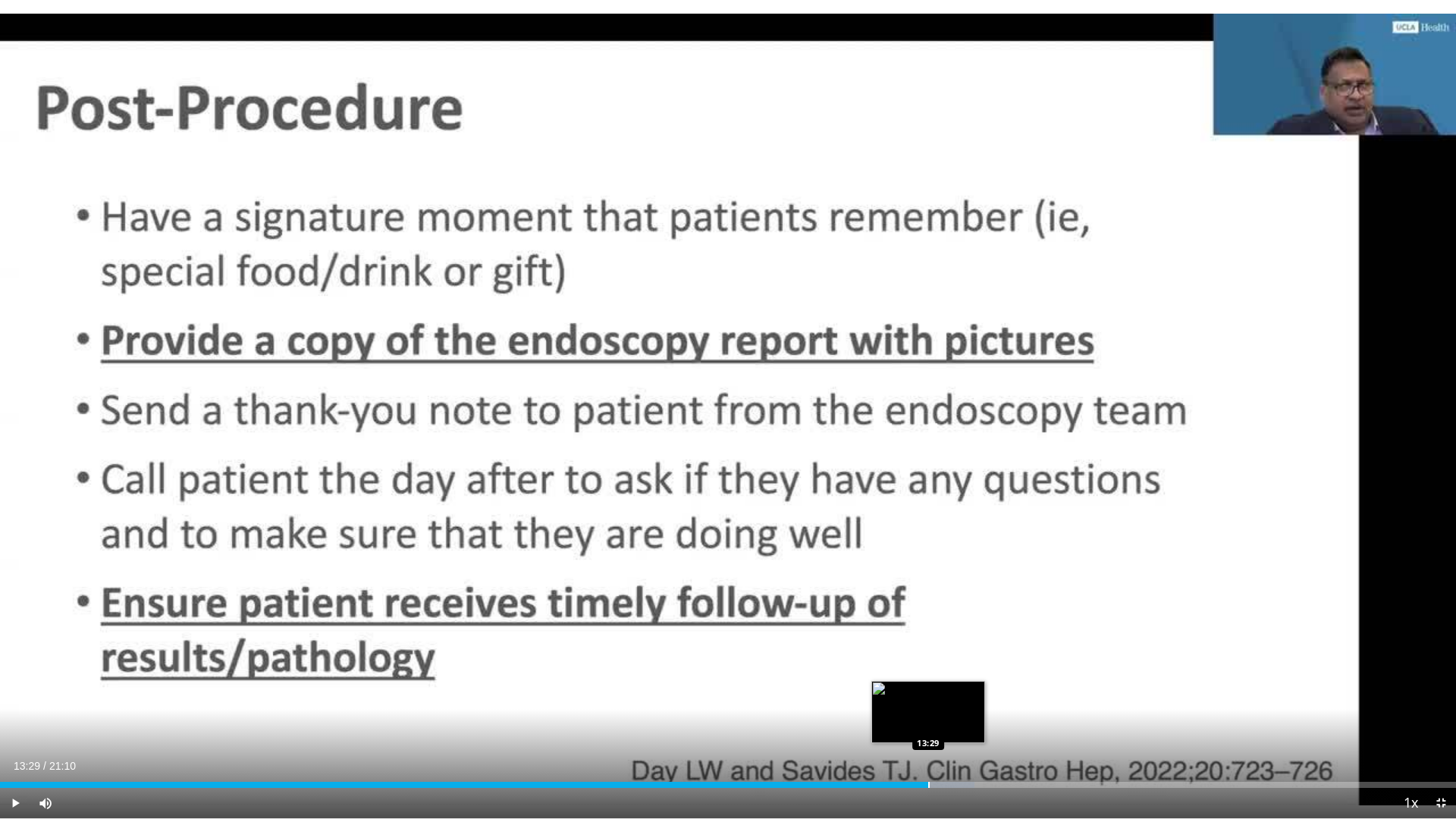
click at [928, 690] on div "Loaded : 66.93% 13:07 13:29" at bounding box center [728, 780] width 1456 height 15
click at [944, 690] on div "Progress Bar" at bounding box center [943, 784] width 2 height 6
click at [967, 690] on div "Progress Bar" at bounding box center [968, 784] width 2 height 6
click at [976, 690] on div "Progress Bar" at bounding box center [977, 784] width 2 height 6
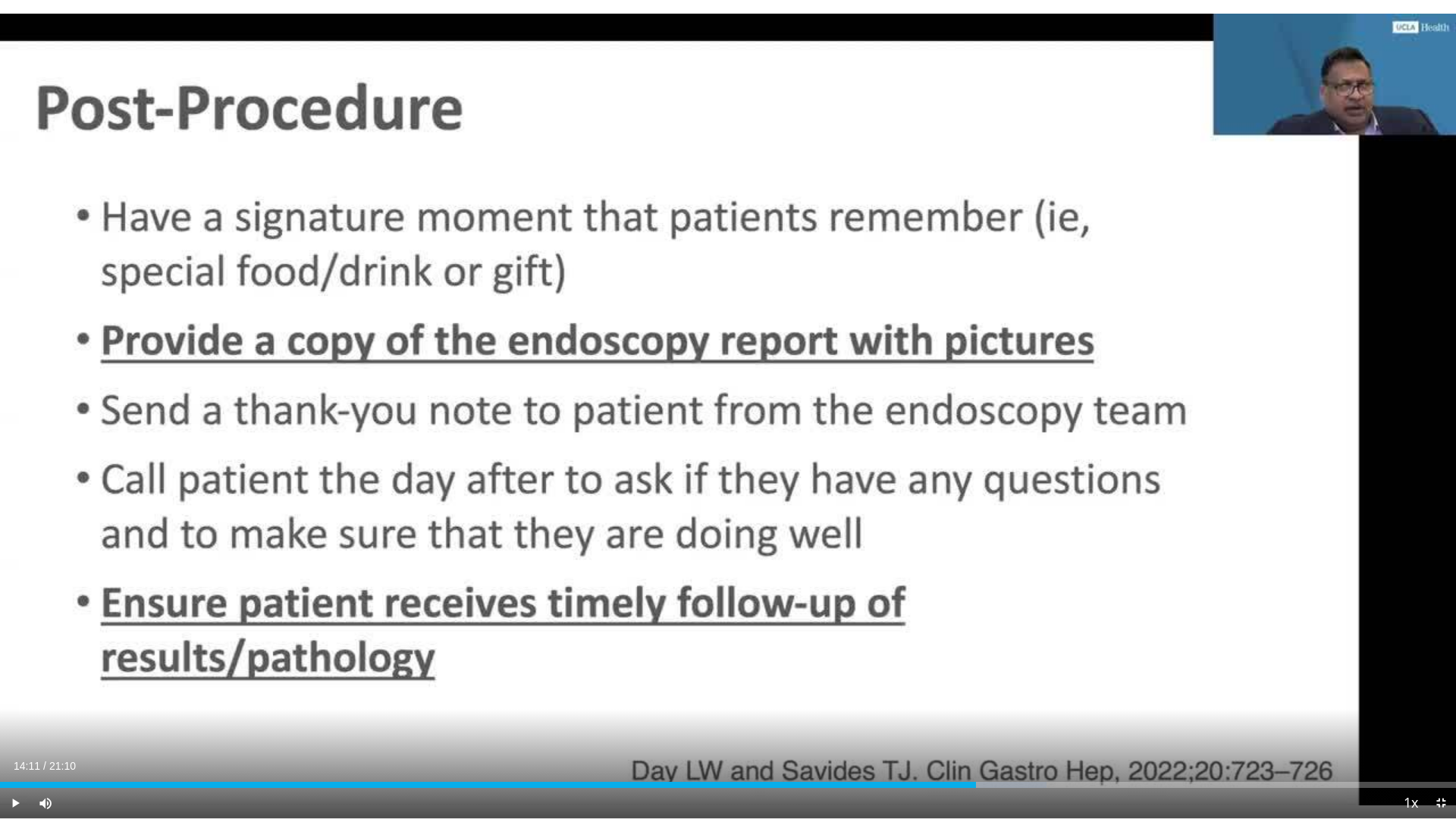
click at [994, 690] on div "Current Time 14:11 / Duration 21:10 Play Skip Backward Skip Forward Mute Loaded…" at bounding box center [728, 802] width 1456 height 30
click at [1001, 690] on div "Progress Bar" at bounding box center [1002, 784] width 2 height 6
click at [1027, 690] on div "Progress Bar" at bounding box center [1028, 784] width 2 height 6
click at [1044, 690] on div "Progress Bar" at bounding box center [1045, 784] width 2 height 6
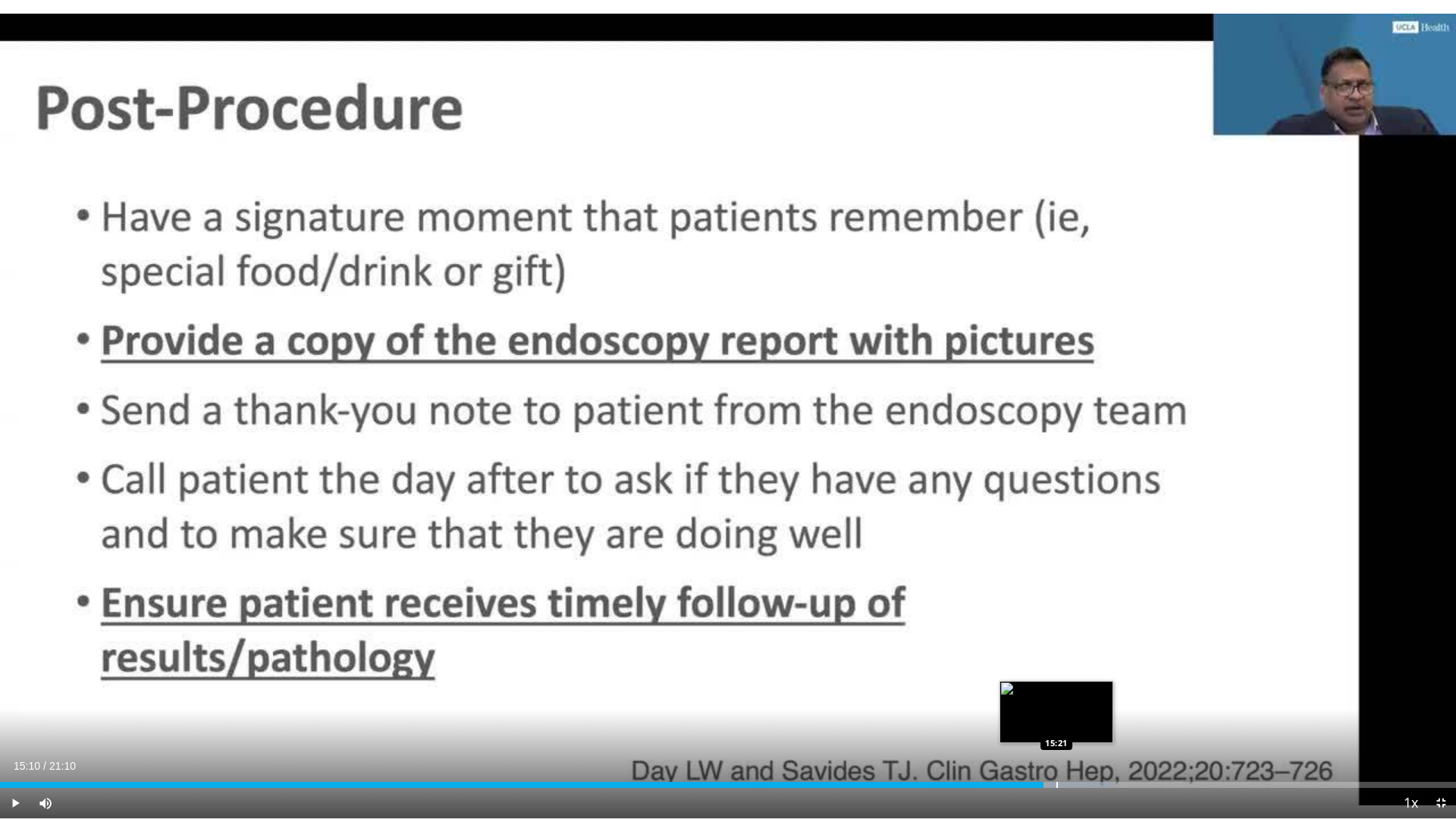
click at [1058, 690] on div "Progress Bar" at bounding box center [1058, 784] width 2 height 6
